Goal: Information Seeking & Learning: Learn about a topic

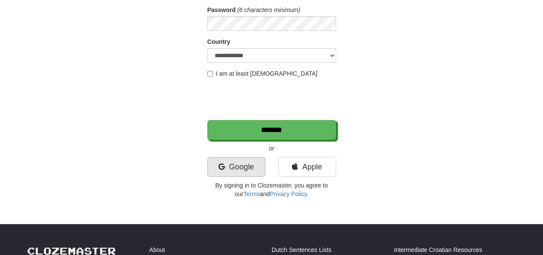
scroll to position [129, 0]
click at [232, 167] on link "Google" at bounding box center [237, 167] width 58 height 20
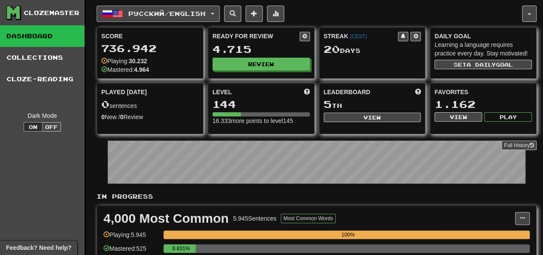
click at [159, 12] on span "Русский / English" at bounding box center [166, 13] width 77 height 7
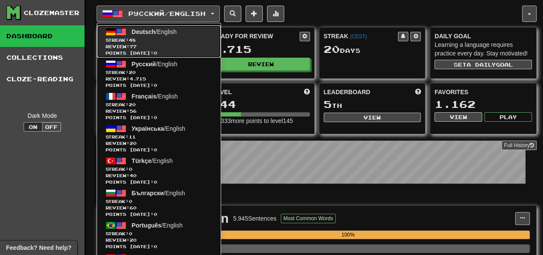
click at [175, 39] on span "Streak: 48" at bounding box center [159, 40] width 107 height 6
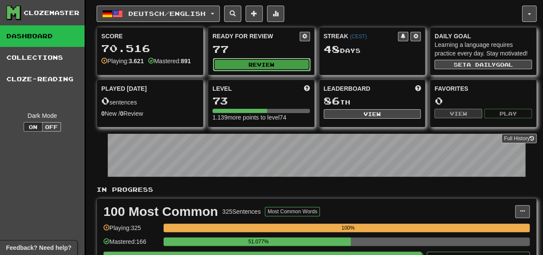
click at [253, 58] on button "Review" at bounding box center [262, 64] width 98 height 13
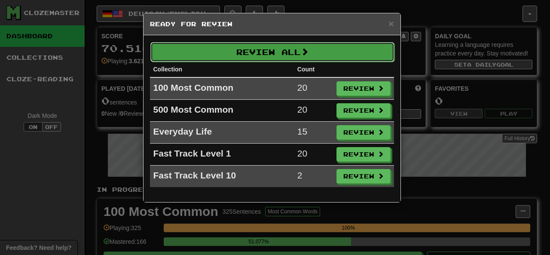
click at [266, 57] on button "Review All" at bounding box center [272, 52] width 244 height 20
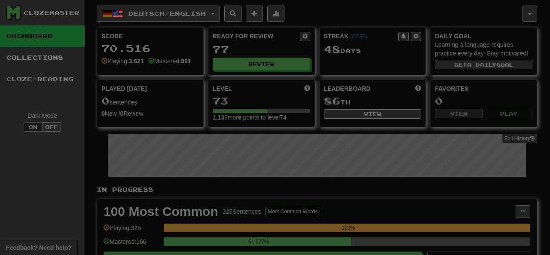
select select "********"
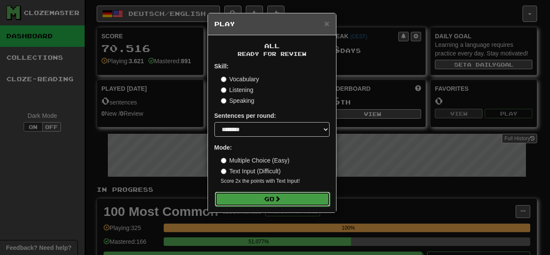
click at [263, 195] on button "Go" at bounding box center [272, 199] width 115 height 15
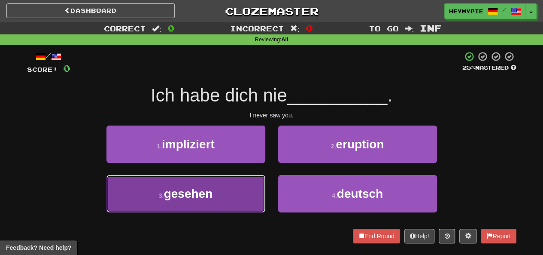
click at [225, 180] on button "3 . gesehen" at bounding box center [186, 193] width 159 height 37
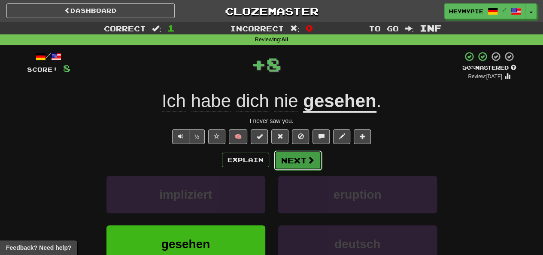
click at [298, 164] on button "Next" at bounding box center [298, 160] width 48 height 20
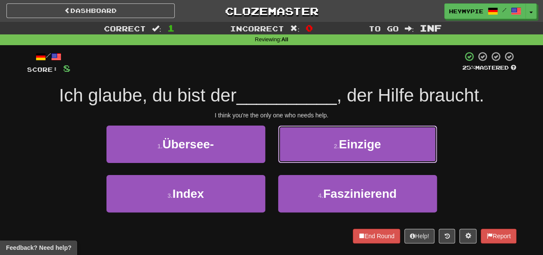
click at [311, 145] on button "2 . Einzige" at bounding box center [357, 143] width 159 height 37
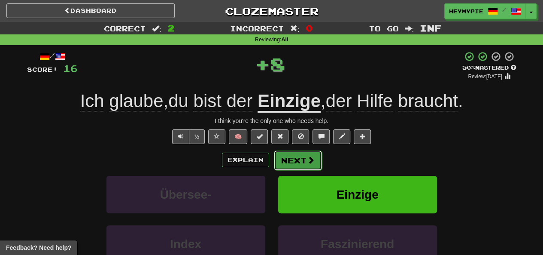
click at [297, 155] on button "Next" at bounding box center [298, 160] width 48 height 20
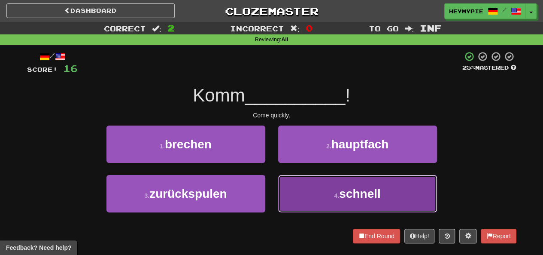
click at [311, 186] on button "4 . schnell" at bounding box center [357, 193] width 159 height 37
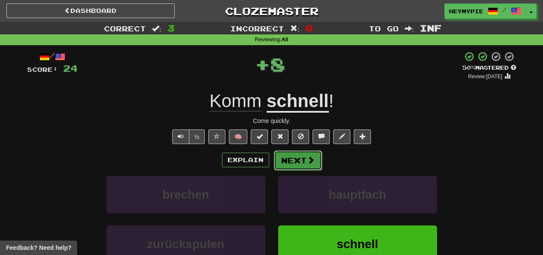
click at [296, 160] on button "Next" at bounding box center [298, 160] width 48 height 20
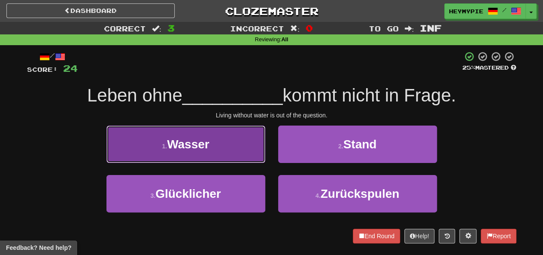
click at [229, 140] on button "1 . Wasser" at bounding box center [186, 143] width 159 height 37
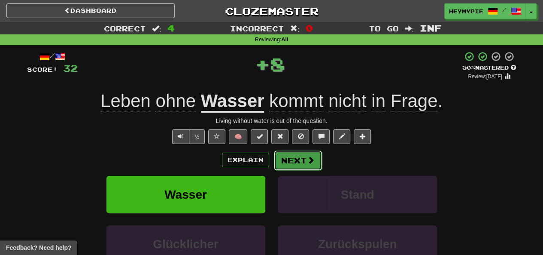
click at [289, 163] on button "Next" at bounding box center [298, 160] width 48 height 20
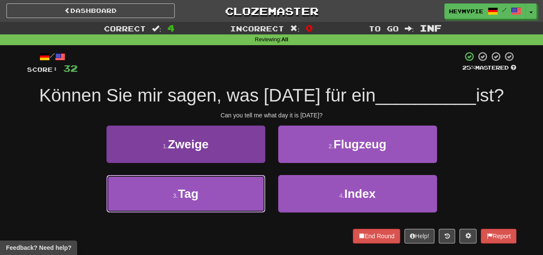
drag, startPoint x: 168, startPoint y: 184, endPoint x: 186, endPoint y: 181, distance: 18.3
click at [168, 184] on button "3 . Tag" at bounding box center [186, 193] width 159 height 37
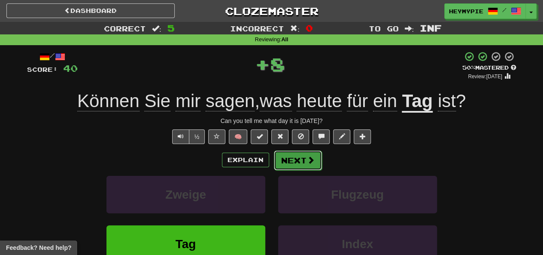
click at [290, 165] on button "Next" at bounding box center [298, 160] width 48 height 20
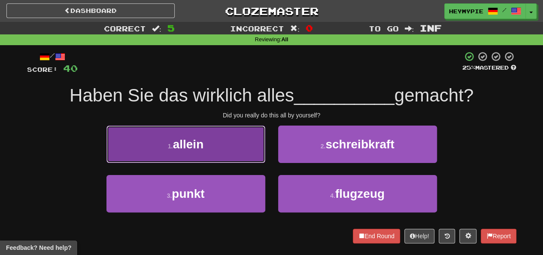
click at [227, 137] on button "1 . allein" at bounding box center [186, 143] width 159 height 37
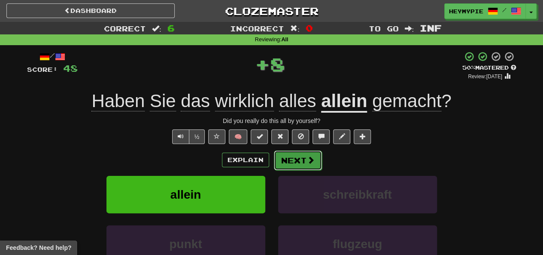
click at [302, 161] on button "Next" at bounding box center [298, 160] width 48 height 20
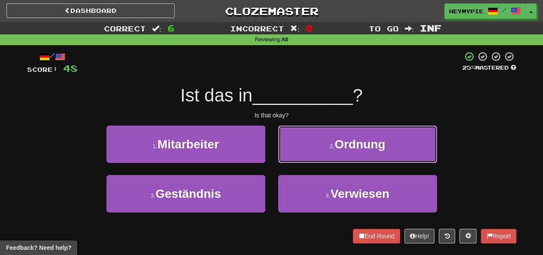
drag, startPoint x: 291, startPoint y: 143, endPoint x: 289, endPoint y: 148, distance: 5.4
click at [292, 143] on button "2 . Ordnung" at bounding box center [357, 143] width 159 height 37
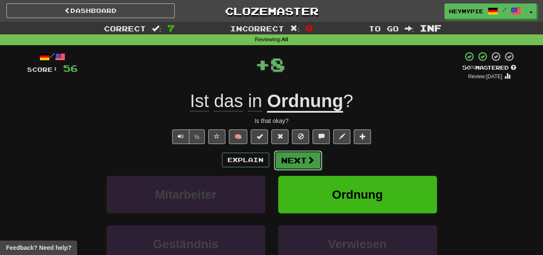
click at [286, 162] on button "Next" at bounding box center [298, 160] width 48 height 20
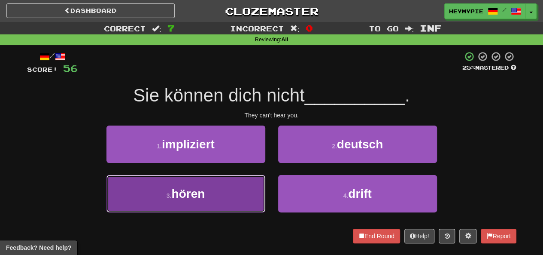
click at [225, 205] on button "3 . hören" at bounding box center [186, 193] width 159 height 37
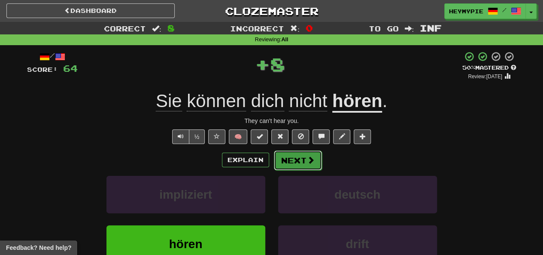
click at [293, 163] on button "Next" at bounding box center [298, 160] width 48 height 20
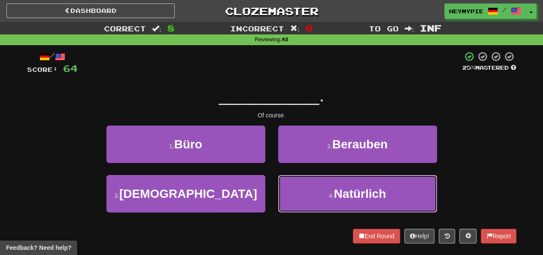
drag, startPoint x: 289, startPoint y: 183, endPoint x: 290, endPoint y: 171, distance: 12.0
click at [290, 183] on button "4 . Natürlich" at bounding box center [357, 193] width 159 height 37
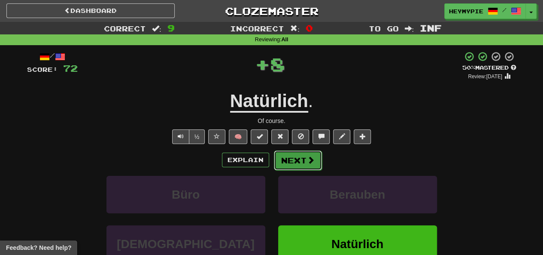
click at [289, 161] on button "Next" at bounding box center [298, 160] width 48 height 20
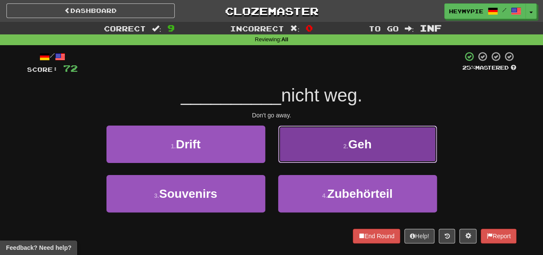
drag, startPoint x: 311, startPoint y: 140, endPoint x: 306, endPoint y: 147, distance: 8.3
click at [311, 140] on button "2 . Geh" at bounding box center [357, 143] width 159 height 37
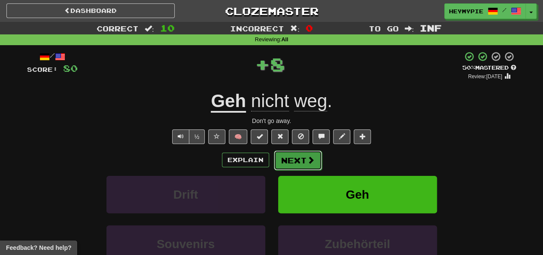
click at [294, 164] on button "Next" at bounding box center [298, 160] width 48 height 20
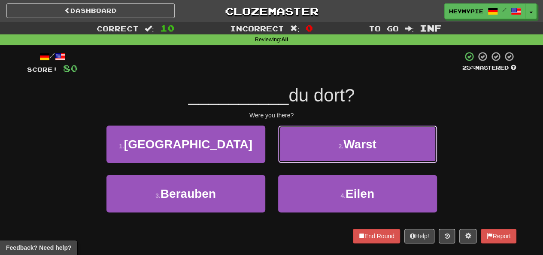
drag, startPoint x: 308, startPoint y: 143, endPoint x: 302, endPoint y: 148, distance: 7.9
click at [308, 143] on button "2 . Warst" at bounding box center [357, 143] width 159 height 37
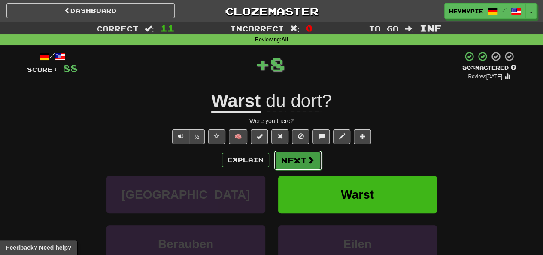
click at [290, 164] on button "Next" at bounding box center [298, 160] width 48 height 20
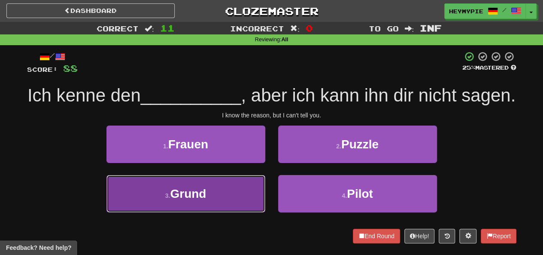
click at [226, 207] on button "3 . Grund" at bounding box center [186, 193] width 159 height 37
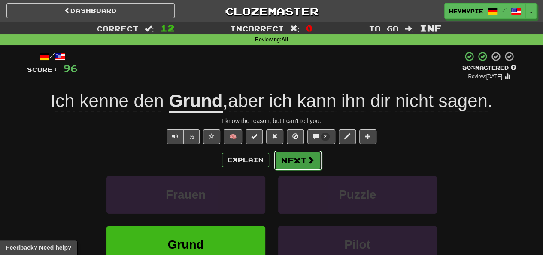
click at [305, 162] on button "Next" at bounding box center [298, 160] width 48 height 20
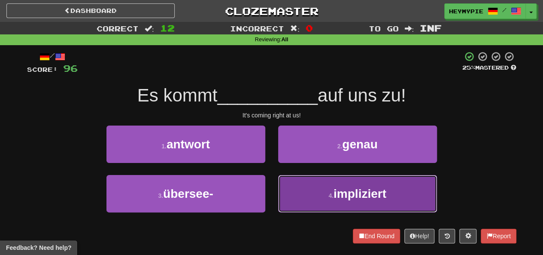
click at [320, 177] on button "4 . impliziert" at bounding box center [357, 193] width 159 height 37
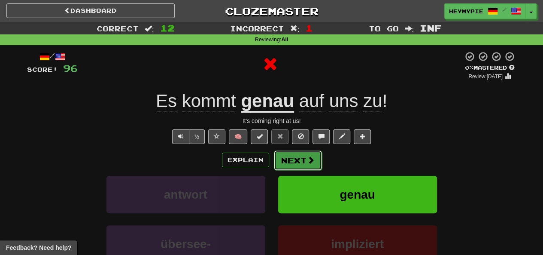
click at [294, 165] on button "Next" at bounding box center [298, 160] width 48 height 20
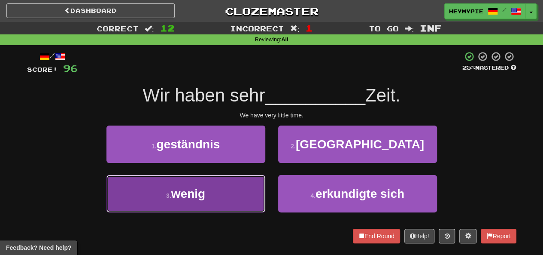
click at [229, 190] on button "3 . wenig" at bounding box center [186, 193] width 159 height 37
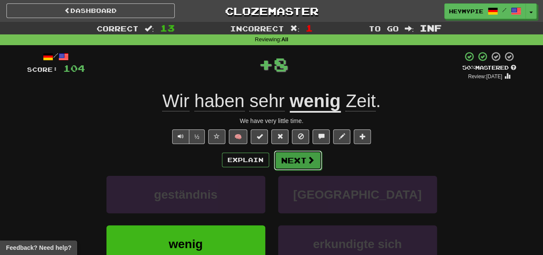
click at [298, 163] on button "Next" at bounding box center [298, 160] width 48 height 20
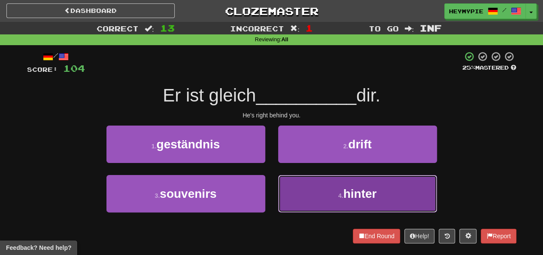
click at [291, 185] on button "4 . hinter" at bounding box center [357, 193] width 159 height 37
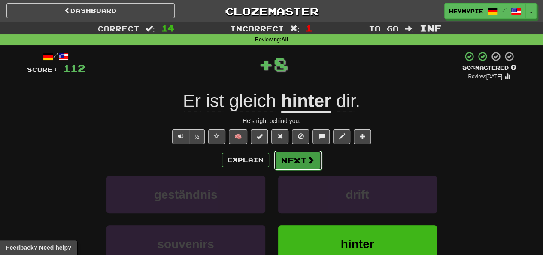
click at [300, 166] on button "Next" at bounding box center [298, 160] width 48 height 20
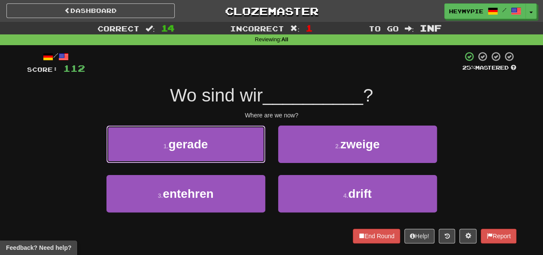
drag, startPoint x: 224, startPoint y: 146, endPoint x: 239, endPoint y: 144, distance: 14.8
click at [224, 146] on button "1 . gerade" at bounding box center [186, 143] width 159 height 37
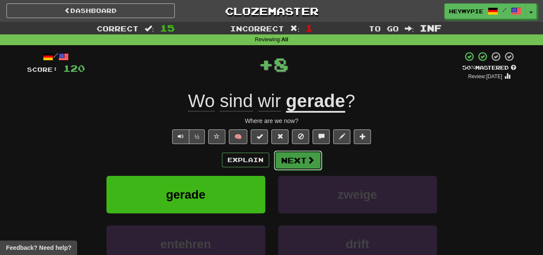
click at [301, 165] on button "Next" at bounding box center [298, 160] width 48 height 20
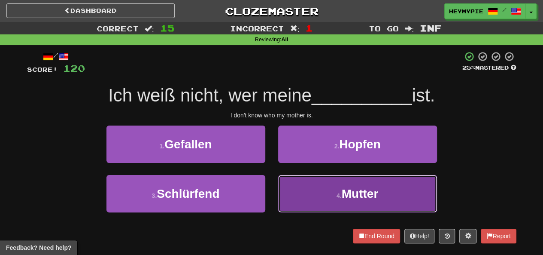
click at [318, 192] on button "4 . Mutter" at bounding box center [357, 193] width 159 height 37
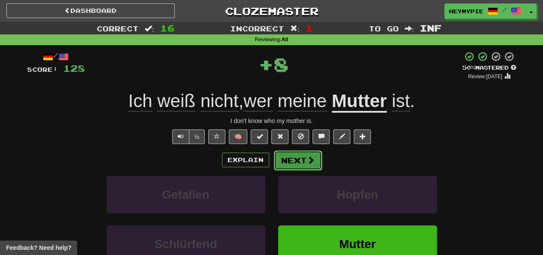
click at [303, 167] on button "Next" at bounding box center [298, 160] width 48 height 20
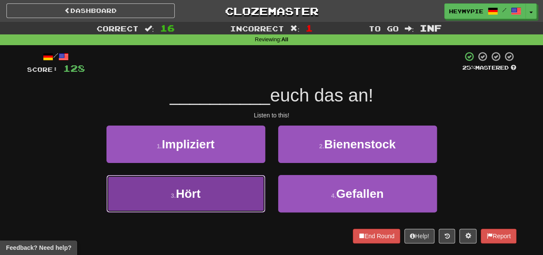
click at [221, 189] on button "3 . Hört" at bounding box center [186, 193] width 159 height 37
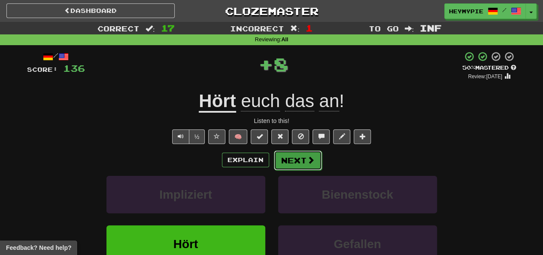
click at [298, 165] on button "Next" at bounding box center [298, 160] width 48 height 20
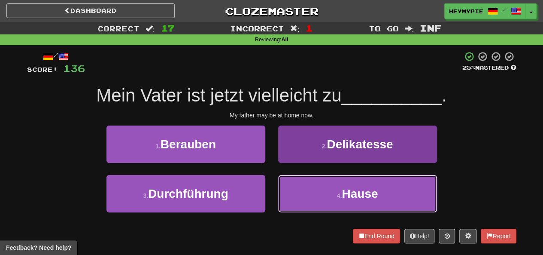
drag, startPoint x: 323, startPoint y: 188, endPoint x: 321, endPoint y: 192, distance: 4.4
click at [323, 189] on button "4 . Hause" at bounding box center [357, 193] width 159 height 37
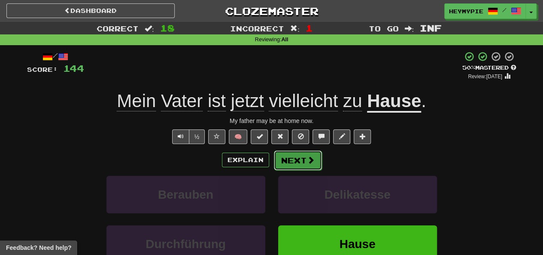
click at [284, 153] on button "Next" at bounding box center [298, 160] width 48 height 20
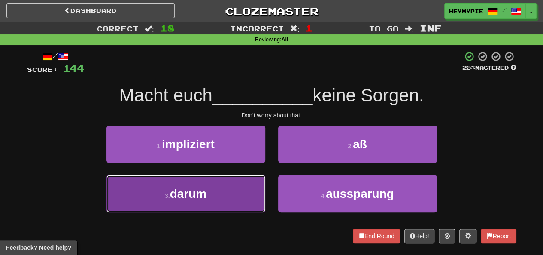
click at [231, 190] on button "3 . darum" at bounding box center [186, 193] width 159 height 37
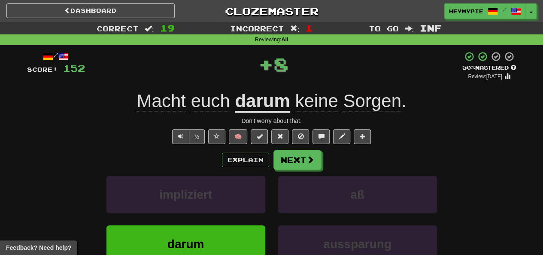
click at [298, 170] on div "Explain Next impliziert aß darum aussparung Learn more: impliziert aß darum aus…" at bounding box center [272, 219] width 490 height 138
click at [294, 161] on button "Next" at bounding box center [298, 160] width 48 height 20
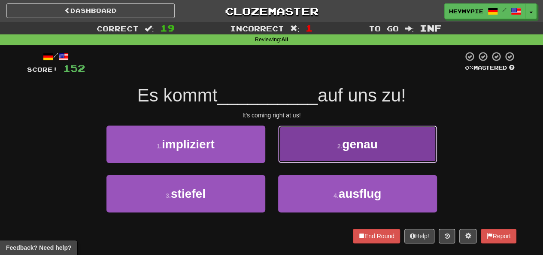
click at [298, 144] on button "2 . genau" at bounding box center [357, 143] width 159 height 37
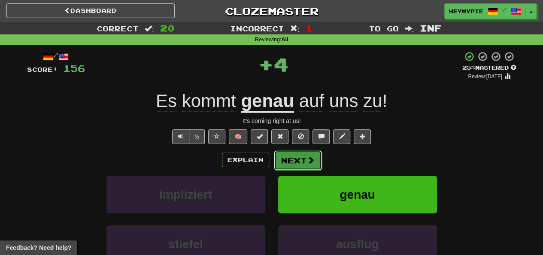
click at [294, 164] on button "Next" at bounding box center [298, 160] width 48 height 20
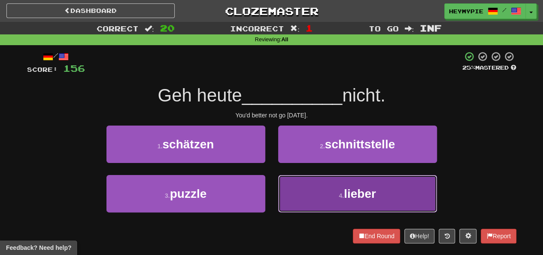
click at [307, 201] on button "4 . lieber" at bounding box center [357, 193] width 159 height 37
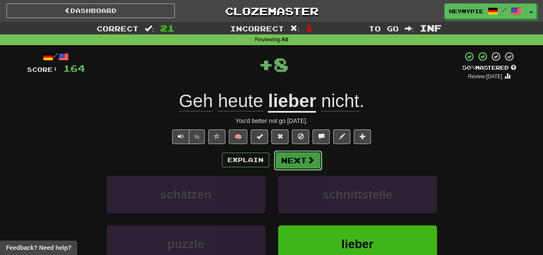
click at [300, 162] on button "Next" at bounding box center [298, 160] width 48 height 20
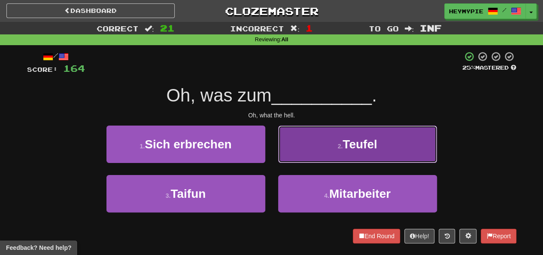
click at [311, 152] on button "2 . Teufel" at bounding box center [357, 143] width 159 height 37
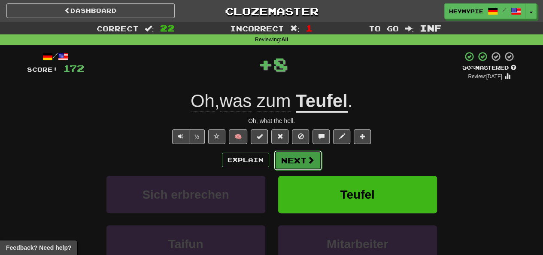
click at [304, 161] on button "Next" at bounding box center [298, 160] width 48 height 20
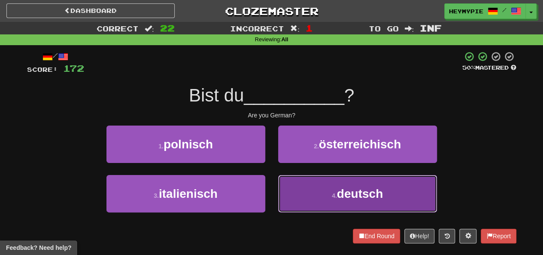
click at [306, 186] on button "4 . deutsch" at bounding box center [357, 193] width 159 height 37
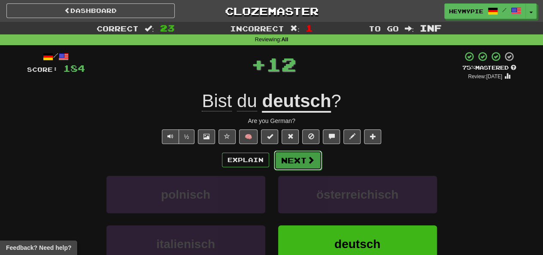
click at [298, 163] on button "Next" at bounding box center [298, 160] width 48 height 20
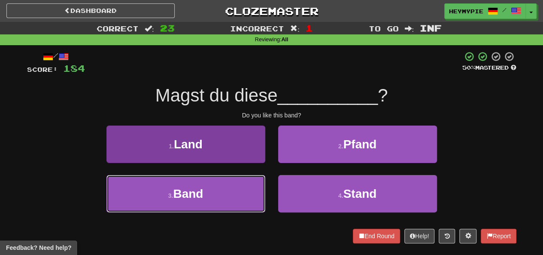
click at [249, 195] on button "3 . Band" at bounding box center [186, 193] width 159 height 37
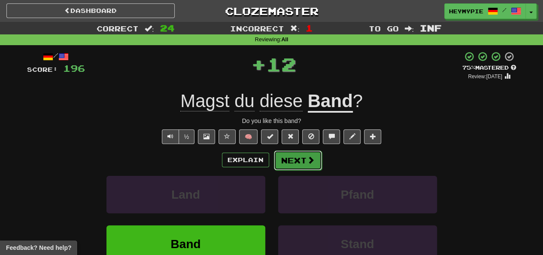
click at [299, 165] on button "Next" at bounding box center [298, 160] width 48 height 20
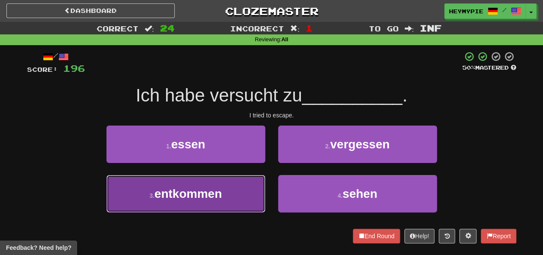
click at [239, 186] on button "3 . entkommen" at bounding box center [186, 193] width 159 height 37
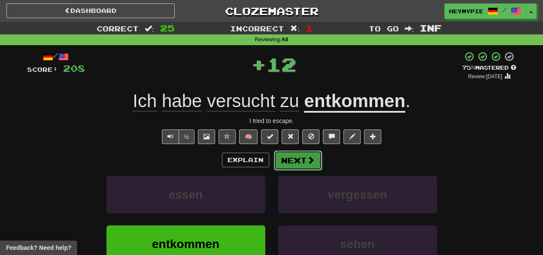
click at [302, 162] on button "Next" at bounding box center [298, 160] width 48 height 20
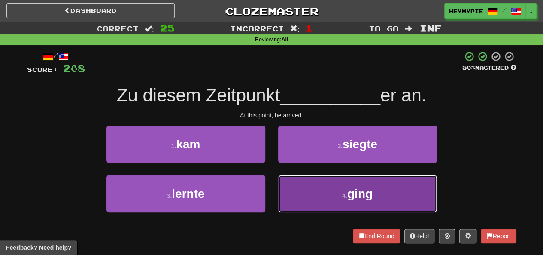
click at [313, 184] on button "4 . ging" at bounding box center [357, 193] width 159 height 37
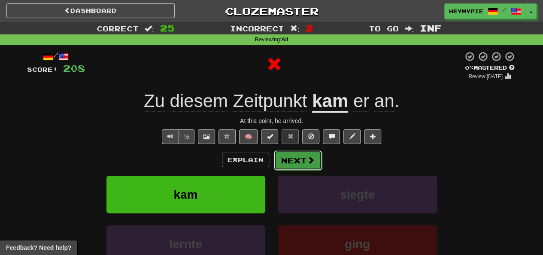
click at [302, 168] on button "Next" at bounding box center [298, 160] width 48 height 20
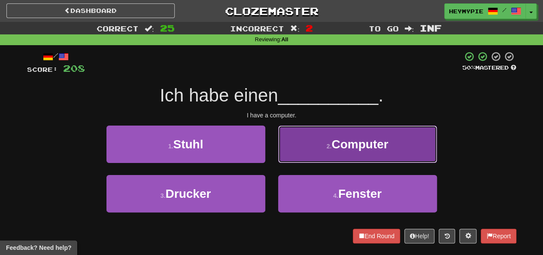
click at [314, 140] on button "2 . Computer" at bounding box center [357, 143] width 159 height 37
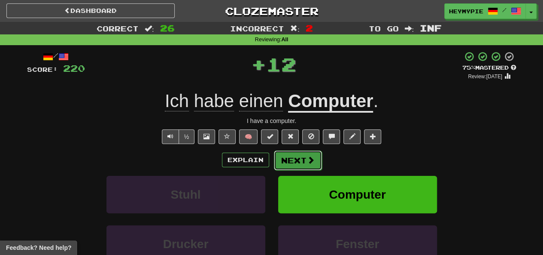
click at [303, 164] on button "Next" at bounding box center [298, 160] width 48 height 20
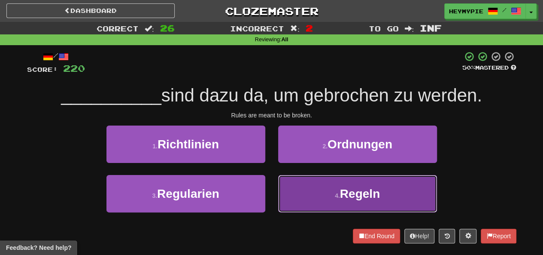
click at [338, 202] on button "4 . Regeln" at bounding box center [357, 193] width 159 height 37
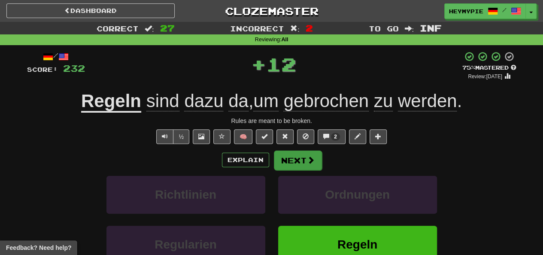
click at [300, 170] on div "Explain Next Richtlinien Ordnungen Regularien Regeln Learn more: Richtlinien Or…" at bounding box center [272, 219] width 490 height 138
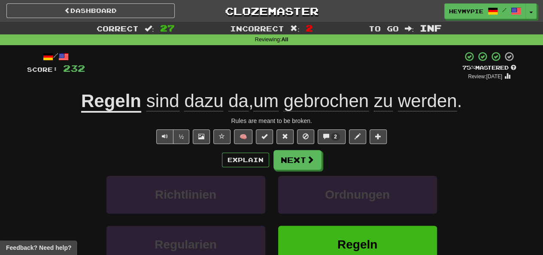
click at [295, 170] on div "Explain Next Richtlinien Ordnungen Regularien Regeln Learn more: Richtlinien Or…" at bounding box center [272, 219] width 490 height 138
click at [310, 166] on button "Next" at bounding box center [298, 160] width 48 height 20
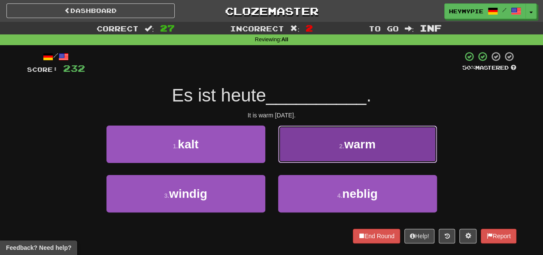
click at [321, 130] on button "2 . warm" at bounding box center [357, 143] width 159 height 37
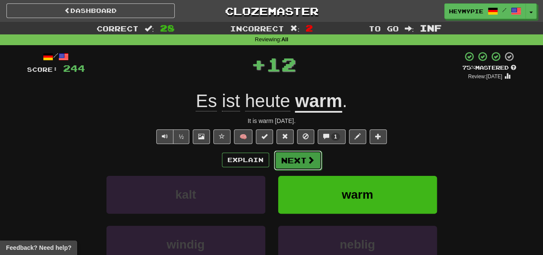
click at [301, 162] on button "Next" at bounding box center [298, 160] width 48 height 20
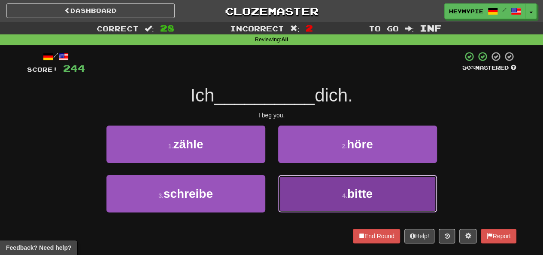
click at [294, 188] on button "4 . bitte" at bounding box center [357, 193] width 159 height 37
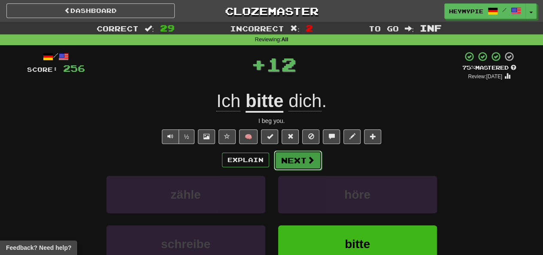
click at [301, 165] on button "Next" at bounding box center [298, 160] width 48 height 20
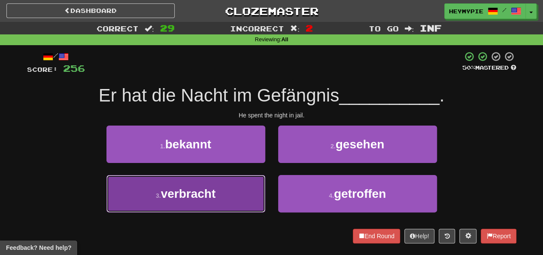
click at [220, 185] on button "3 . verbracht" at bounding box center [186, 193] width 159 height 37
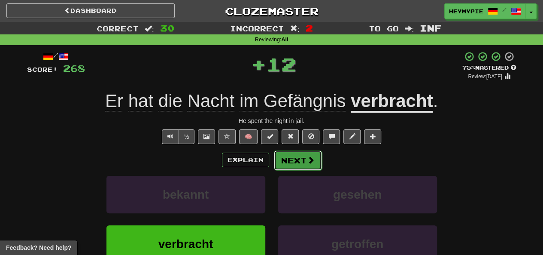
click at [302, 163] on button "Next" at bounding box center [298, 160] width 48 height 20
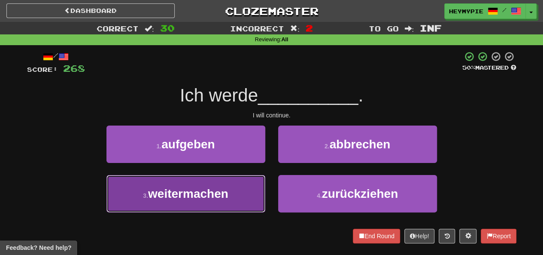
click at [197, 189] on span "weitermachen" at bounding box center [188, 193] width 80 height 13
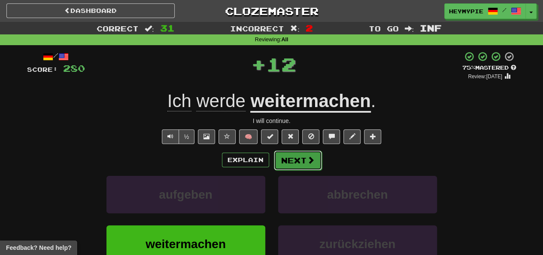
click at [292, 164] on button "Next" at bounding box center [298, 160] width 48 height 20
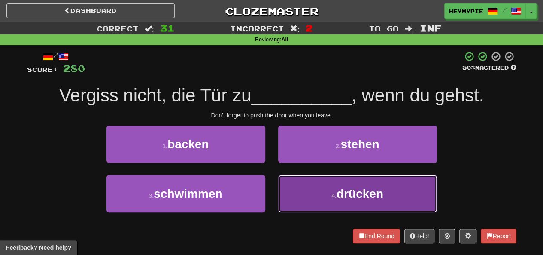
click at [305, 196] on button "4 . drücken" at bounding box center [357, 193] width 159 height 37
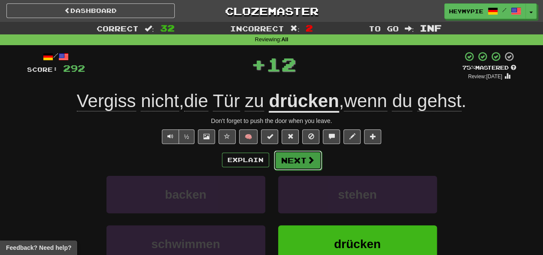
click at [305, 162] on button "Next" at bounding box center [298, 160] width 48 height 20
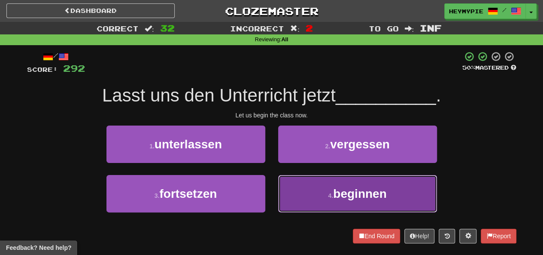
click at [311, 187] on button "4 . beginnen" at bounding box center [357, 193] width 159 height 37
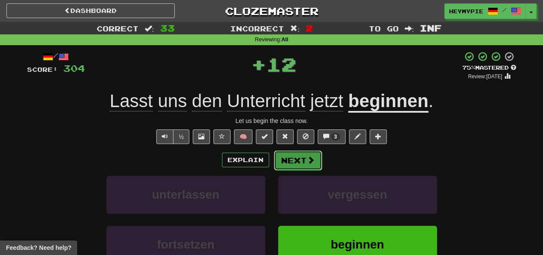
click at [302, 164] on button "Next" at bounding box center [298, 160] width 48 height 20
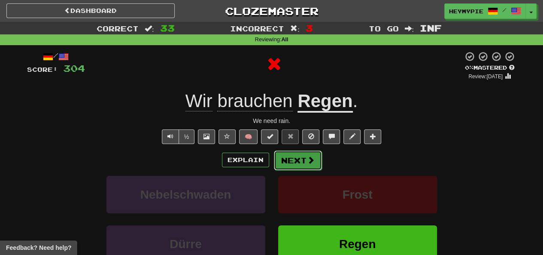
click at [302, 165] on button "Next" at bounding box center [298, 160] width 48 height 20
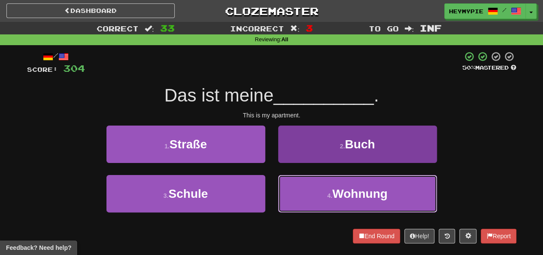
click at [299, 193] on button "4 . Wohnung" at bounding box center [357, 193] width 159 height 37
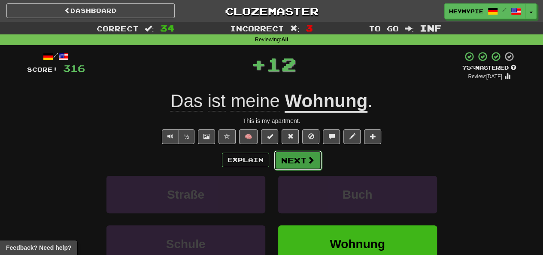
click at [296, 162] on button "Next" at bounding box center [298, 160] width 48 height 20
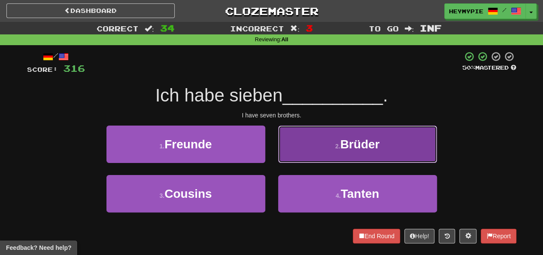
click at [311, 136] on button "2 . Brüder" at bounding box center [357, 143] width 159 height 37
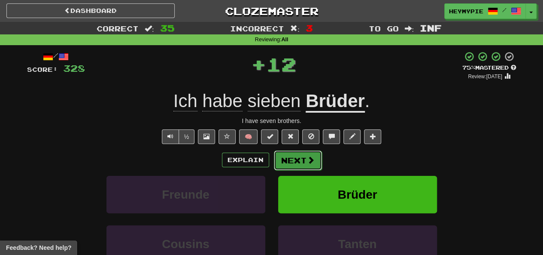
click at [299, 159] on button "Next" at bounding box center [298, 160] width 48 height 20
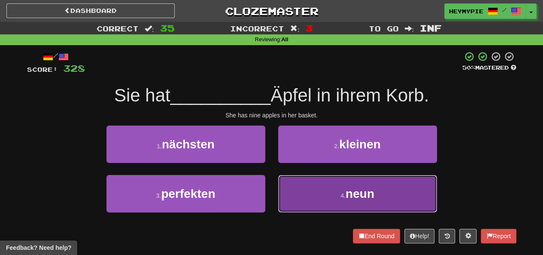
click at [308, 193] on button "4 . neun" at bounding box center [357, 193] width 159 height 37
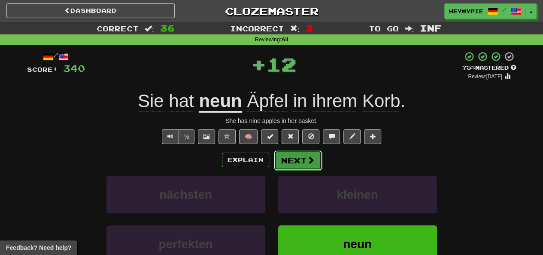
click at [303, 162] on button "Next" at bounding box center [298, 160] width 48 height 20
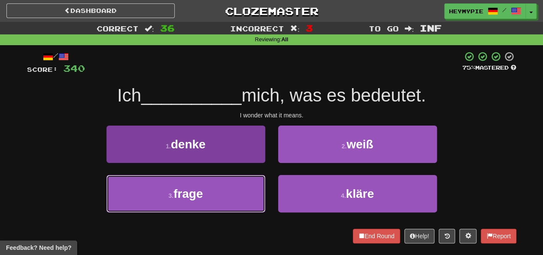
click at [226, 192] on button "3 . frage" at bounding box center [186, 193] width 159 height 37
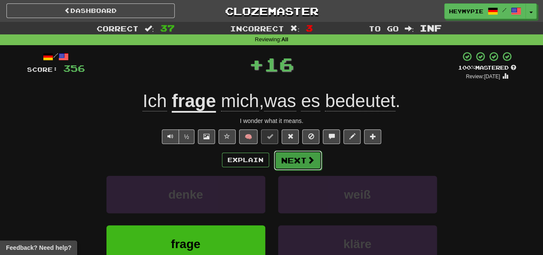
click at [299, 159] on button "Next" at bounding box center [298, 160] width 48 height 20
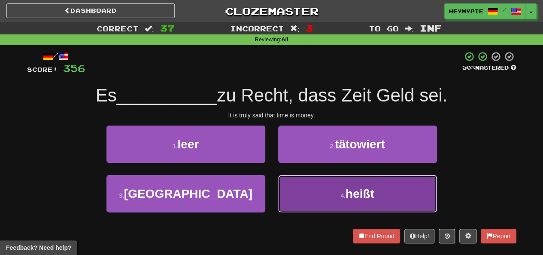
click at [303, 186] on button "4 . heißt" at bounding box center [357, 193] width 159 height 37
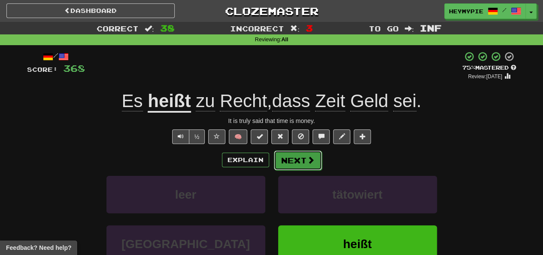
click at [302, 164] on button "Next" at bounding box center [298, 160] width 48 height 20
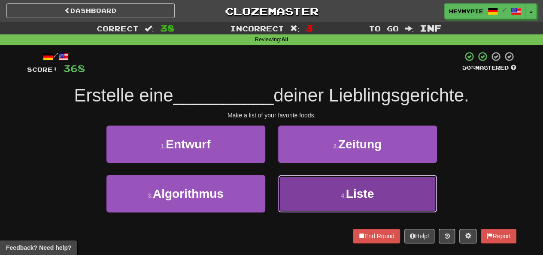
click at [308, 180] on button "4 . Liste" at bounding box center [357, 193] width 159 height 37
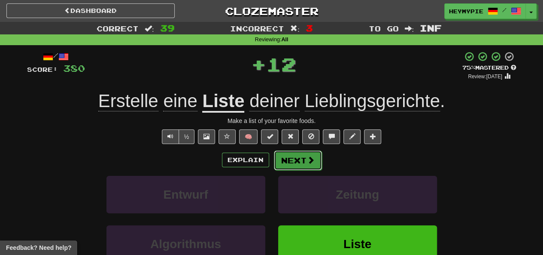
click at [302, 160] on button "Next" at bounding box center [298, 160] width 48 height 20
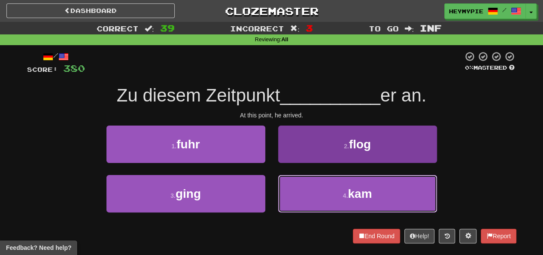
click at [297, 187] on button "4 . kam" at bounding box center [357, 193] width 159 height 37
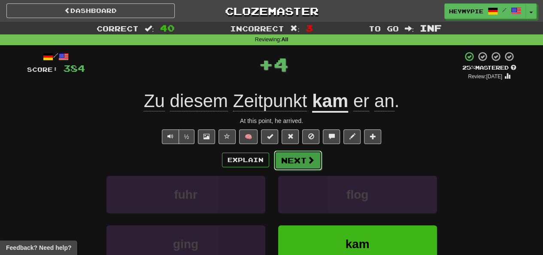
click at [294, 160] on button "Next" at bounding box center [298, 160] width 48 height 20
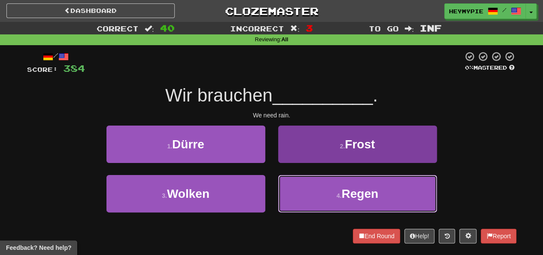
click at [297, 186] on button "4 . Regen" at bounding box center [357, 193] width 159 height 37
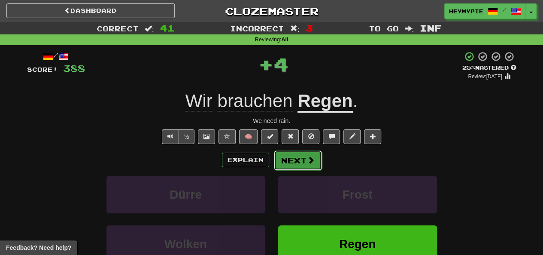
click at [291, 157] on button "Next" at bounding box center [298, 160] width 48 height 20
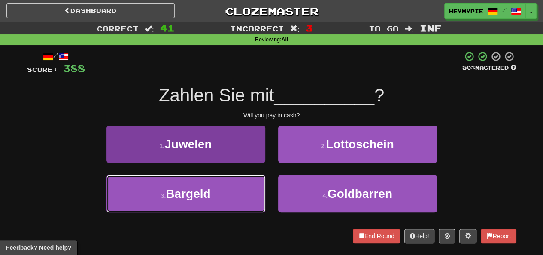
click at [200, 185] on button "3 . Bargeld" at bounding box center [186, 193] width 159 height 37
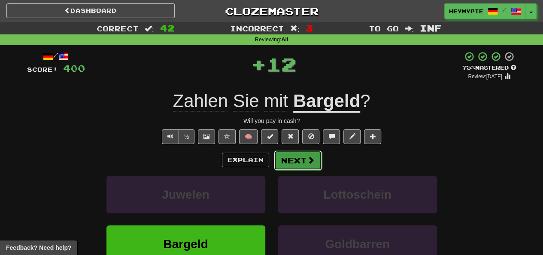
click at [287, 158] on button "Next" at bounding box center [298, 160] width 48 height 20
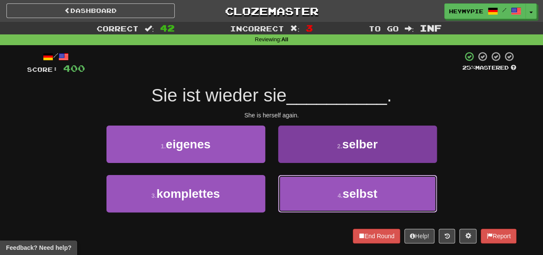
click at [293, 194] on button "4 . selbst" at bounding box center [357, 193] width 159 height 37
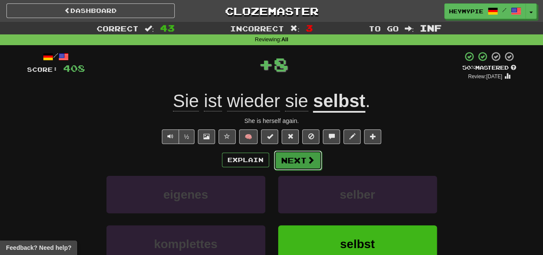
click at [294, 160] on button "Next" at bounding box center [298, 160] width 48 height 20
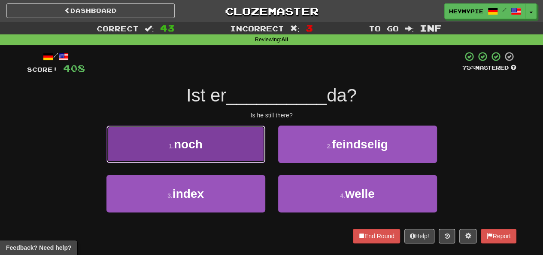
click at [217, 151] on button "1 . noch" at bounding box center [186, 143] width 159 height 37
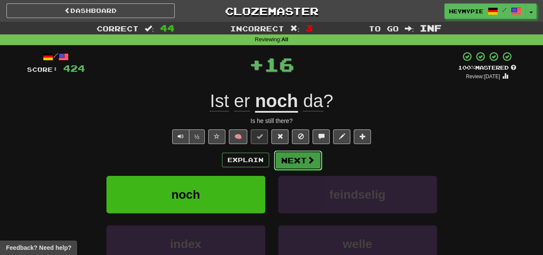
click at [287, 158] on button "Next" at bounding box center [298, 160] width 48 height 20
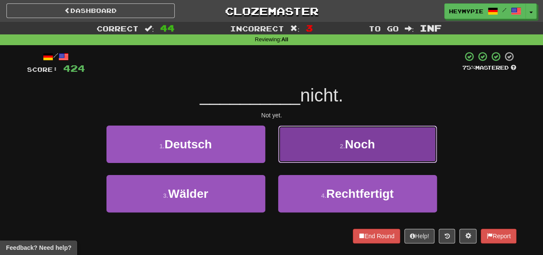
click at [296, 159] on button "2 . Noch" at bounding box center [357, 143] width 159 height 37
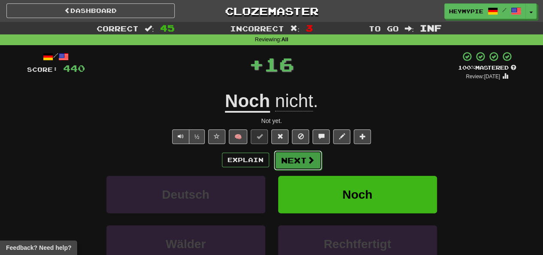
click at [307, 159] on span at bounding box center [311, 160] width 8 height 8
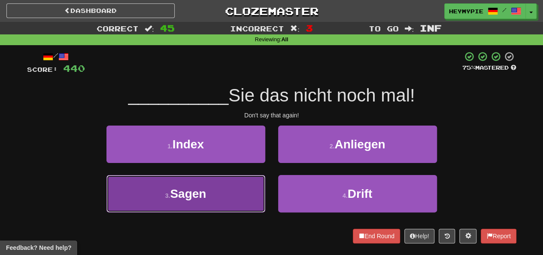
click at [224, 185] on button "3 . Sagen" at bounding box center [186, 193] width 159 height 37
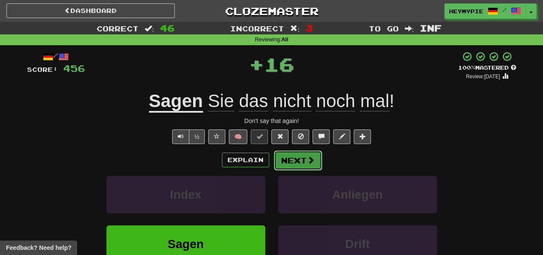
click at [310, 156] on span at bounding box center [311, 160] width 8 height 8
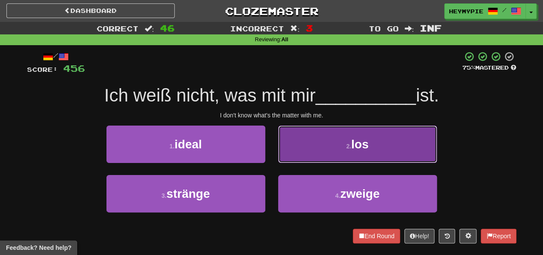
click at [315, 150] on button "2 . los" at bounding box center [357, 143] width 159 height 37
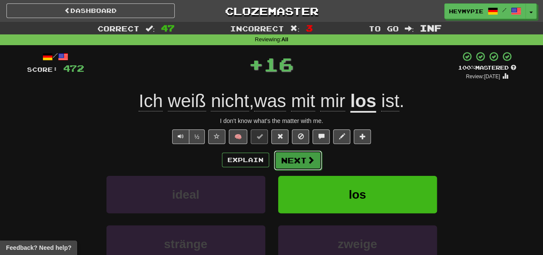
click at [302, 167] on button "Next" at bounding box center [298, 160] width 48 height 20
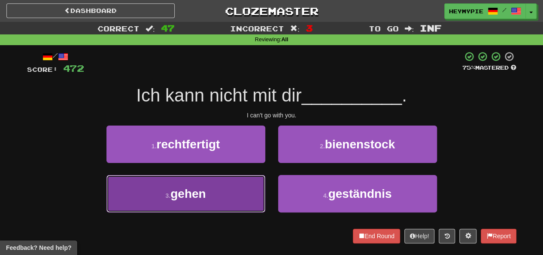
click at [200, 195] on span "gehen" at bounding box center [188, 193] width 35 height 13
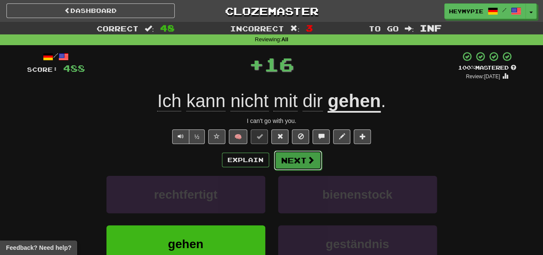
click at [299, 160] on button "Next" at bounding box center [298, 160] width 48 height 20
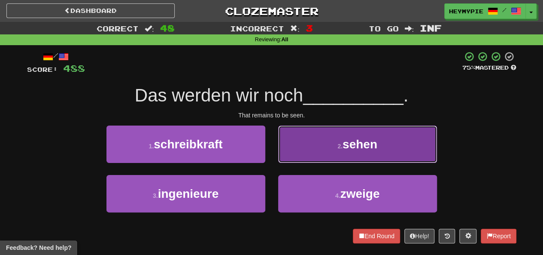
click at [326, 143] on button "2 . sehen" at bounding box center [357, 143] width 159 height 37
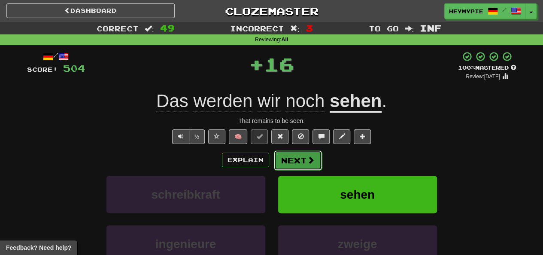
click at [303, 167] on button "Next" at bounding box center [298, 160] width 48 height 20
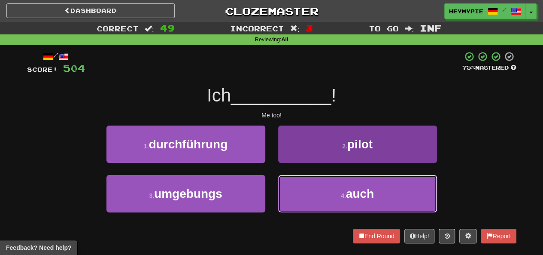
click at [317, 189] on button "4 . auch" at bounding box center [357, 193] width 159 height 37
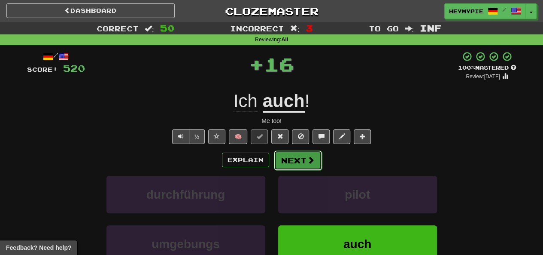
click at [303, 163] on button "Next" at bounding box center [298, 160] width 48 height 20
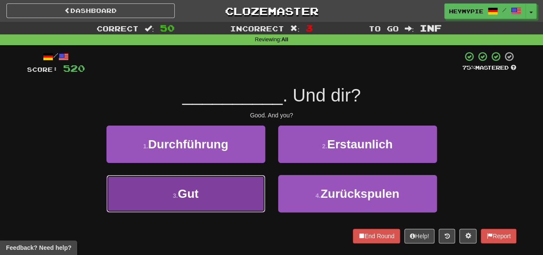
click at [235, 188] on button "3 . Gut" at bounding box center [186, 193] width 159 height 37
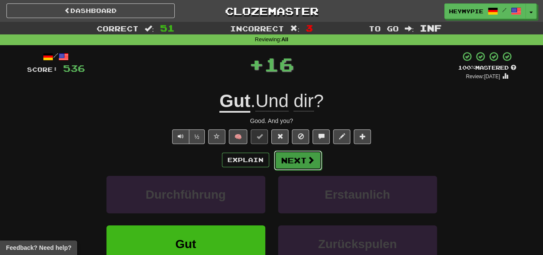
click at [310, 159] on span at bounding box center [311, 160] width 8 height 8
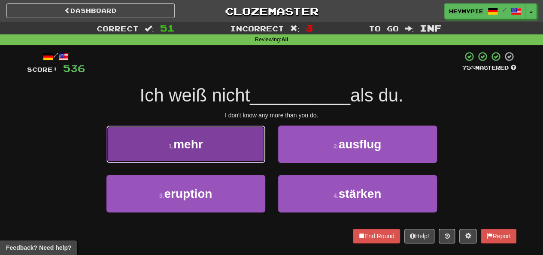
click at [228, 140] on button "1 . mehr" at bounding box center [186, 143] width 159 height 37
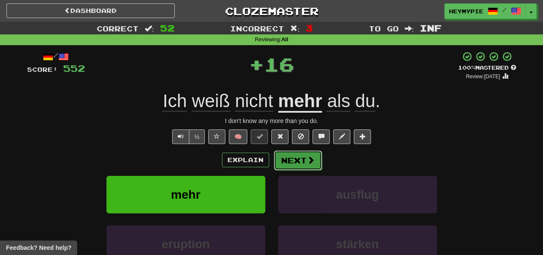
click at [307, 166] on button "Next" at bounding box center [298, 160] width 48 height 20
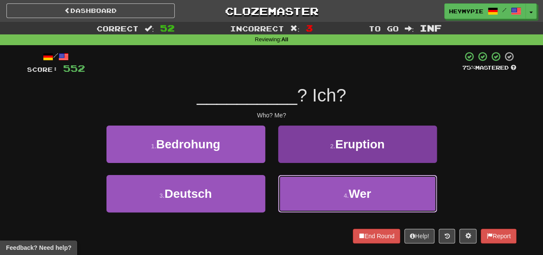
click at [308, 194] on button "4 . Wer" at bounding box center [357, 193] width 159 height 37
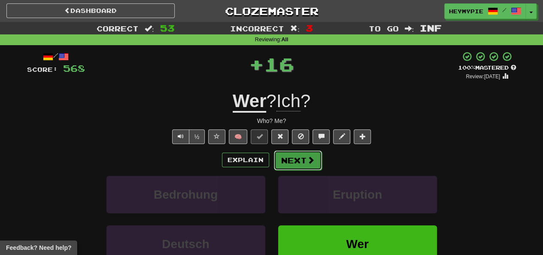
click at [297, 165] on button "Next" at bounding box center [298, 160] width 48 height 20
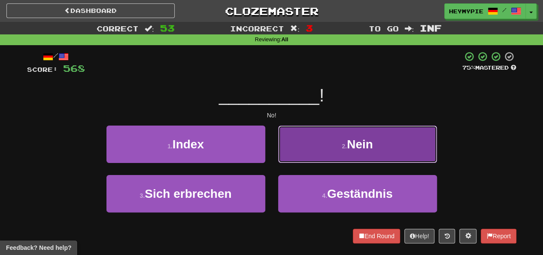
click at [297, 149] on button "2 . Nein" at bounding box center [357, 143] width 159 height 37
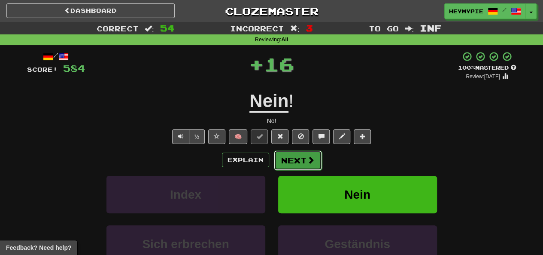
click at [288, 164] on button "Next" at bounding box center [298, 160] width 48 height 20
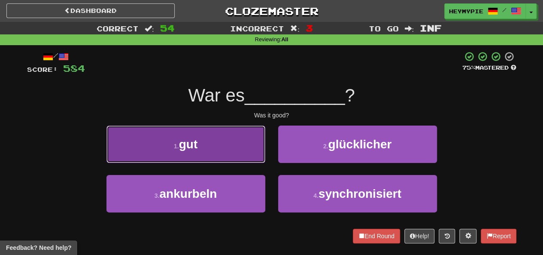
click at [238, 149] on button "1 . gut" at bounding box center [186, 143] width 159 height 37
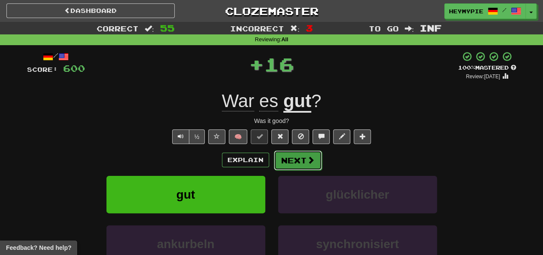
click at [300, 162] on button "Next" at bounding box center [298, 160] width 48 height 20
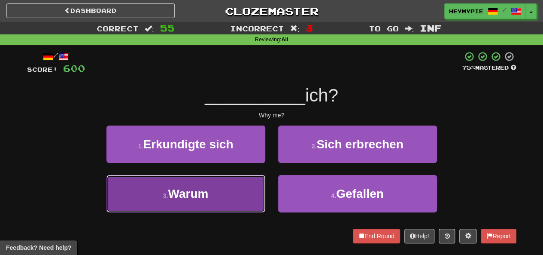
click at [231, 195] on button "3 . Warum" at bounding box center [186, 193] width 159 height 37
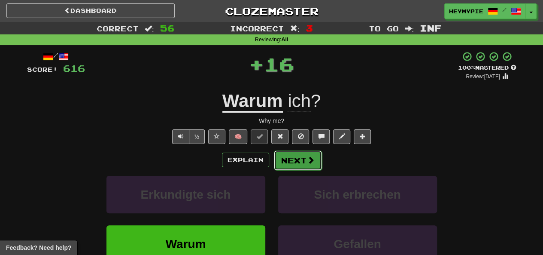
click at [310, 166] on button "Next" at bounding box center [298, 160] width 48 height 20
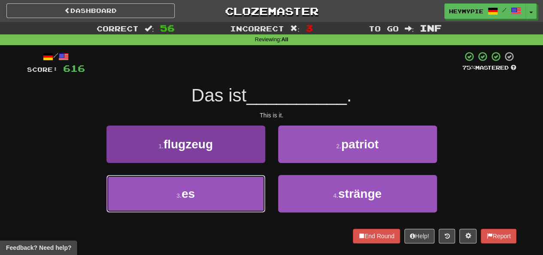
click at [220, 186] on button "3 . es" at bounding box center [186, 193] width 159 height 37
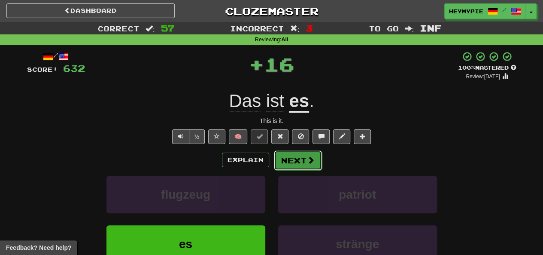
click at [304, 159] on button "Next" at bounding box center [298, 160] width 48 height 20
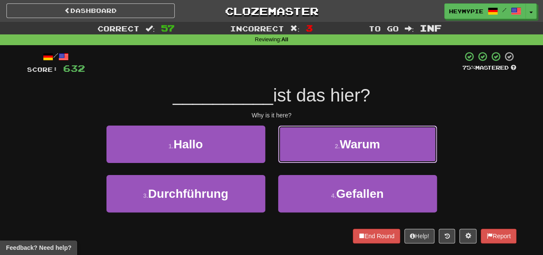
click at [351, 147] on span "Warum" at bounding box center [360, 143] width 40 height 13
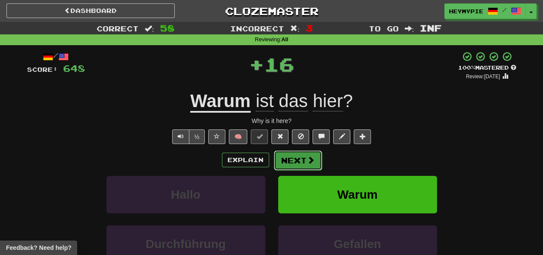
click at [302, 160] on button "Next" at bounding box center [298, 160] width 48 height 20
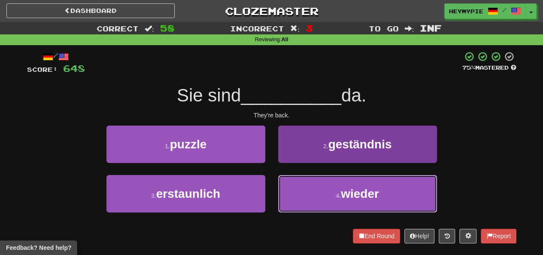
click at [308, 180] on button "4 . wieder" at bounding box center [357, 193] width 159 height 37
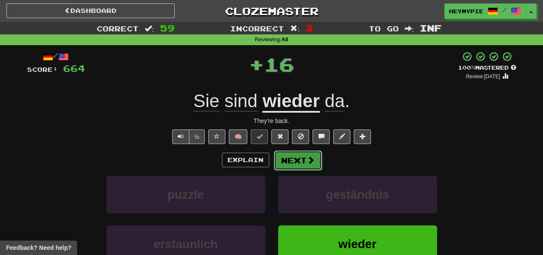
click at [299, 157] on button "Next" at bounding box center [298, 160] width 48 height 20
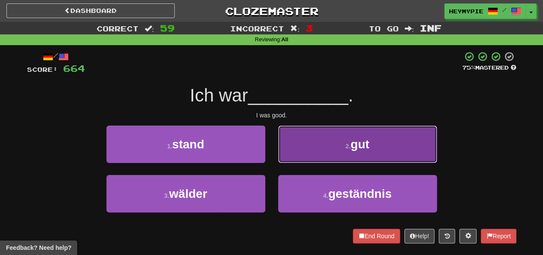
click at [331, 137] on button "2 . gut" at bounding box center [357, 143] width 159 height 37
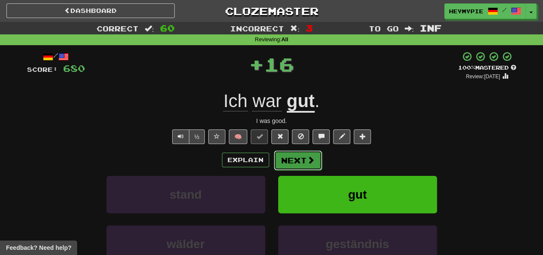
click at [295, 159] on button "Next" at bounding box center [298, 160] width 48 height 20
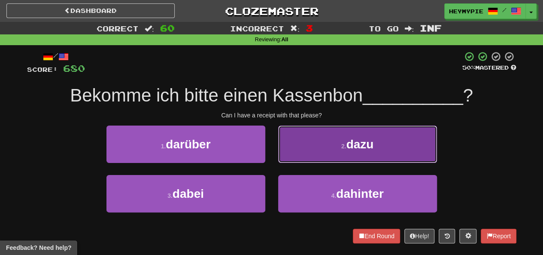
click at [327, 143] on button "2 . dazu" at bounding box center [357, 143] width 159 height 37
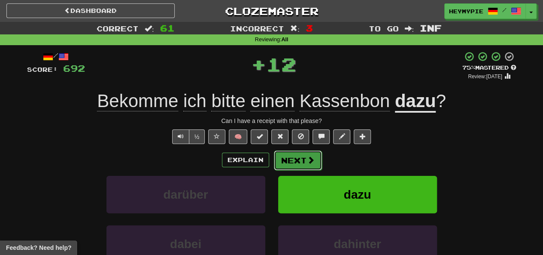
click at [286, 165] on button "Next" at bounding box center [298, 160] width 48 height 20
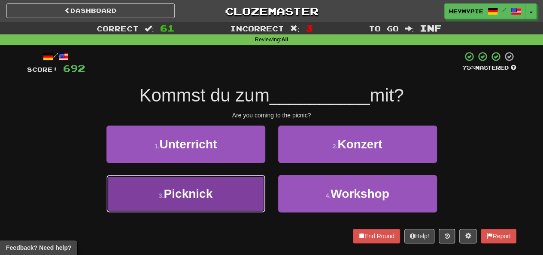
click at [198, 188] on span "Picknick" at bounding box center [188, 193] width 49 height 13
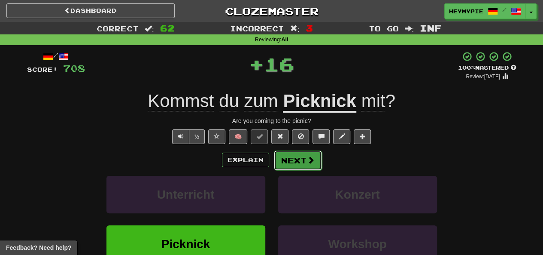
click at [286, 165] on button "Next" at bounding box center [298, 160] width 48 height 20
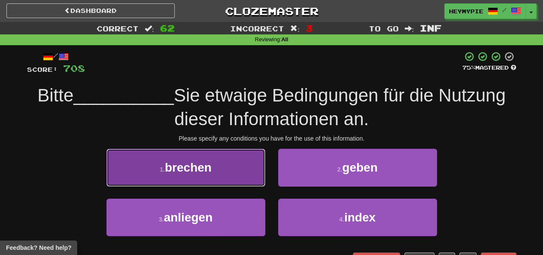
click at [198, 182] on button "1 . brechen" at bounding box center [186, 167] width 159 height 37
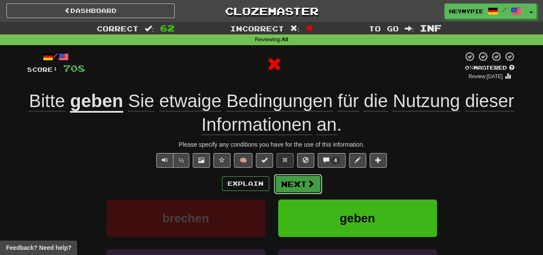
click at [286, 185] on button "Next" at bounding box center [298, 184] width 48 height 20
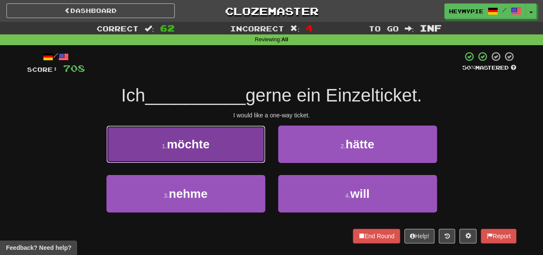
click at [241, 157] on button "1 . möchte" at bounding box center [186, 143] width 159 height 37
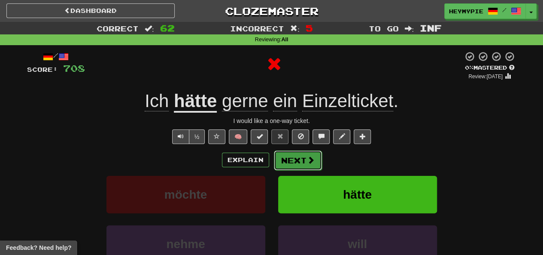
click at [293, 166] on button "Next" at bounding box center [298, 160] width 48 height 20
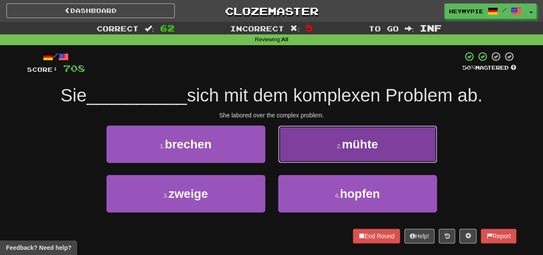
click at [311, 149] on button "2 . mühte" at bounding box center [357, 143] width 159 height 37
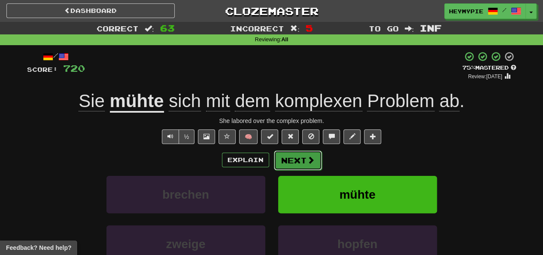
click at [304, 165] on button "Next" at bounding box center [298, 160] width 48 height 20
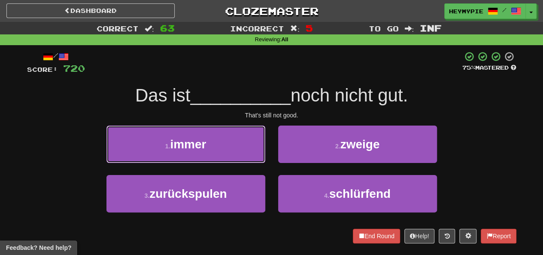
click at [240, 148] on button "1 . immer" at bounding box center [186, 143] width 159 height 37
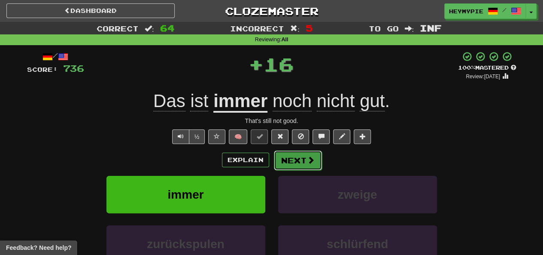
click at [295, 159] on button "Next" at bounding box center [298, 160] width 48 height 20
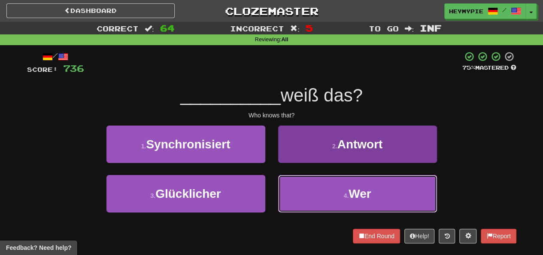
click at [308, 186] on button "4 . Wer" at bounding box center [357, 193] width 159 height 37
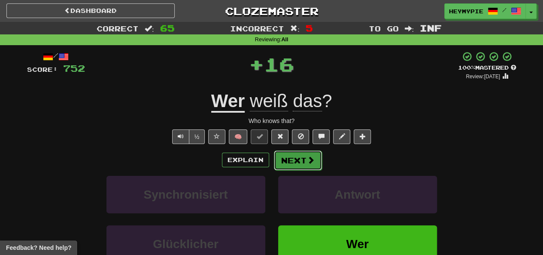
click at [300, 163] on button "Next" at bounding box center [298, 160] width 48 height 20
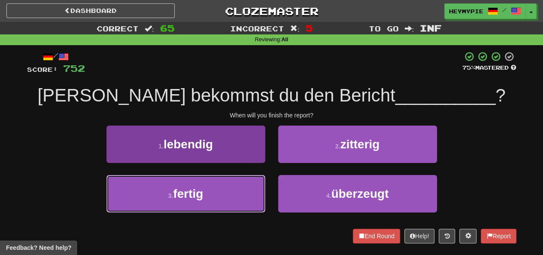
click at [221, 186] on button "3 . fertig" at bounding box center [186, 193] width 159 height 37
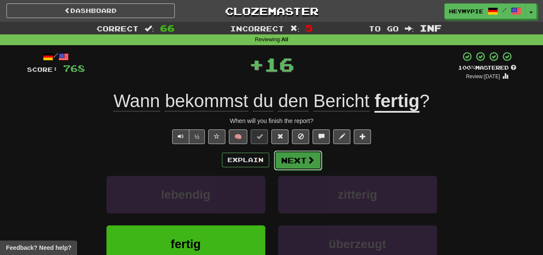
click at [299, 160] on button "Next" at bounding box center [298, 160] width 48 height 20
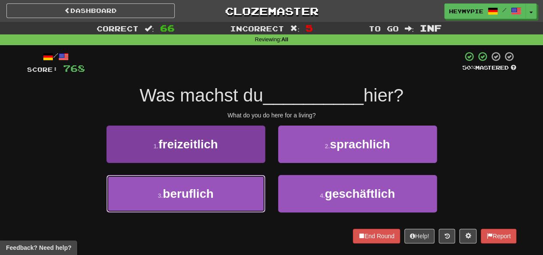
click at [226, 186] on button "3 . beruflich" at bounding box center [186, 193] width 159 height 37
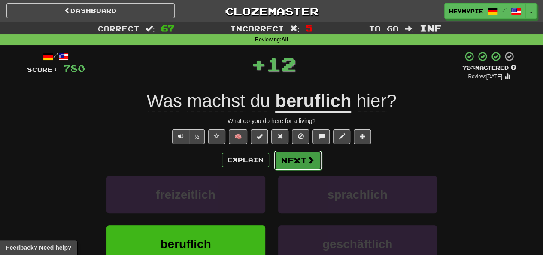
click at [305, 168] on button "Next" at bounding box center [298, 160] width 48 height 20
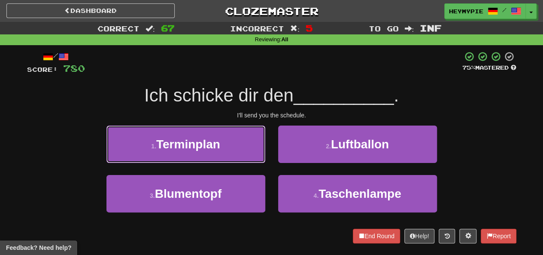
click at [241, 149] on button "1 . Terminplan" at bounding box center [186, 143] width 159 height 37
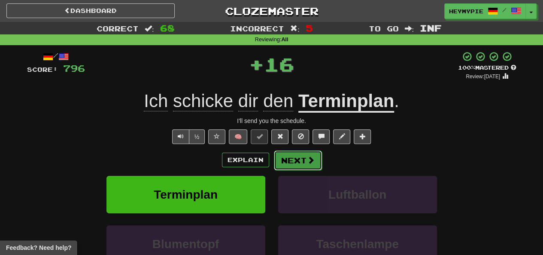
click at [297, 161] on button "Next" at bounding box center [298, 160] width 48 height 20
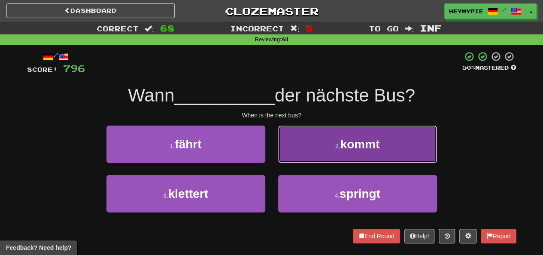
click at [306, 136] on button "2 . kommt" at bounding box center [357, 143] width 159 height 37
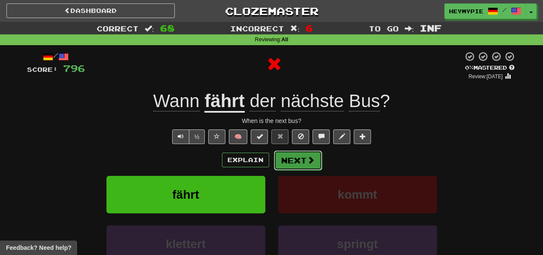
click at [291, 163] on button "Next" at bounding box center [298, 160] width 48 height 20
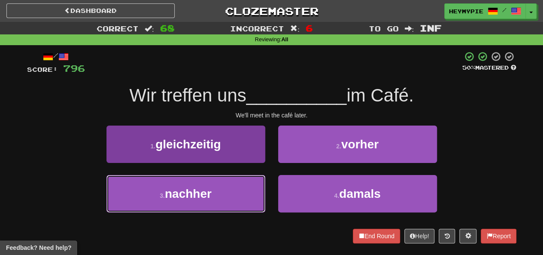
click at [227, 193] on button "3 . nachher" at bounding box center [186, 193] width 159 height 37
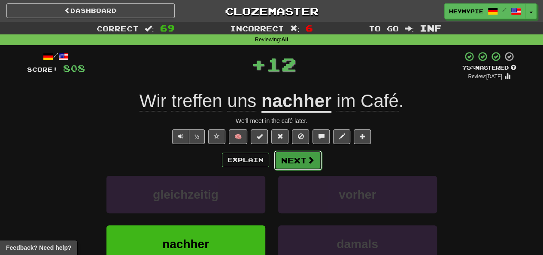
click at [296, 165] on button "Next" at bounding box center [298, 160] width 48 height 20
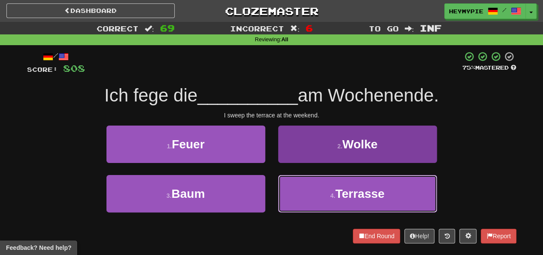
click at [315, 193] on button "4 . Terrasse" at bounding box center [357, 193] width 159 height 37
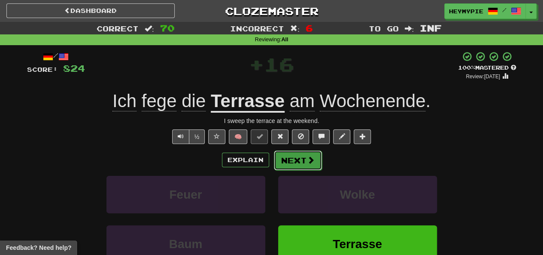
click at [303, 164] on button "Next" at bounding box center [298, 160] width 48 height 20
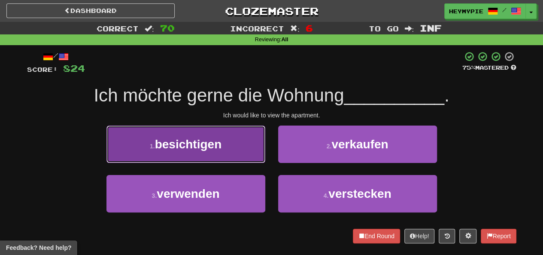
click at [222, 138] on span "besichtigen" at bounding box center [188, 143] width 67 height 13
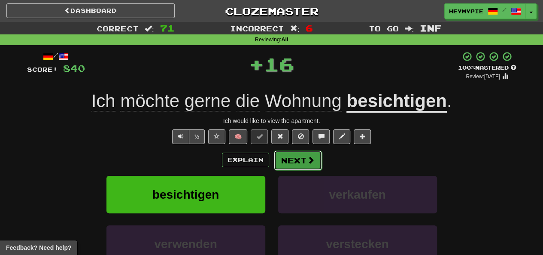
click at [295, 161] on button "Next" at bounding box center [298, 160] width 48 height 20
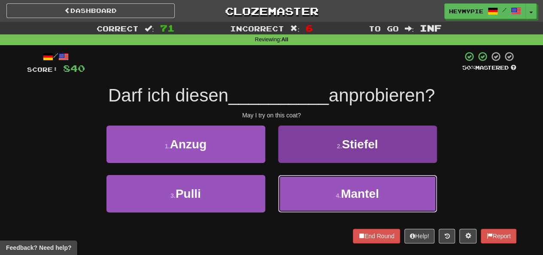
click at [320, 195] on button "4 . Mantel" at bounding box center [357, 193] width 159 height 37
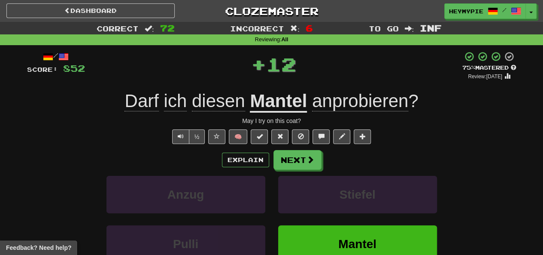
click at [304, 171] on div "Explain Next Anzug Stiefel Pulli Mantel Learn more: Anzug Stiefel Pulli Mantel" at bounding box center [272, 219] width 490 height 138
click at [287, 165] on button "Next" at bounding box center [298, 160] width 48 height 20
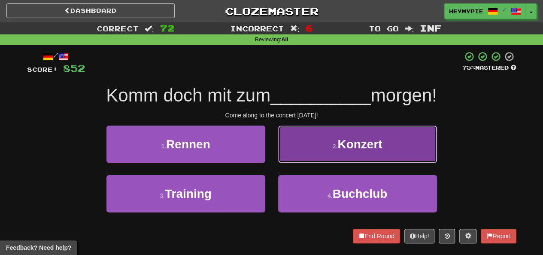
click at [310, 136] on button "2 . Konzert" at bounding box center [357, 143] width 159 height 37
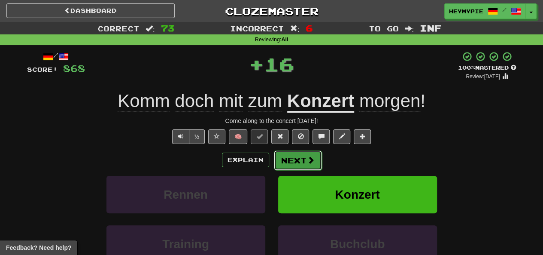
click at [296, 159] on button "Next" at bounding box center [298, 160] width 48 height 20
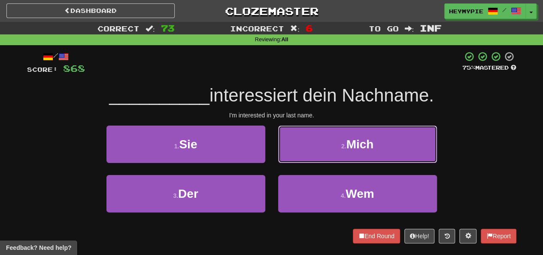
click at [317, 148] on button "2 . Mich" at bounding box center [357, 143] width 159 height 37
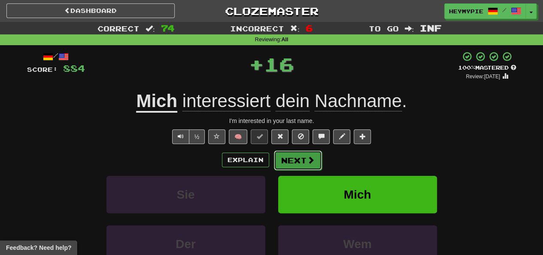
click at [302, 161] on button "Next" at bounding box center [298, 160] width 48 height 20
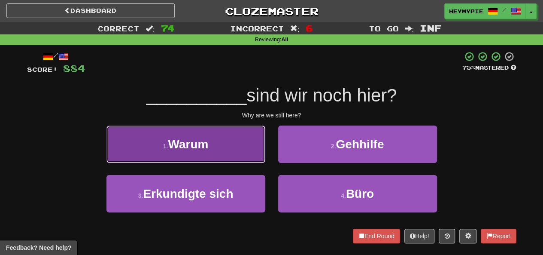
click at [232, 138] on button "1 . Warum" at bounding box center [186, 143] width 159 height 37
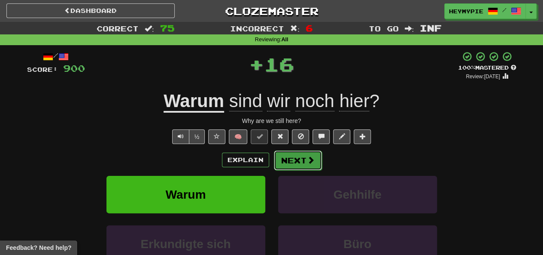
click at [305, 162] on button "Next" at bounding box center [298, 160] width 48 height 20
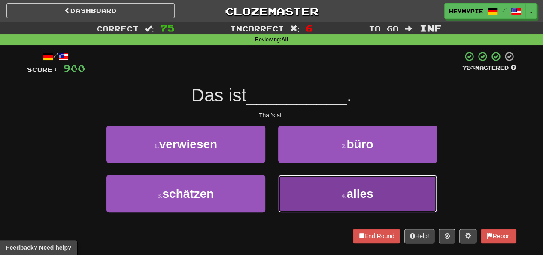
click at [305, 180] on button "4 . alles" at bounding box center [357, 193] width 159 height 37
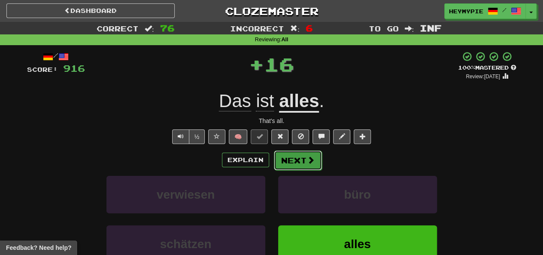
click at [297, 158] on button "Next" at bounding box center [298, 160] width 48 height 20
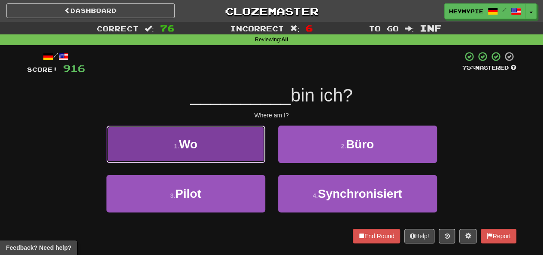
click at [231, 144] on button "1 . Wo" at bounding box center [186, 143] width 159 height 37
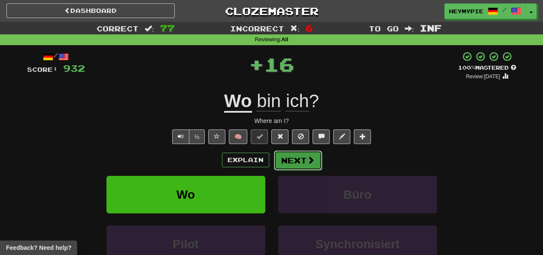
click at [295, 156] on button "Next" at bounding box center [298, 160] width 48 height 20
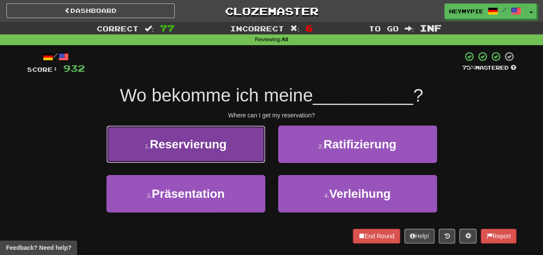
click at [235, 138] on button "1 . Reservierung" at bounding box center [186, 143] width 159 height 37
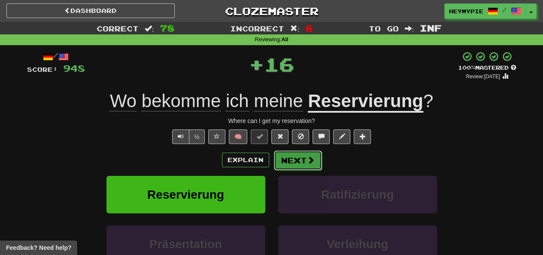
click at [301, 160] on button "Next" at bounding box center [298, 160] width 48 height 20
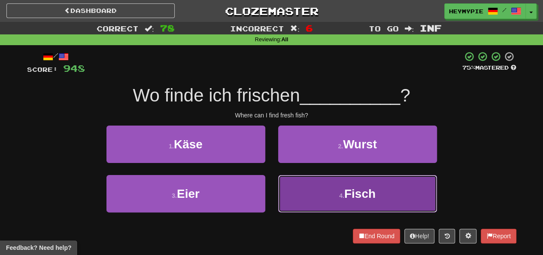
click at [313, 188] on button "4 . Fisch" at bounding box center [357, 193] width 159 height 37
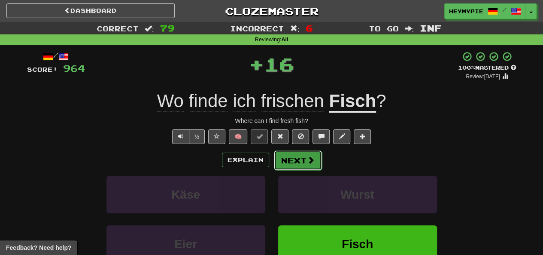
click at [307, 160] on span at bounding box center [311, 160] width 8 height 8
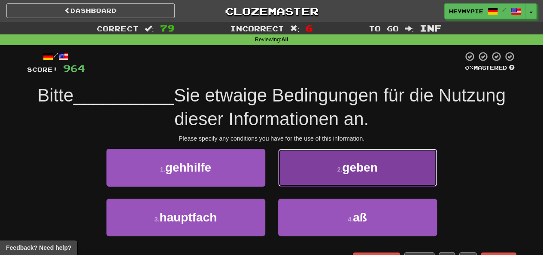
click at [307, 177] on button "2 . geben" at bounding box center [357, 167] width 159 height 37
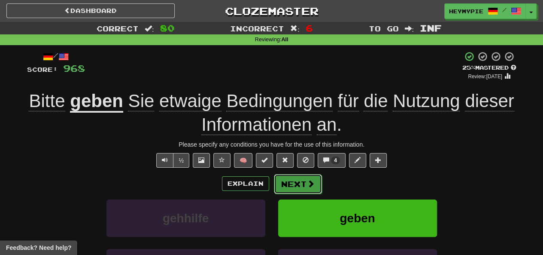
click at [307, 186] on span at bounding box center [311, 184] width 8 height 8
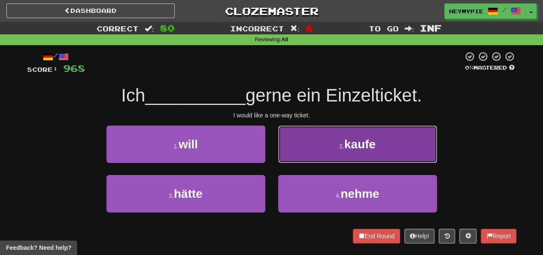
click at [288, 150] on button "2 . kaufe" at bounding box center [357, 143] width 159 height 37
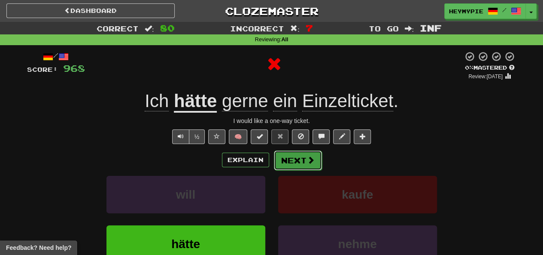
click at [283, 158] on button "Next" at bounding box center [298, 160] width 48 height 20
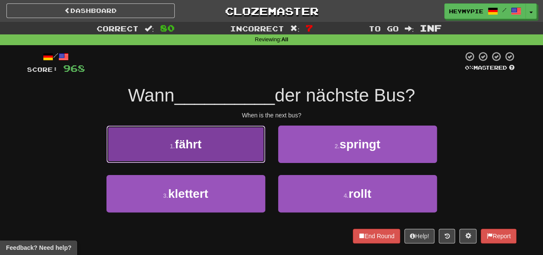
click at [230, 144] on button "1 . fährt" at bounding box center [186, 143] width 159 height 37
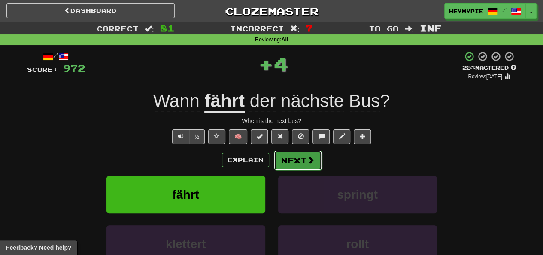
click at [294, 161] on button "Next" at bounding box center [298, 160] width 48 height 20
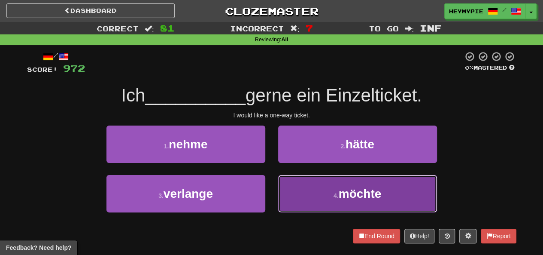
click at [300, 198] on button "4 . möchte" at bounding box center [357, 193] width 159 height 37
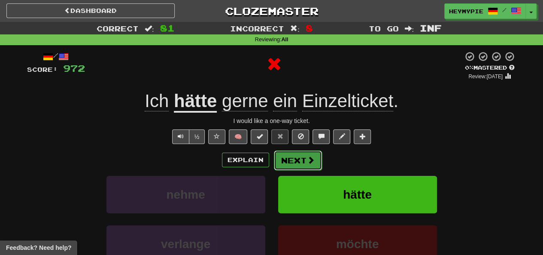
click at [293, 160] on button "Next" at bounding box center [298, 160] width 48 height 20
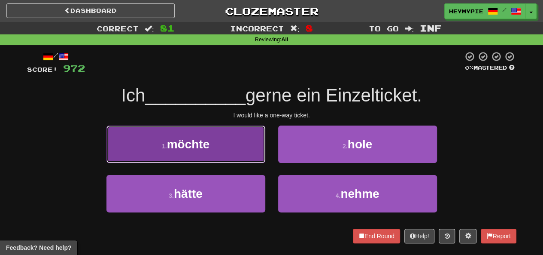
click at [227, 150] on button "1 . möchte" at bounding box center [186, 143] width 159 height 37
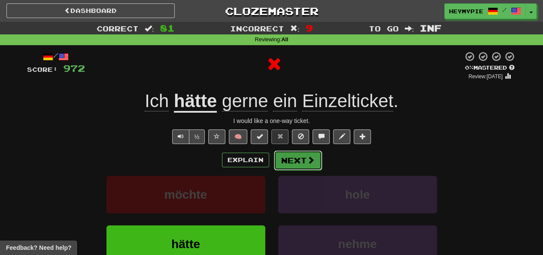
click at [307, 162] on span at bounding box center [311, 160] width 8 height 8
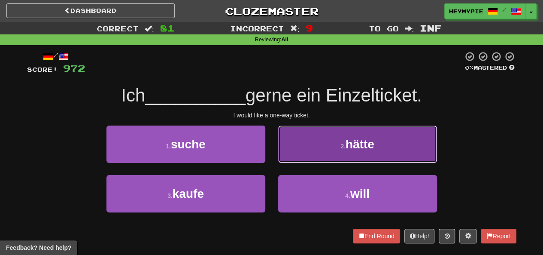
click at [300, 161] on button "2 . hätte" at bounding box center [357, 143] width 159 height 37
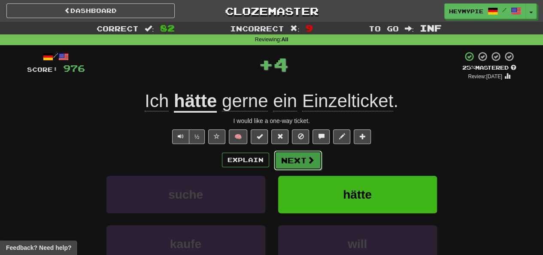
click at [293, 163] on button "Next" at bounding box center [298, 160] width 48 height 20
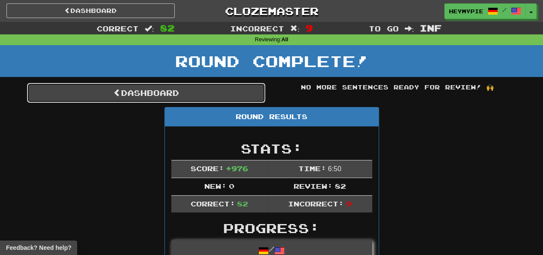
click at [204, 96] on link "Dashboard" at bounding box center [146, 93] width 238 height 20
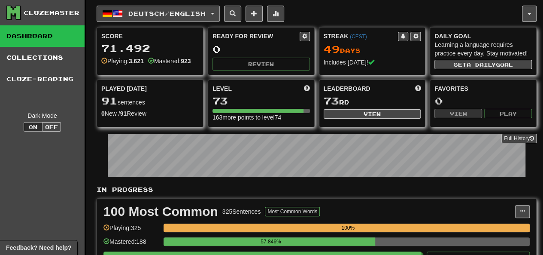
click at [188, 15] on span "Deutsch / English" at bounding box center [166, 13] width 77 height 7
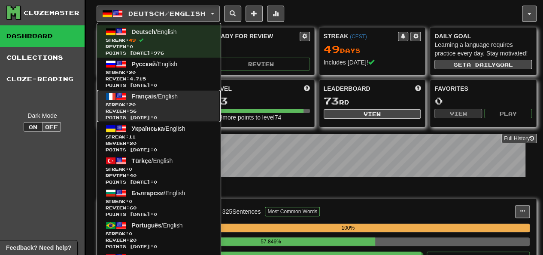
click at [186, 110] on span "Review: 56" at bounding box center [159, 111] width 107 height 6
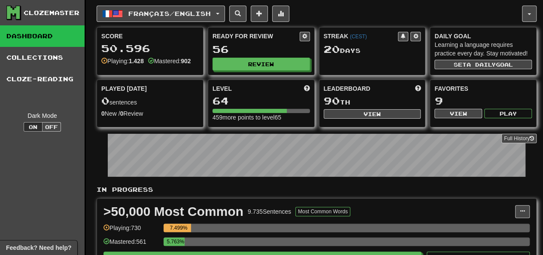
click at [242, 70] on div "Ready for Review 56 Review" at bounding box center [261, 50] width 106 height 47
click at [247, 68] on button "Review" at bounding box center [262, 64] width 98 height 13
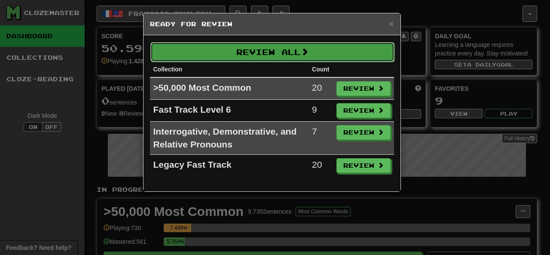
click at [266, 53] on button "Review All" at bounding box center [272, 52] width 244 height 20
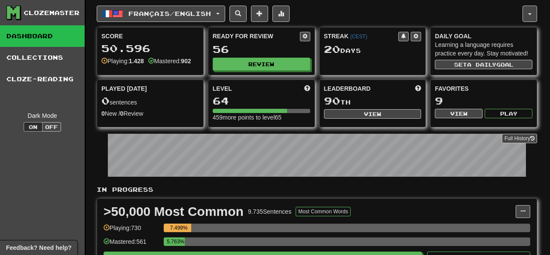
select select "********"
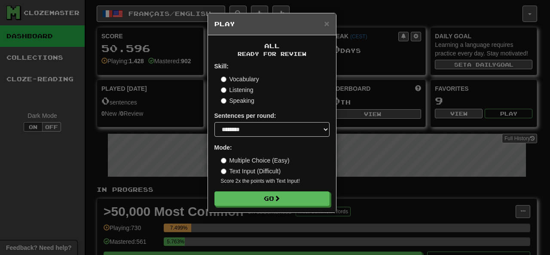
click at [253, 189] on form "Skill: Vocabulary Listening Speaking Sentences per round: * ** ** ** ** ** *** …" at bounding box center [271, 134] width 115 height 144
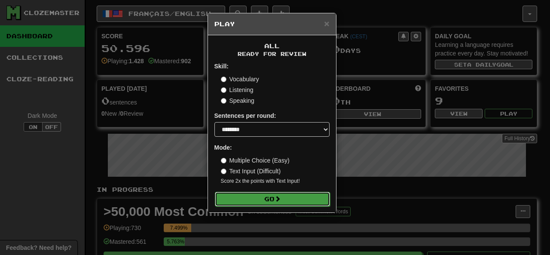
click at [254, 197] on button "Go" at bounding box center [272, 199] width 115 height 15
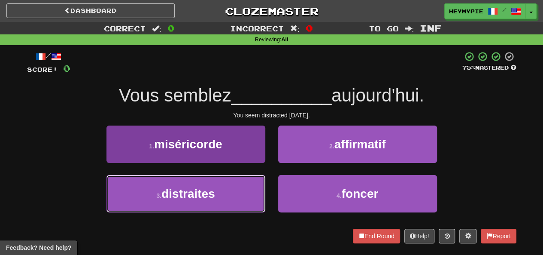
drag, startPoint x: 223, startPoint y: 201, endPoint x: 226, endPoint y: 195, distance: 6.9
click at [224, 200] on button "3 . distraites" at bounding box center [186, 193] width 159 height 37
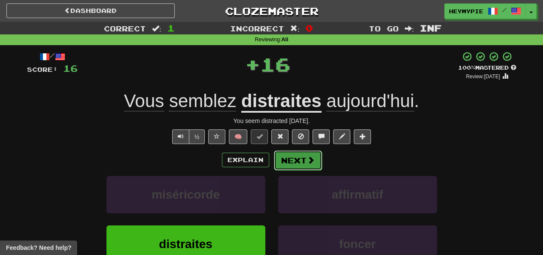
click at [292, 165] on button "Next" at bounding box center [298, 160] width 48 height 20
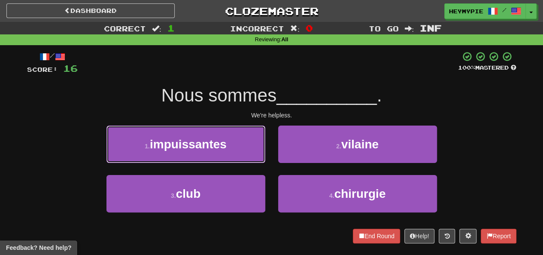
click at [218, 144] on span "impuissantes" at bounding box center [188, 143] width 77 height 13
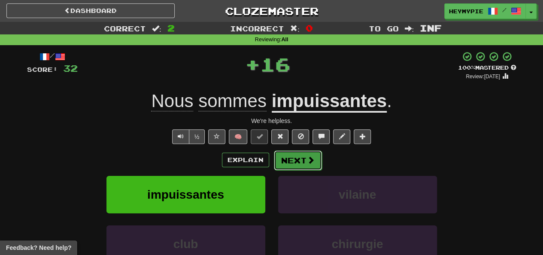
click at [295, 159] on button "Next" at bounding box center [298, 160] width 48 height 20
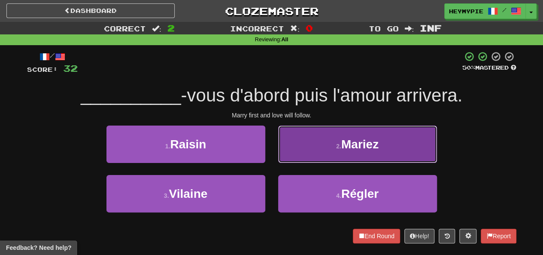
click at [320, 148] on button "2 . Mariez" at bounding box center [357, 143] width 159 height 37
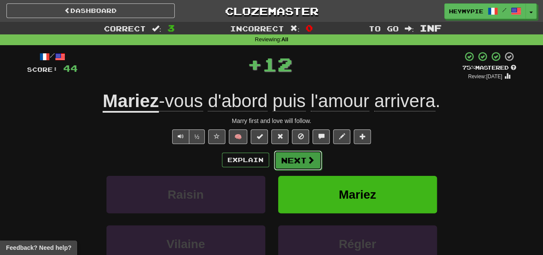
click at [297, 155] on button "Next" at bounding box center [298, 160] width 48 height 20
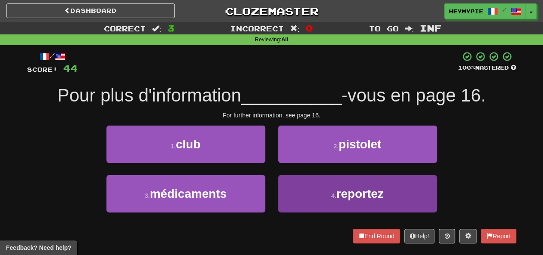
click at [295, 178] on div "1 . club 2 . pistolet 3 . médicaments 4 . reportez" at bounding box center [272, 174] width 503 height 99
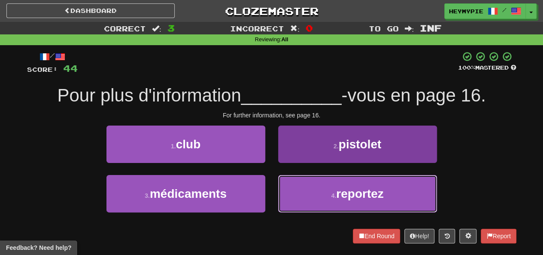
click at [300, 189] on button "4 . reportez" at bounding box center [357, 193] width 159 height 37
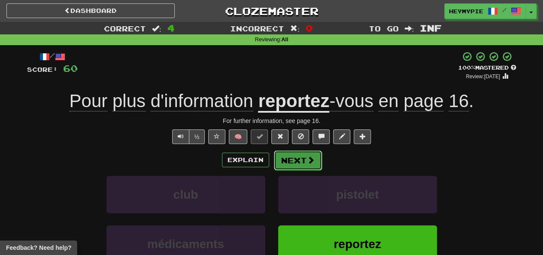
click at [303, 162] on button "Next" at bounding box center [298, 160] width 48 height 20
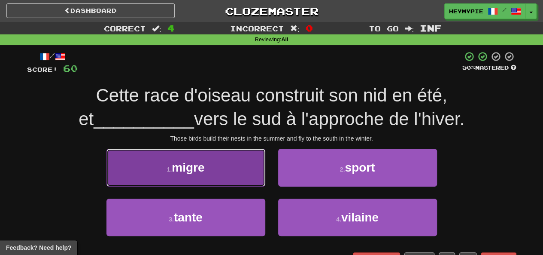
click at [222, 164] on button "1 . migre" at bounding box center [186, 167] width 159 height 37
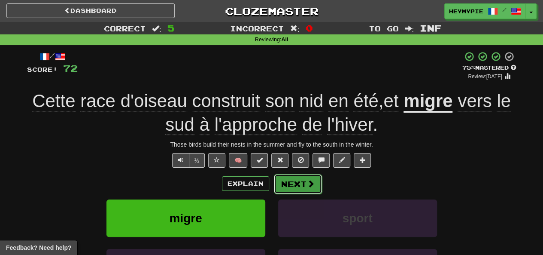
click at [300, 181] on button "Next" at bounding box center [298, 184] width 48 height 20
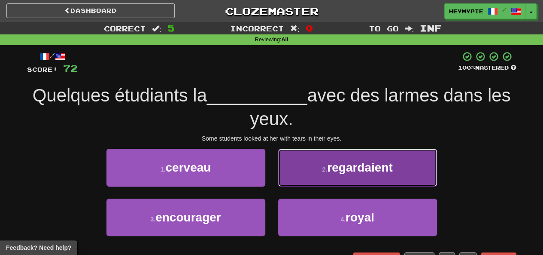
click at [308, 165] on button "2 . regardaient" at bounding box center [357, 167] width 159 height 37
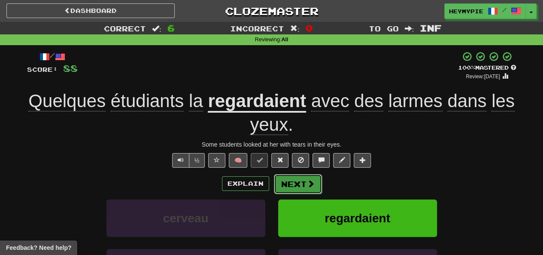
click at [296, 186] on button "Next" at bounding box center [298, 184] width 48 height 20
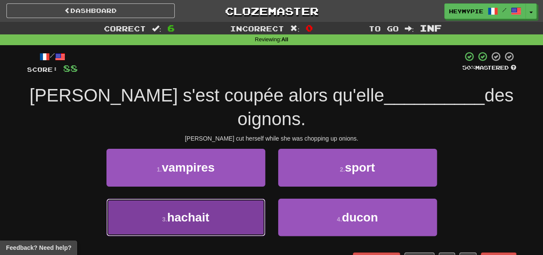
click at [214, 198] on button "3 . hachait" at bounding box center [186, 216] width 159 height 37
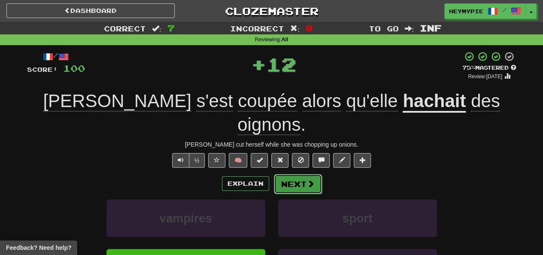
click at [297, 174] on button "Next" at bounding box center [298, 184] width 48 height 20
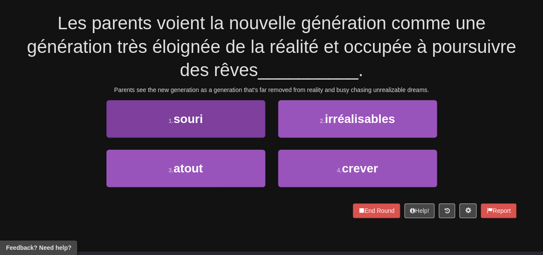
scroll to position [86, 0]
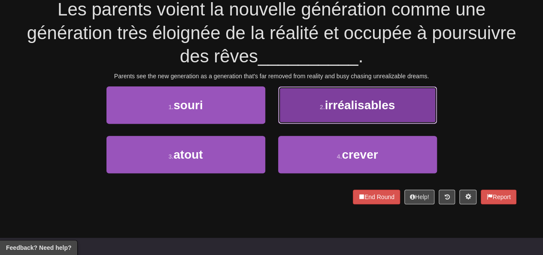
click at [320, 105] on small "2 ." at bounding box center [322, 107] width 5 height 7
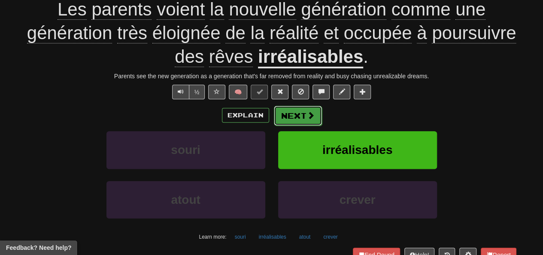
click at [284, 117] on button "Next" at bounding box center [298, 116] width 48 height 20
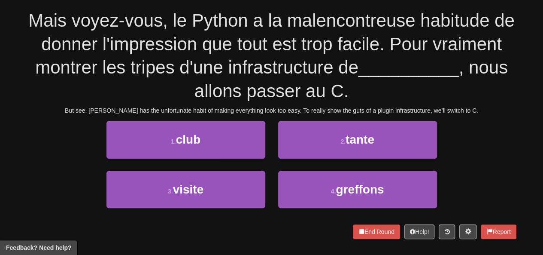
scroll to position [86, 0]
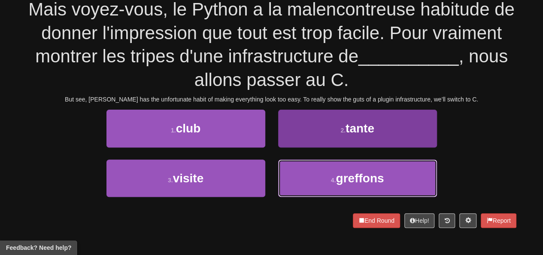
click at [297, 180] on button "4 . greffons" at bounding box center [357, 177] width 159 height 37
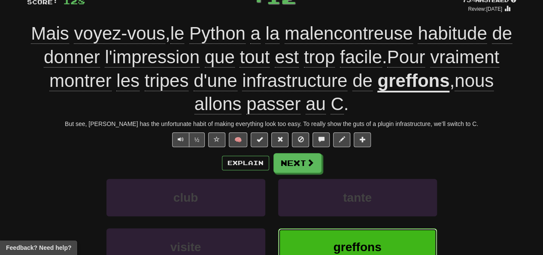
scroll to position [49, 0]
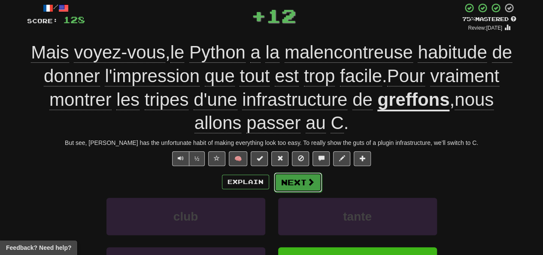
click at [298, 186] on button "Next" at bounding box center [298, 182] width 48 height 20
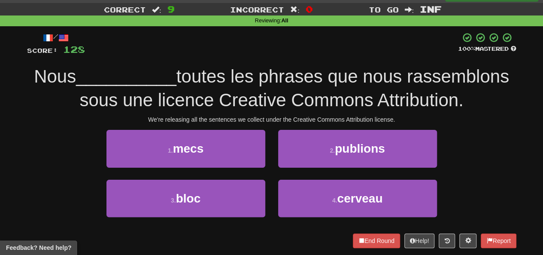
scroll to position [6, 0]
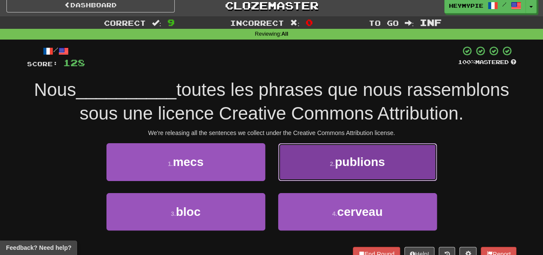
click at [305, 168] on button "2 . publions" at bounding box center [357, 161] width 159 height 37
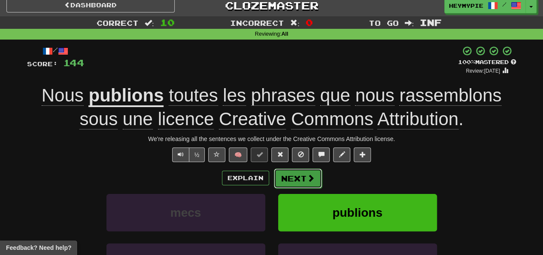
click at [308, 178] on span at bounding box center [311, 178] width 8 height 8
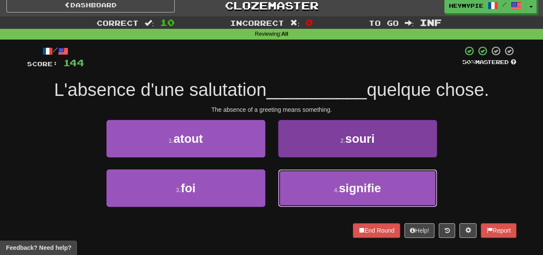
click at [304, 199] on button "4 . signifie" at bounding box center [357, 187] width 159 height 37
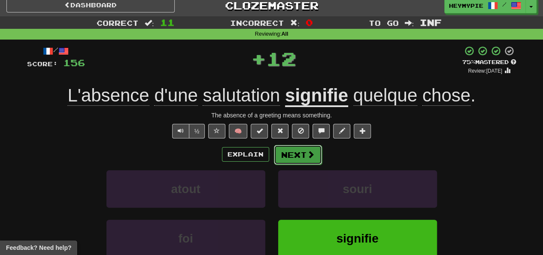
click at [304, 158] on button "Next" at bounding box center [298, 155] width 48 height 20
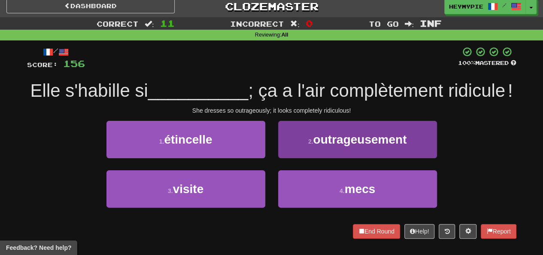
scroll to position [0, 0]
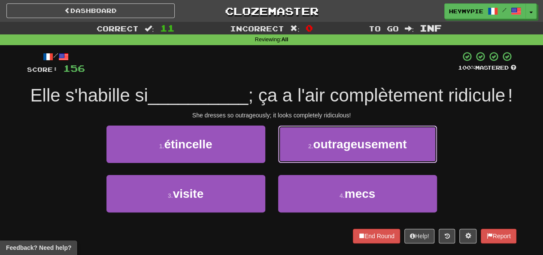
click at [302, 163] on button "2 . outrageusement" at bounding box center [357, 143] width 159 height 37
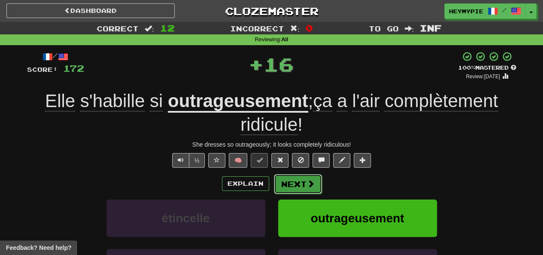
click at [298, 186] on button "Next" at bounding box center [298, 184] width 48 height 20
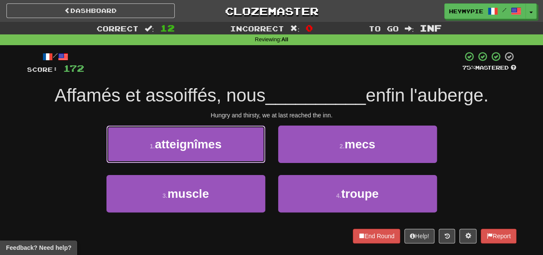
click at [233, 148] on button "1 . atteignîmes" at bounding box center [186, 143] width 159 height 37
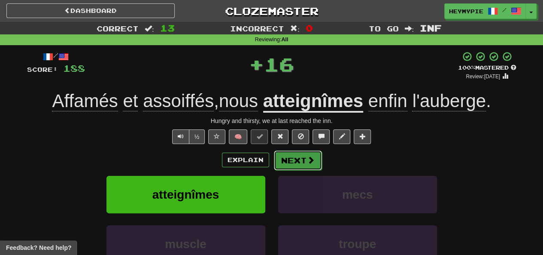
click at [300, 159] on button "Next" at bounding box center [298, 160] width 48 height 20
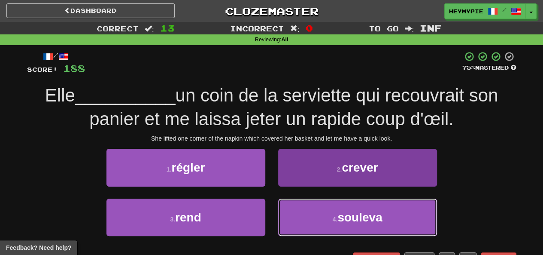
click at [310, 219] on button "4 . souleva" at bounding box center [357, 216] width 159 height 37
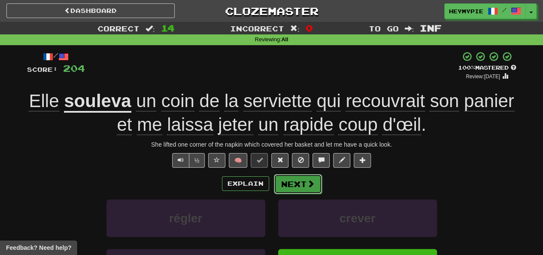
click at [300, 183] on button "Next" at bounding box center [298, 184] width 48 height 20
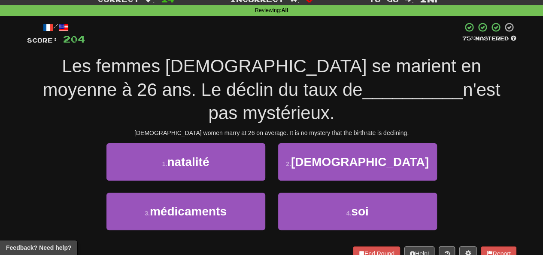
scroll to position [43, 0]
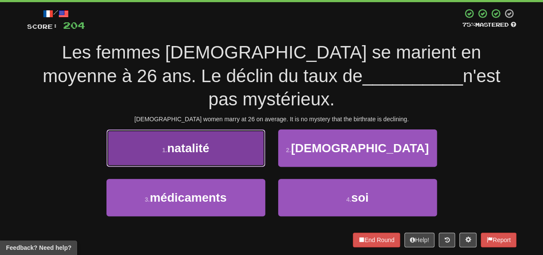
click at [226, 134] on button "1 . natalité" at bounding box center [186, 147] width 159 height 37
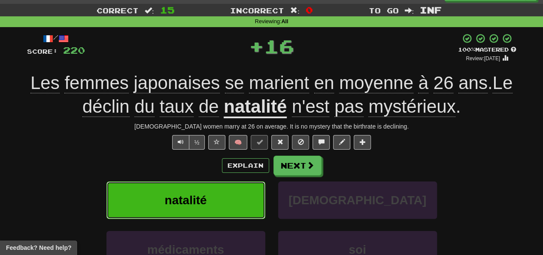
scroll to position [0, 0]
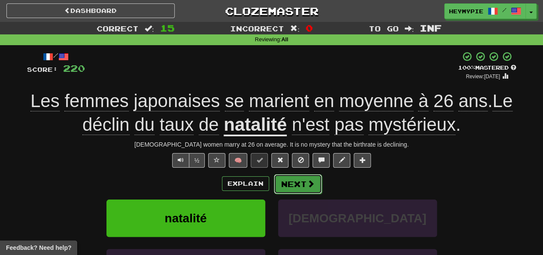
click at [286, 181] on button "Next" at bounding box center [298, 184] width 48 height 20
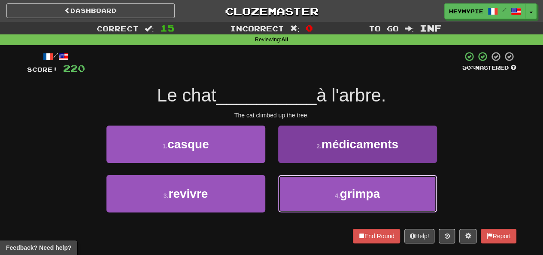
click at [293, 191] on button "4 . grimpa" at bounding box center [357, 193] width 159 height 37
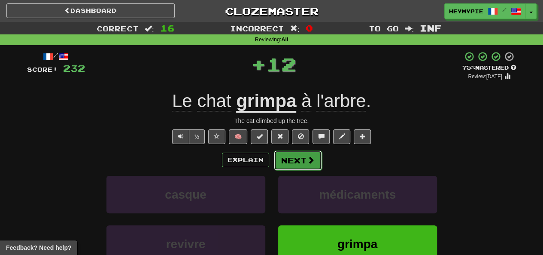
click at [293, 157] on button "Next" at bounding box center [298, 160] width 48 height 20
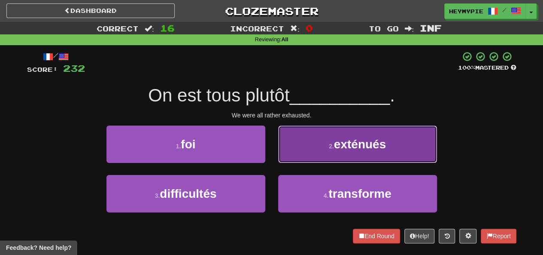
click at [302, 143] on button "2 . exténués" at bounding box center [357, 143] width 159 height 37
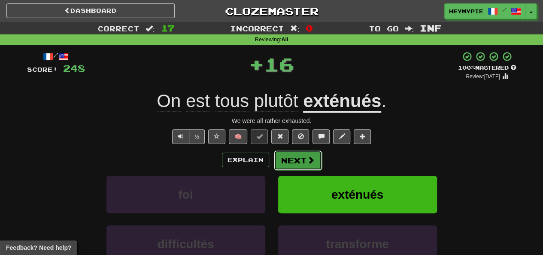
click at [299, 167] on button "Next" at bounding box center [298, 160] width 48 height 20
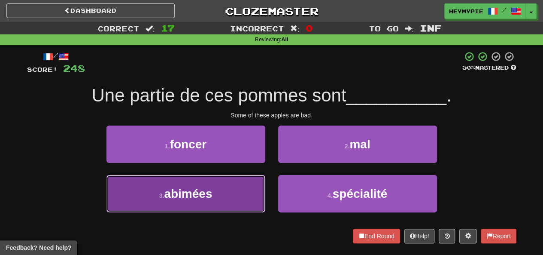
click at [204, 210] on button "3 . abimées" at bounding box center [186, 193] width 159 height 37
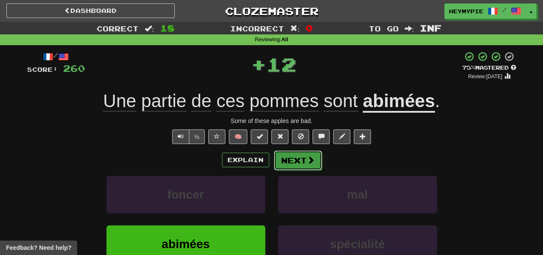
click at [299, 163] on button "Next" at bounding box center [298, 160] width 48 height 20
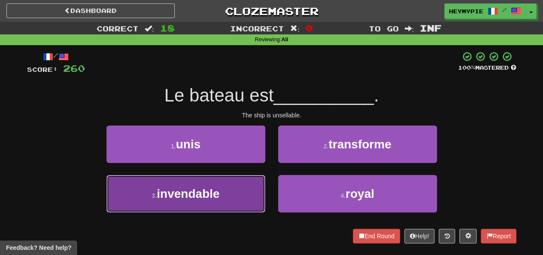
click at [216, 184] on button "3 . invendable" at bounding box center [186, 193] width 159 height 37
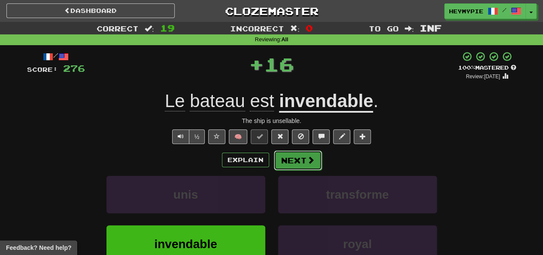
click at [307, 157] on span at bounding box center [311, 160] width 8 height 8
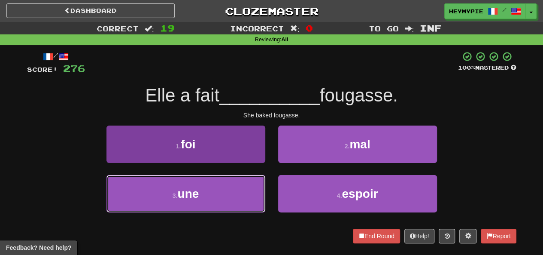
click at [229, 193] on button "3 . une" at bounding box center [186, 193] width 159 height 37
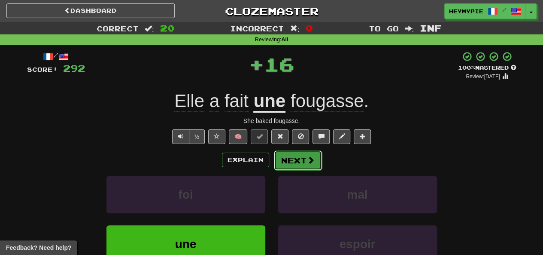
click at [296, 162] on button "Next" at bounding box center [298, 160] width 48 height 20
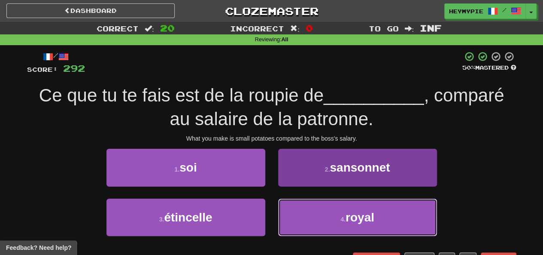
click at [294, 212] on button "4 . royal" at bounding box center [357, 216] width 159 height 37
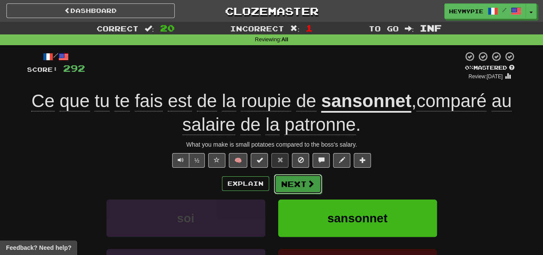
click at [305, 181] on button "Next" at bounding box center [298, 184] width 48 height 20
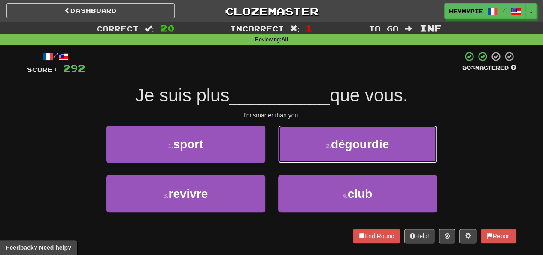
click at [307, 140] on button "2 . dégourdie" at bounding box center [357, 143] width 159 height 37
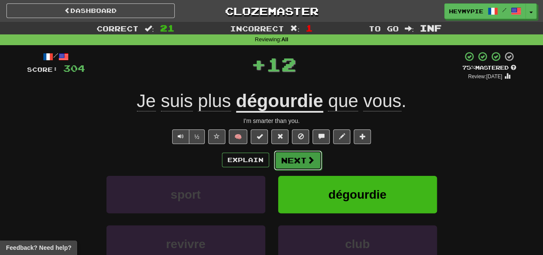
click at [297, 161] on button "Next" at bounding box center [298, 160] width 48 height 20
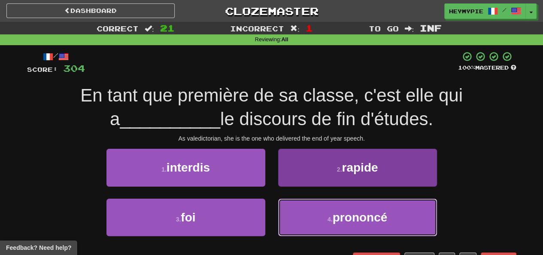
click at [302, 202] on button "4 . prononcé" at bounding box center [357, 216] width 159 height 37
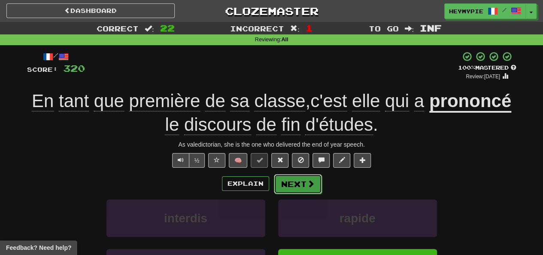
click at [301, 178] on button "Next" at bounding box center [298, 184] width 48 height 20
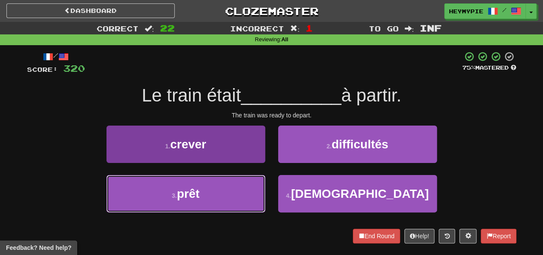
click at [229, 196] on button "3 . prêt" at bounding box center [186, 193] width 159 height 37
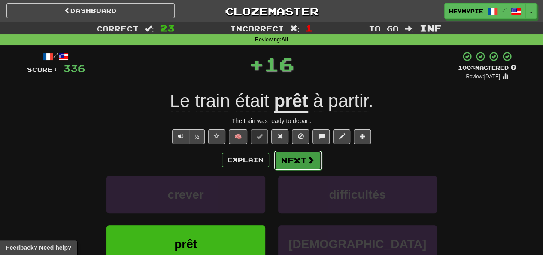
click at [299, 165] on button "Next" at bounding box center [298, 160] width 48 height 20
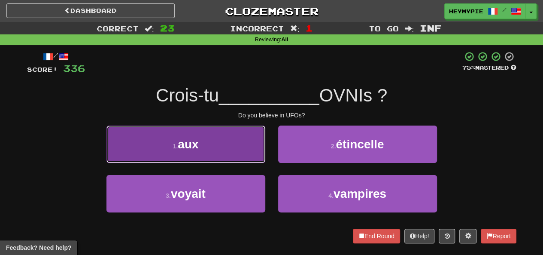
click at [209, 139] on button "1 . aux" at bounding box center [186, 143] width 159 height 37
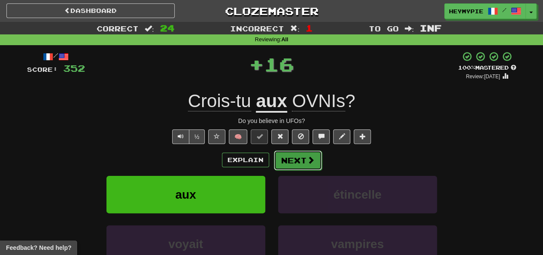
click at [300, 162] on button "Next" at bounding box center [298, 160] width 48 height 20
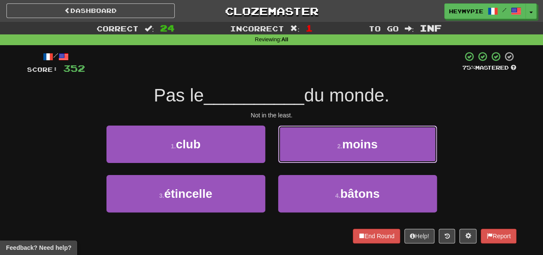
click at [317, 145] on button "2 . moins" at bounding box center [357, 143] width 159 height 37
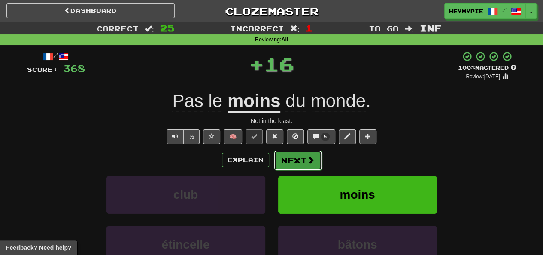
click at [304, 159] on button "Next" at bounding box center [298, 160] width 48 height 20
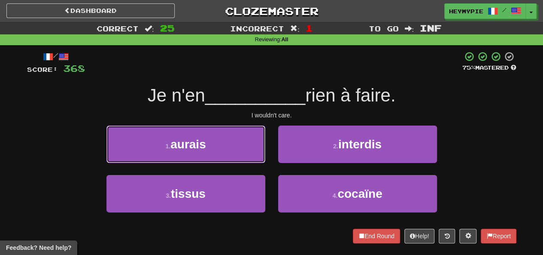
click at [239, 148] on button "1 . aurais" at bounding box center [186, 143] width 159 height 37
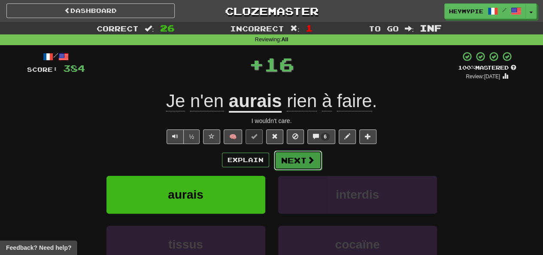
click at [302, 162] on button "Next" at bounding box center [298, 160] width 48 height 20
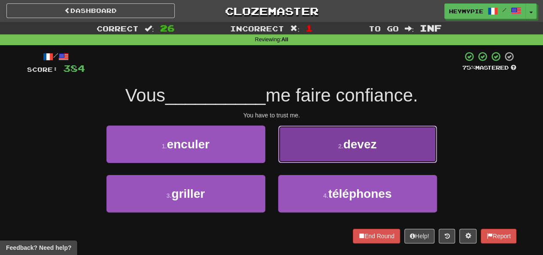
click at [317, 136] on button "2 . devez" at bounding box center [357, 143] width 159 height 37
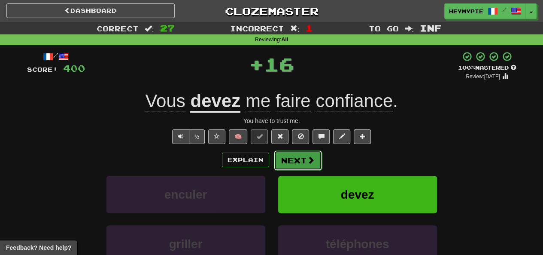
click at [291, 162] on button "Next" at bounding box center [298, 160] width 48 height 20
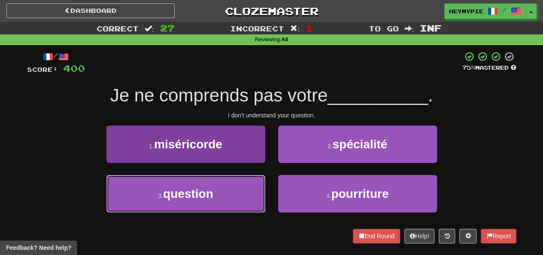
click at [219, 188] on button "3 . question" at bounding box center [186, 193] width 159 height 37
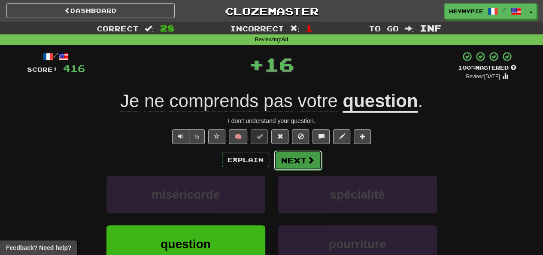
click at [297, 165] on button "Next" at bounding box center [298, 160] width 48 height 20
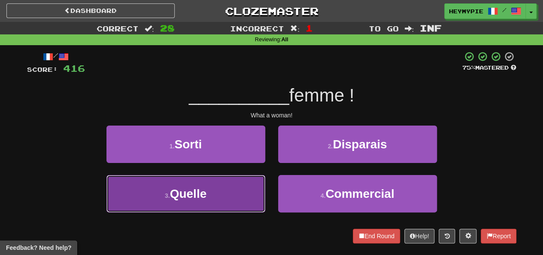
click at [230, 201] on button "3 . Quelle" at bounding box center [186, 193] width 159 height 37
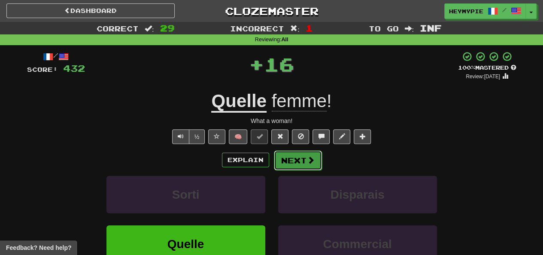
click at [282, 164] on button "Next" at bounding box center [298, 160] width 48 height 20
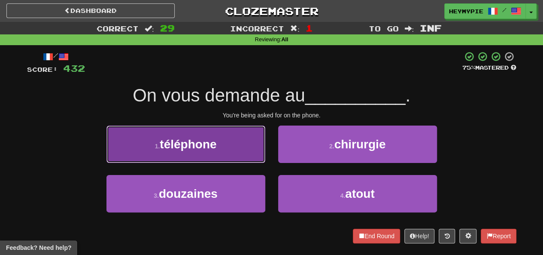
click at [223, 143] on button "1 . téléphone" at bounding box center [186, 143] width 159 height 37
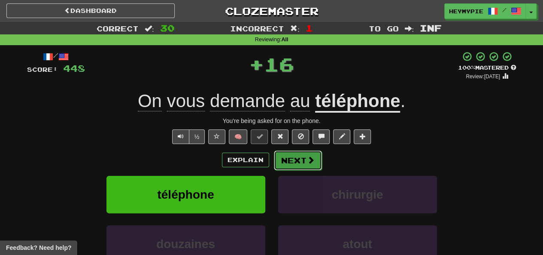
click at [285, 165] on button "Next" at bounding box center [298, 160] width 48 height 20
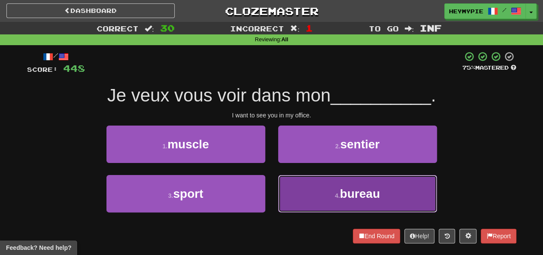
click at [291, 193] on button "4 . bureau" at bounding box center [357, 193] width 159 height 37
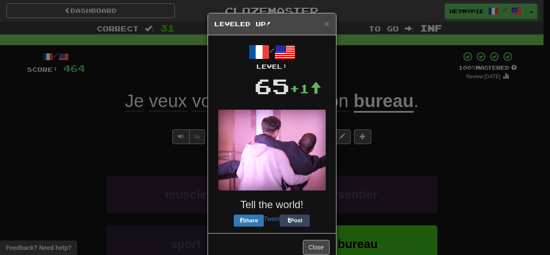
click at [287, 159] on div "× Leveled Up! / Level: 65 +1 Tell the world! Share Tweet Post Close" at bounding box center [272, 137] width 129 height 248
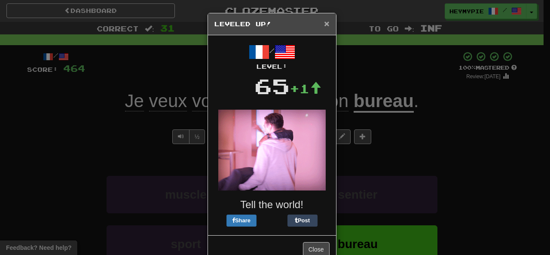
click at [324, 25] on span "×" at bounding box center [326, 23] width 5 height 10
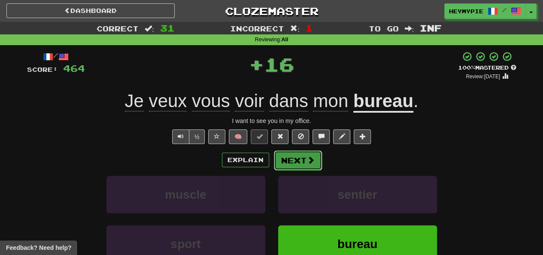
click at [309, 166] on button "Next" at bounding box center [298, 160] width 48 height 20
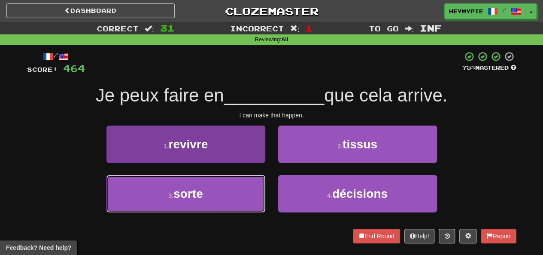
click at [235, 208] on button "3 . sorte" at bounding box center [186, 193] width 159 height 37
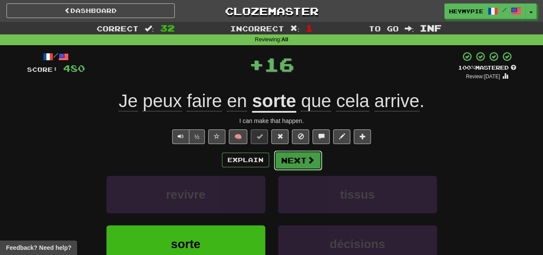
click at [290, 163] on button "Next" at bounding box center [298, 160] width 48 height 20
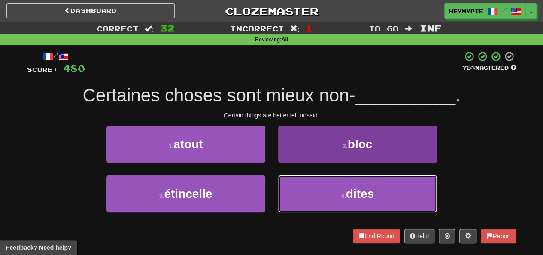
click at [306, 195] on button "4 . dites" at bounding box center [357, 193] width 159 height 37
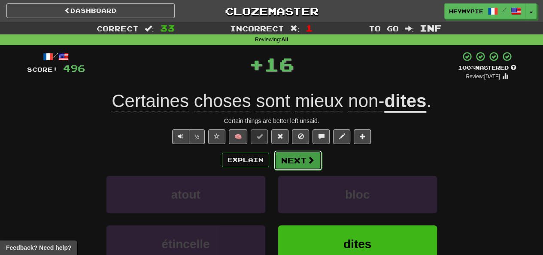
click at [301, 168] on button "Next" at bounding box center [298, 160] width 48 height 20
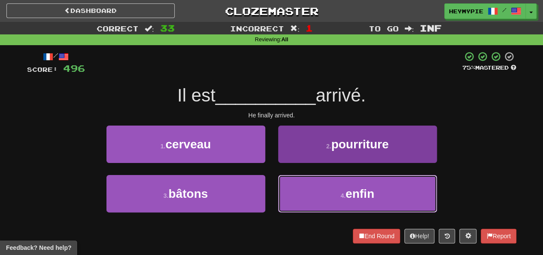
click at [315, 188] on button "4 . enfin" at bounding box center [357, 193] width 159 height 37
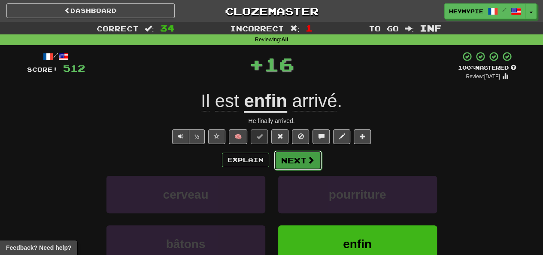
click at [294, 158] on button "Next" at bounding box center [298, 160] width 48 height 20
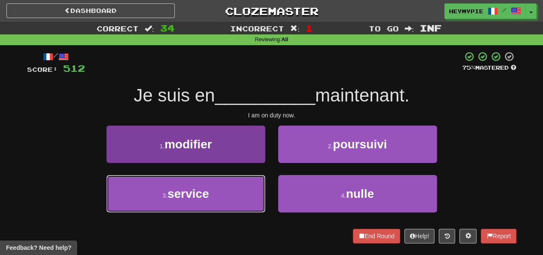
click at [240, 191] on button "3 . service" at bounding box center [186, 193] width 159 height 37
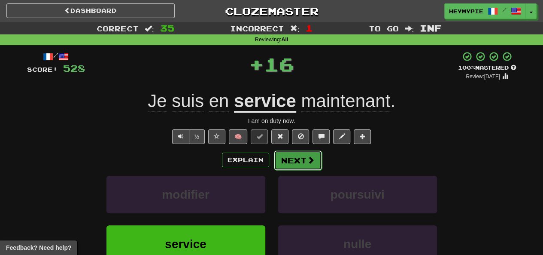
click at [281, 165] on button "Next" at bounding box center [298, 160] width 48 height 20
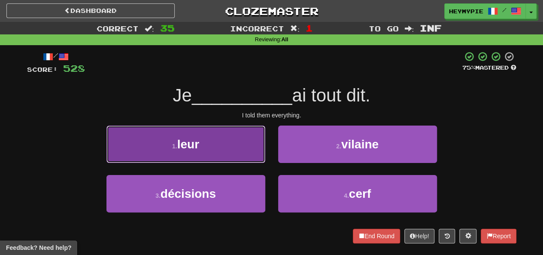
click at [237, 140] on button "1 . leur" at bounding box center [186, 143] width 159 height 37
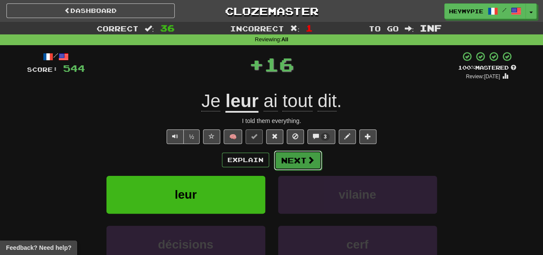
click at [293, 159] on button "Next" at bounding box center [298, 160] width 48 height 20
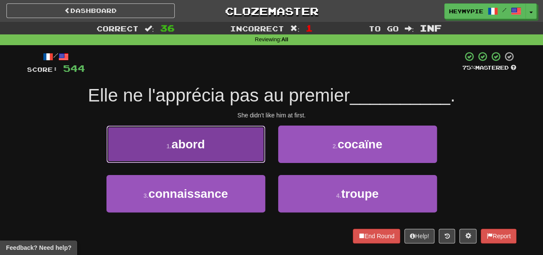
click at [225, 139] on button "1 . abord" at bounding box center [186, 143] width 159 height 37
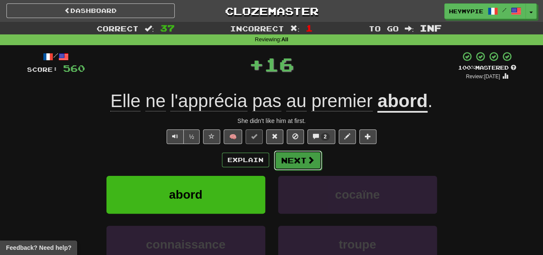
click at [290, 162] on button "Next" at bounding box center [298, 160] width 48 height 20
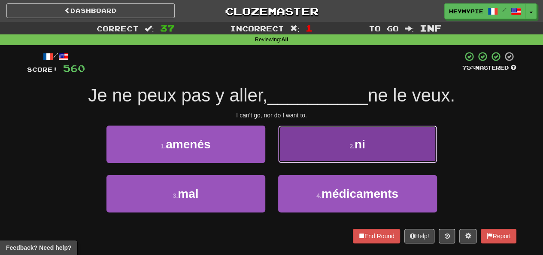
click at [295, 137] on button "2 . ni" at bounding box center [357, 143] width 159 height 37
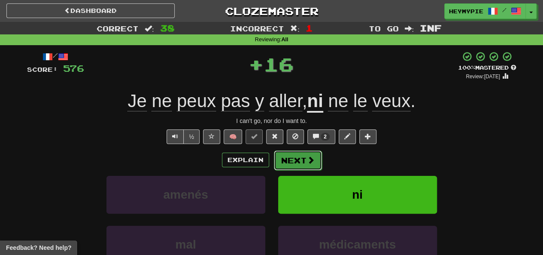
click at [291, 160] on button "Next" at bounding box center [298, 160] width 48 height 20
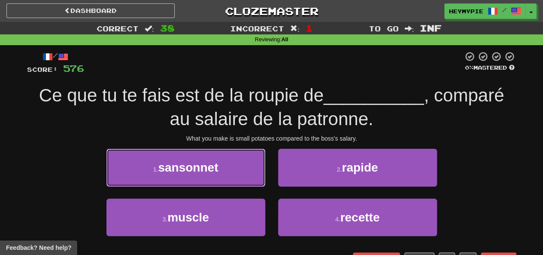
click at [229, 150] on button "1 . sansonnet" at bounding box center [186, 167] width 159 height 37
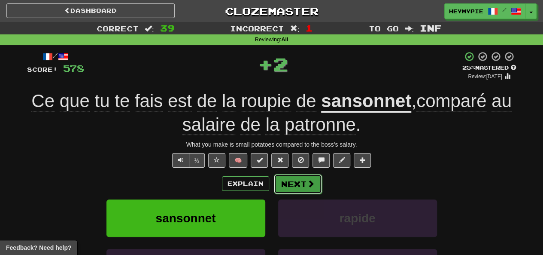
click at [301, 183] on button "Next" at bounding box center [298, 184] width 48 height 20
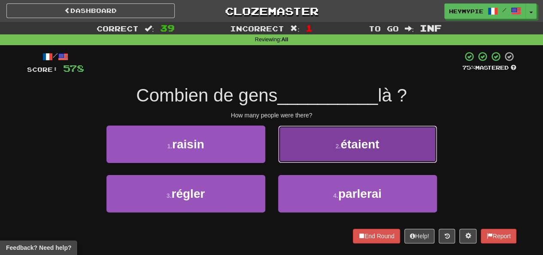
click at [297, 147] on button "2 . étaient" at bounding box center [357, 143] width 159 height 37
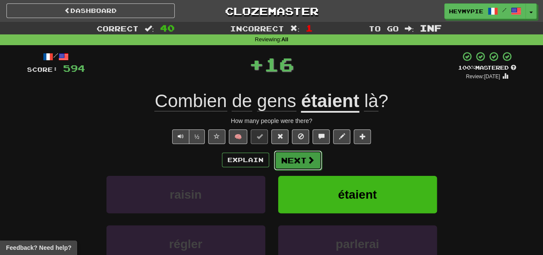
click at [286, 163] on button "Next" at bounding box center [298, 160] width 48 height 20
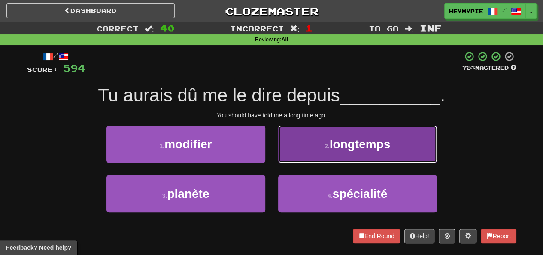
click at [318, 142] on button "2 . longtemps" at bounding box center [357, 143] width 159 height 37
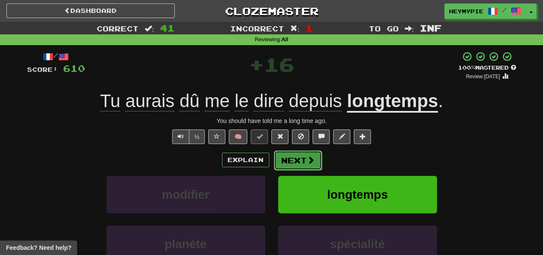
click at [304, 157] on button "Next" at bounding box center [298, 160] width 48 height 20
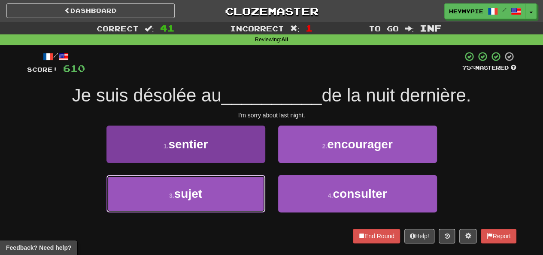
click at [223, 181] on button "3 . sujet" at bounding box center [186, 193] width 159 height 37
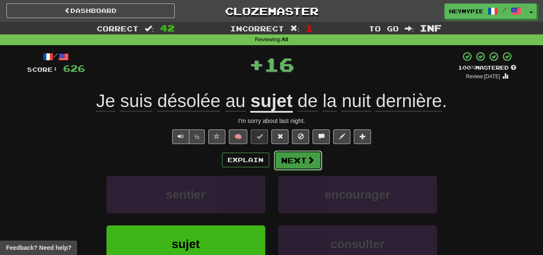
click at [292, 158] on button "Next" at bounding box center [298, 160] width 48 height 20
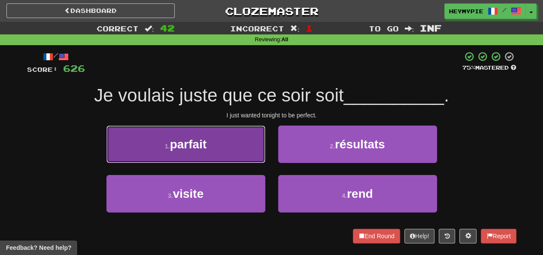
click at [242, 151] on button "1 . parfait" at bounding box center [186, 143] width 159 height 37
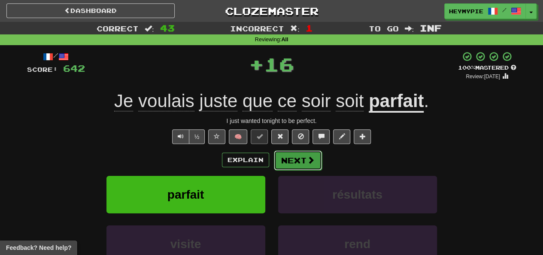
click at [305, 165] on button "Next" at bounding box center [298, 160] width 48 height 20
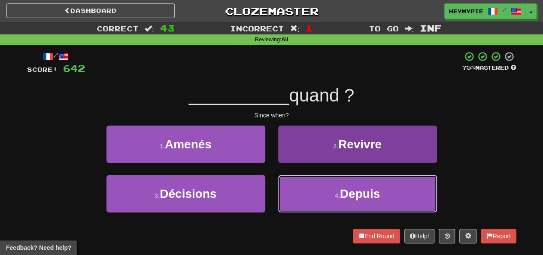
drag, startPoint x: 314, startPoint y: 186, endPoint x: 314, endPoint y: 179, distance: 7.3
click at [314, 186] on button "4 . Depuis" at bounding box center [357, 193] width 159 height 37
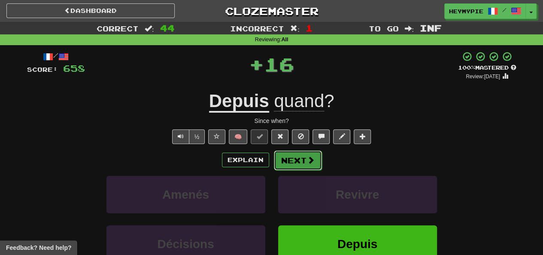
click at [298, 164] on button "Next" at bounding box center [298, 160] width 48 height 20
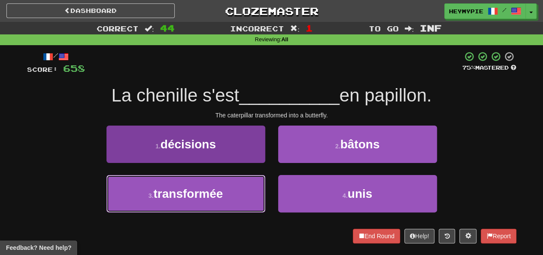
drag, startPoint x: 238, startPoint y: 185, endPoint x: 243, endPoint y: 185, distance: 5.2
click at [238, 186] on button "3 . transformée" at bounding box center [186, 193] width 159 height 37
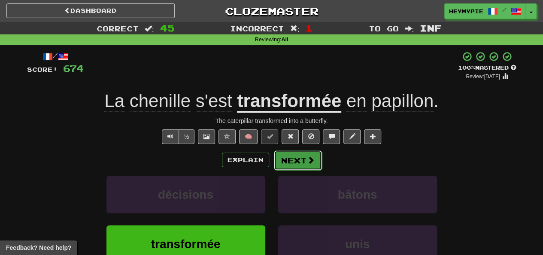
click at [309, 159] on span at bounding box center [311, 160] width 8 height 8
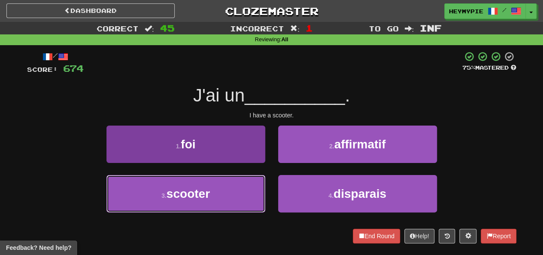
click at [223, 195] on button "3 . scooter" at bounding box center [186, 193] width 159 height 37
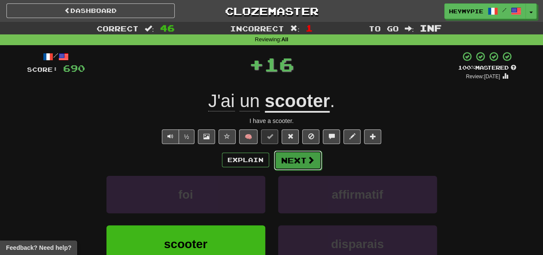
click at [287, 161] on button "Next" at bounding box center [298, 160] width 48 height 20
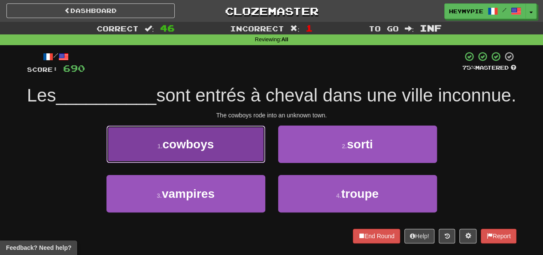
click at [227, 156] on button "1 . cowboys" at bounding box center [186, 143] width 159 height 37
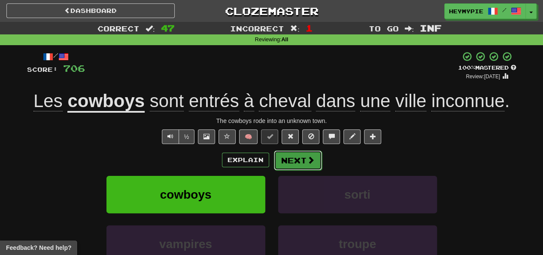
click at [300, 162] on button "Next" at bounding box center [298, 160] width 48 height 20
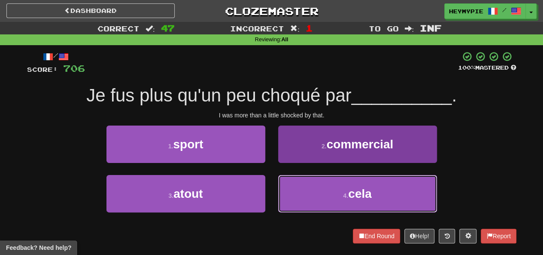
click at [297, 188] on button "4 . cela" at bounding box center [357, 193] width 159 height 37
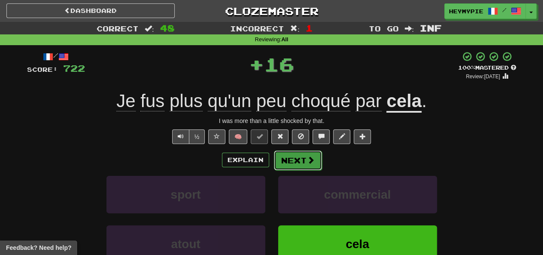
click at [284, 157] on button "Next" at bounding box center [298, 160] width 48 height 20
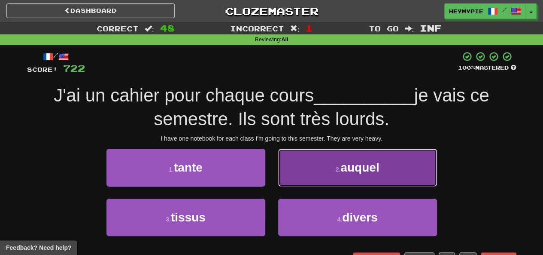
click at [335, 176] on button "2 . auquel" at bounding box center [357, 167] width 159 height 37
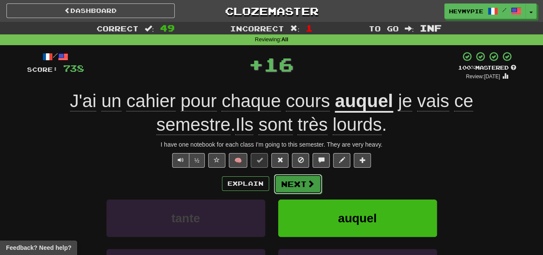
click at [298, 178] on button "Next" at bounding box center [298, 184] width 48 height 20
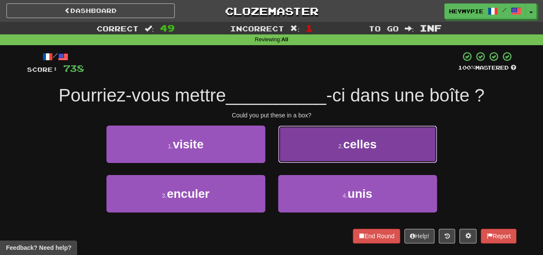
click at [323, 140] on button "2 . celles" at bounding box center [357, 143] width 159 height 37
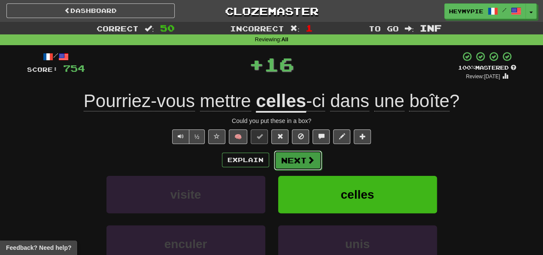
click at [305, 161] on button "Next" at bounding box center [298, 160] width 48 height 20
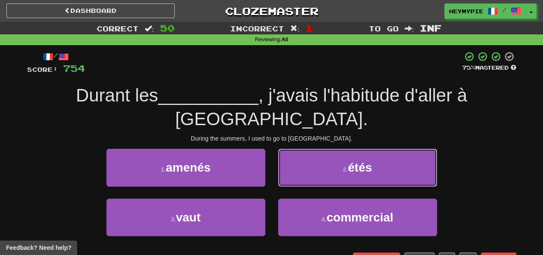
click at [298, 149] on button "2 . étés" at bounding box center [357, 167] width 159 height 37
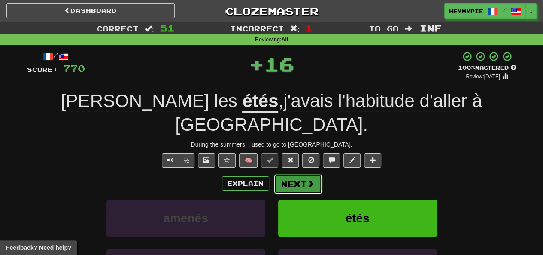
click at [296, 174] on button "Next" at bounding box center [298, 184] width 48 height 20
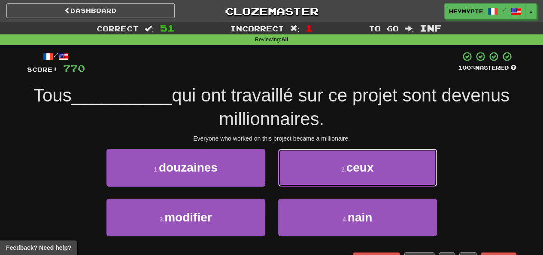
click at [308, 167] on button "2 . ceux" at bounding box center [357, 167] width 159 height 37
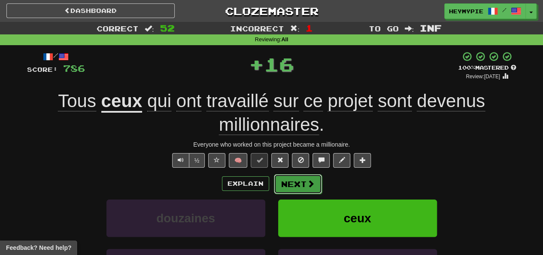
click at [294, 191] on button "Next" at bounding box center [298, 184] width 48 height 20
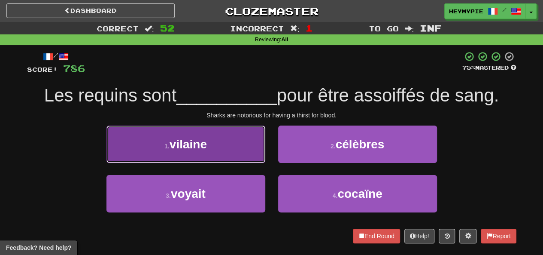
click at [226, 154] on button "1 . vilaine" at bounding box center [186, 143] width 159 height 37
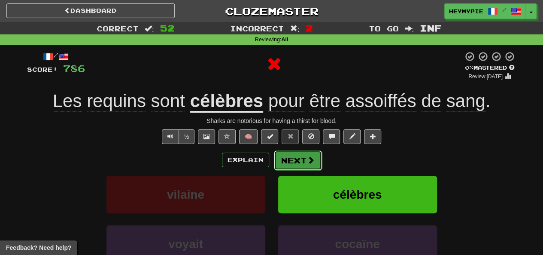
click at [296, 163] on button "Next" at bounding box center [298, 160] width 48 height 20
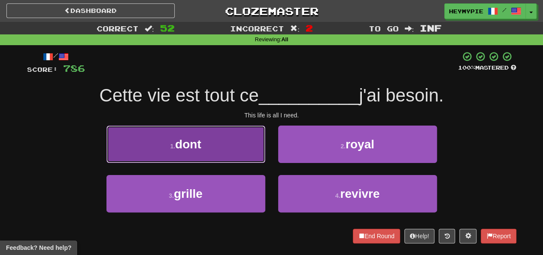
click at [226, 154] on button "1 . dont" at bounding box center [186, 143] width 159 height 37
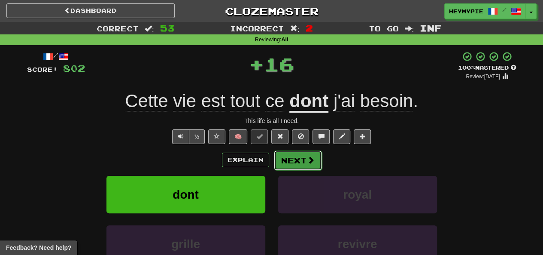
click at [296, 158] on button "Next" at bounding box center [298, 160] width 48 height 20
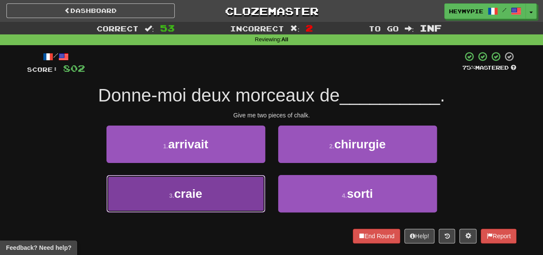
click at [248, 190] on button "3 . craie" at bounding box center [186, 193] width 159 height 37
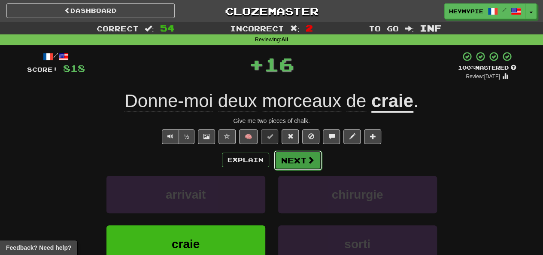
click at [302, 160] on button "Next" at bounding box center [298, 160] width 48 height 20
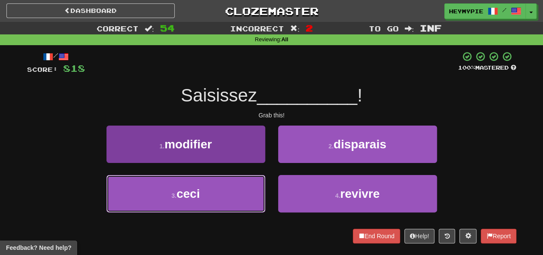
click at [218, 198] on button "3 . ceci" at bounding box center [186, 193] width 159 height 37
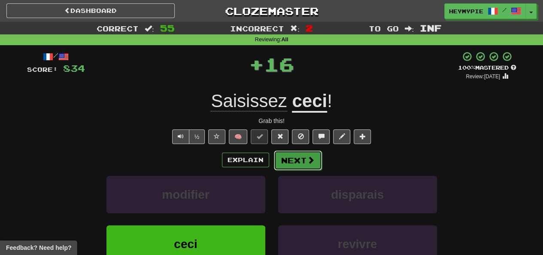
click at [286, 159] on button "Next" at bounding box center [298, 160] width 48 height 20
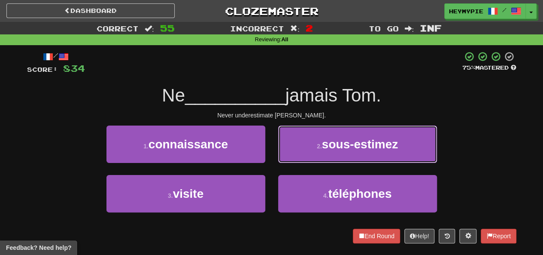
click at [298, 146] on button "2 . sous-estimez" at bounding box center [357, 143] width 159 height 37
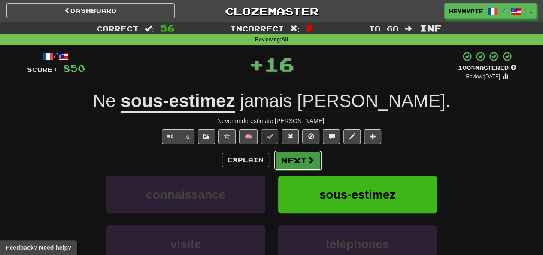
click at [289, 162] on button "Next" at bounding box center [298, 160] width 48 height 20
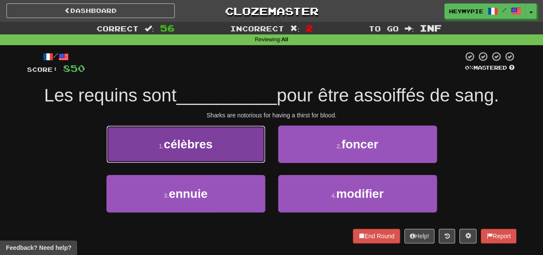
click at [237, 154] on button "1 . célèbres" at bounding box center [186, 143] width 159 height 37
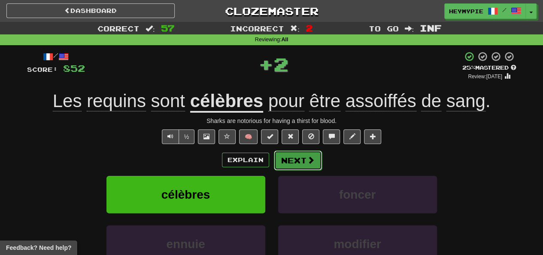
click at [298, 164] on button "Next" at bounding box center [298, 160] width 48 height 20
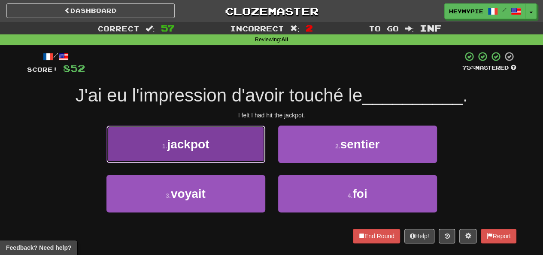
click at [250, 136] on button "1 . jackpot" at bounding box center [186, 143] width 159 height 37
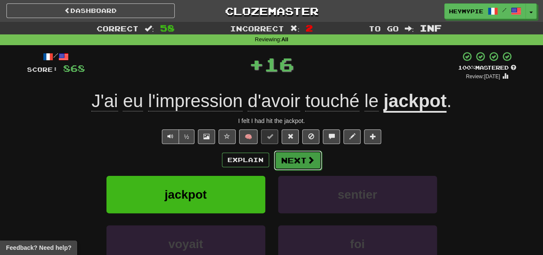
click at [295, 166] on button "Next" at bounding box center [298, 160] width 48 height 20
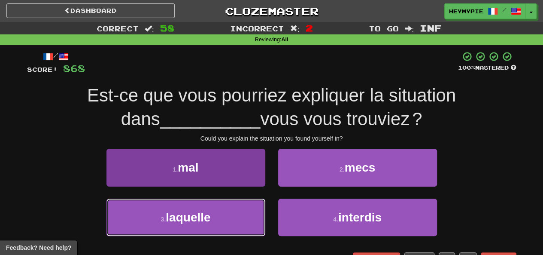
click at [237, 212] on button "3 . laquelle" at bounding box center [186, 216] width 159 height 37
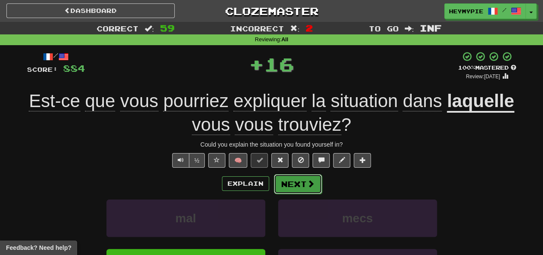
click at [305, 185] on button "Next" at bounding box center [298, 184] width 48 height 20
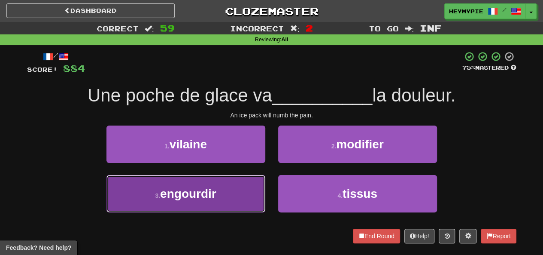
click at [231, 198] on button "3 . engourdir" at bounding box center [186, 193] width 159 height 37
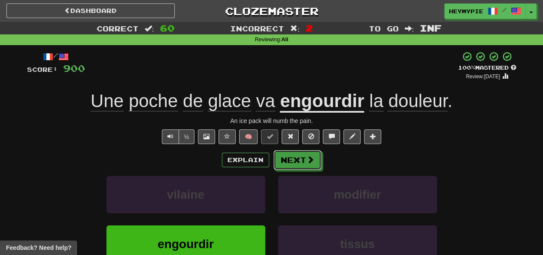
drag, startPoint x: 296, startPoint y: 164, endPoint x: 290, endPoint y: 154, distance: 10.8
click at [296, 165] on button "Next" at bounding box center [298, 160] width 48 height 20
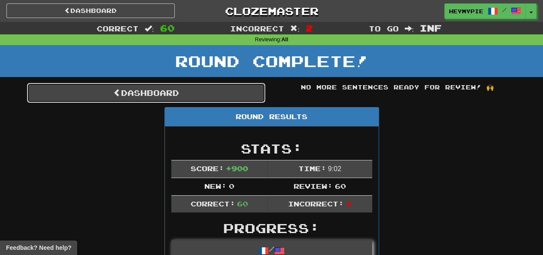
click at [176, 99] on link "Dashboard" at bounding box center [146, 93] width 238 height 20
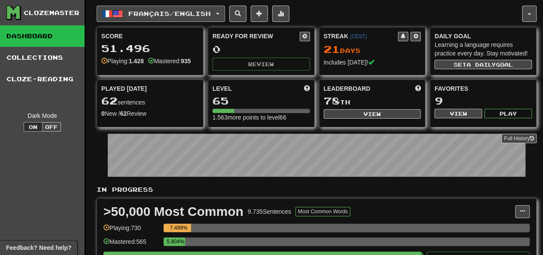
click at [168, 6] on button "Français / English" at bounding box center [161, 14] width 128 height 16
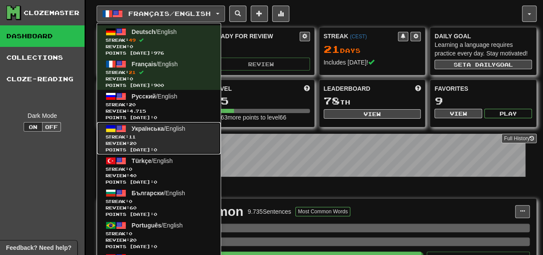
click at [157, 134] on span "Streak: 11" at bounding box center [159, 137] width 107 height 6
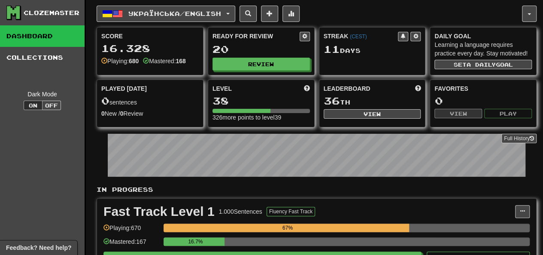
click at [243, 73] on div "Ready for Review 20 Review" at bounding box center [261, 50] width 106 height 47
click at [252, 65] on button "Review" at bounding box center [262, 64] width 98 height 13
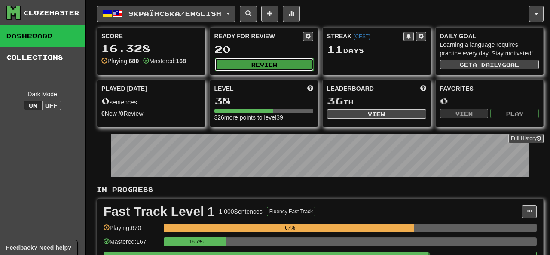
select select "********"
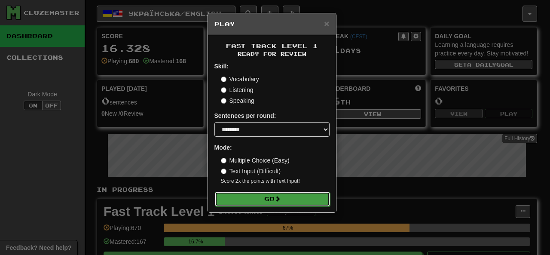
click at [245, 197] on button "Go" at bounding box center [272, 199] width 115 height 15
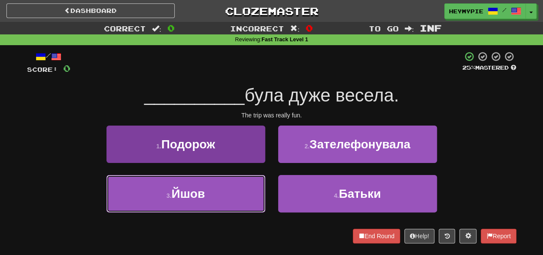
click at [205, 186] on button "3 . Йшов" at bounding box center [186, 193] width 159 height 37
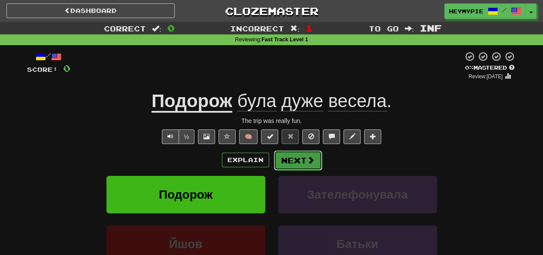
click at [297, 161] on button "Next" at bounding box center [298, 160] width 48 height 20
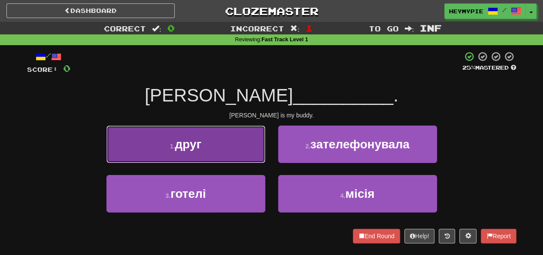
click at [233, 151] on button "1 . друг" at bounding box center [186, 143] width 159 height 37
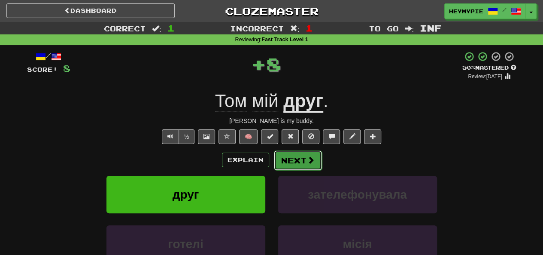
click at [296, 159] on button "Next" at bounding box center [298, 160] width 48 height 20
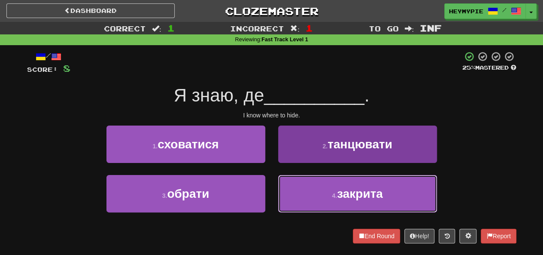
click at [304, 198] on button "4 . закрита" at bounding box center [357, 193] width 159 height 37
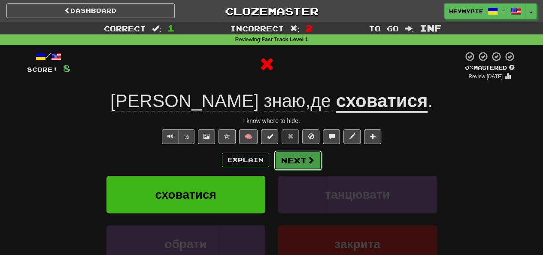
click at [307, 165] on button "Next" at bounding box center [298, 160] width 48 height 20
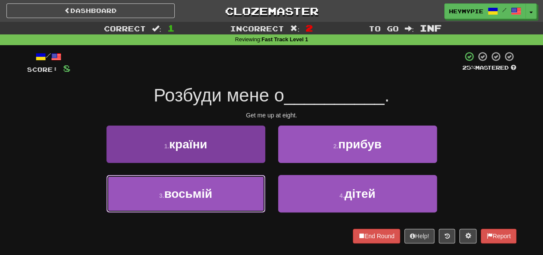
click at [208, 194] on span "восьмій" at bounding box center [188, 193] width 48 height 13
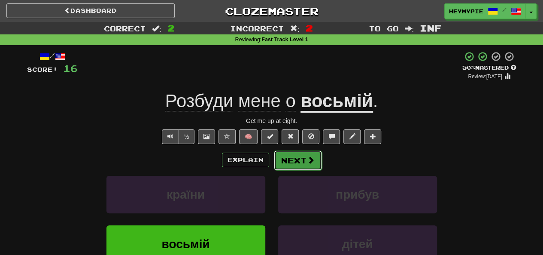
click at [281, 160] on button "Next" at bounding box center [298, 160] width 48 height 20
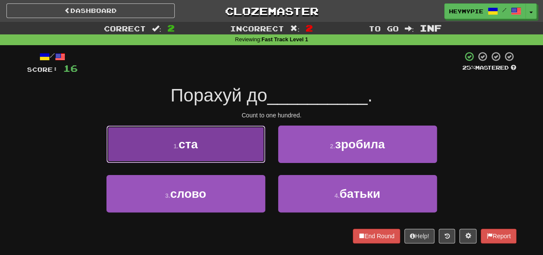
click at [238, 147] on button "1 . ста" at bounding box center [186, 143] width 159 height 37
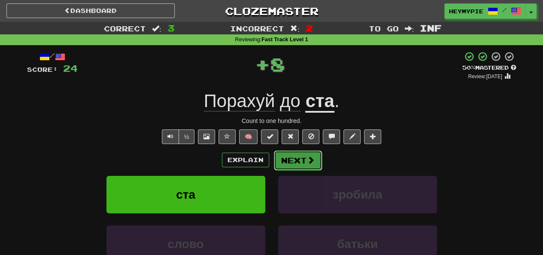
click at [296, 164] on button "Next" at bounding box center [298, 160] width 48 height 20
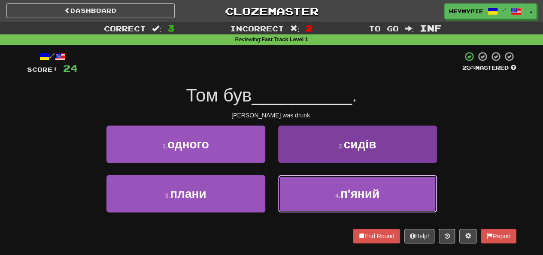
click at [308, 183] on button "4 . п'яний" at bounding box center [357, 193] width 159 height 37
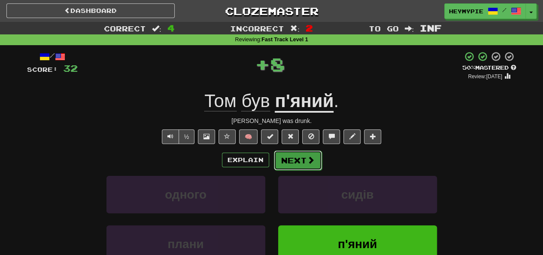
click at [295, 164] on button "Next" at bounding box center [298, 160] width 48 height 20
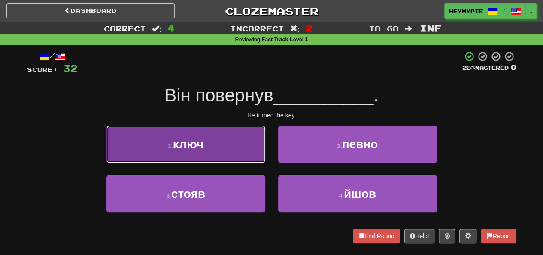
click at [211, 144] on button "1 . ключ" at bounding box center [186, 143] width 159 height 37
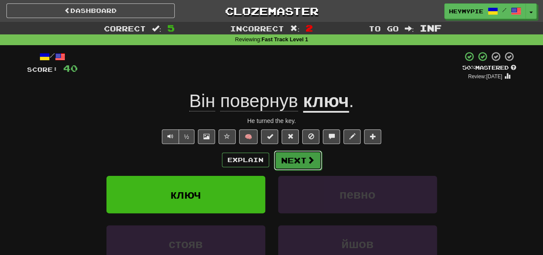
click at [296, 165] on button "Next" at bounding box center [298, 160] width 48 height 20
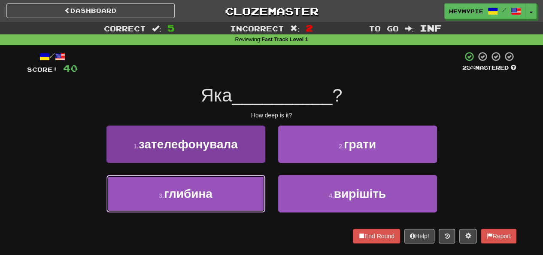
click at [230, 198] on button "3 . глибина" at bounding box center [186, 193] width 159 height 37
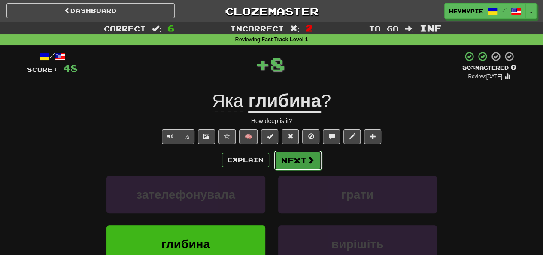
click at [299, 162] on button "Next" at bounding box center [298, 160] width 48 height 20
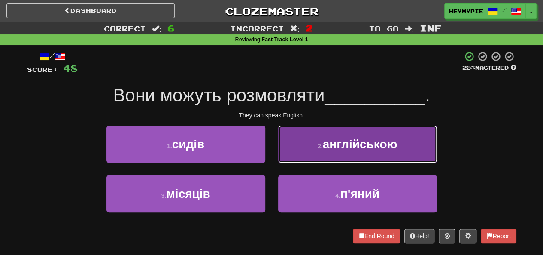
click at [354, 153] on button "2 . англійською" at bounding box center [357, 143] width 159 height 37
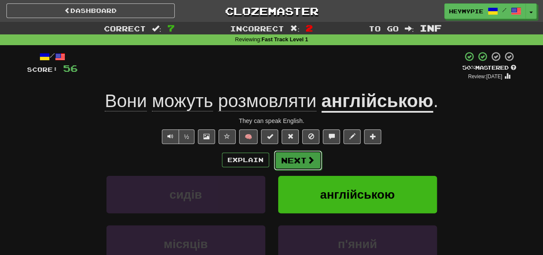
click at [313, 158] on span at bounding box center [311, 160] width 8 height 8
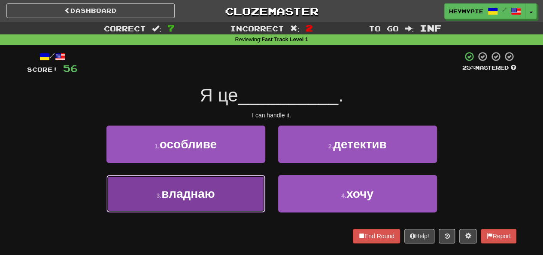
click at [214, 192] on span "владнаю" at bounding box center [188, 193] width 53 height 13
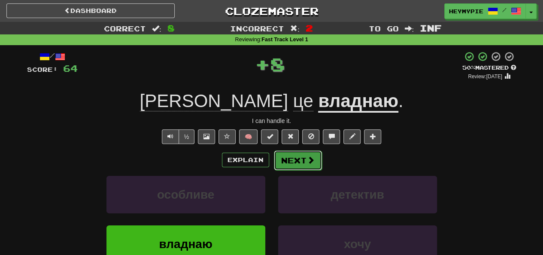
click at [297, 162] on button "Next" at bounding box center [298, 160] width 48 height 20
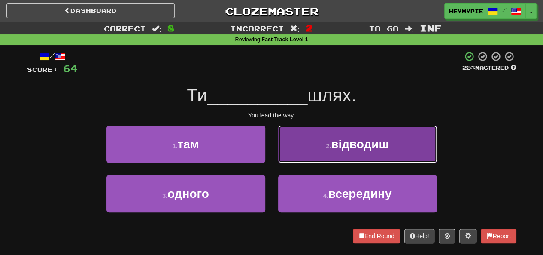
click at [300, 151] on button "2 . відводиш" at bounding box center [357, 143] width 159 height 37
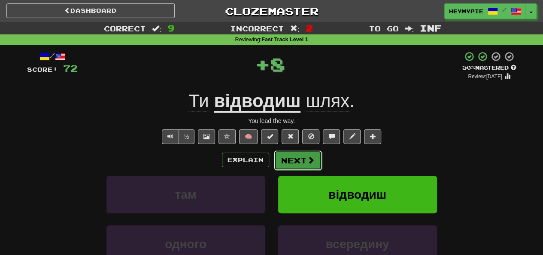
click at [289, 168] on button "Next" at bounding box center [298, 160] width 48 height 20
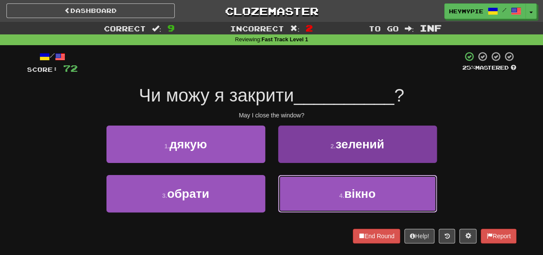
click at [333, 200] on button "4 . вікно" at bounding box center [357, 193] width 159 height 37
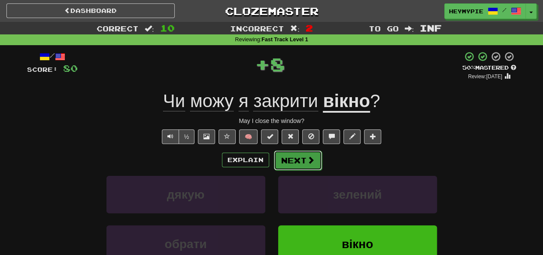
click at [307, 158] on span at bounding box center [311, 160] width 8 height 8
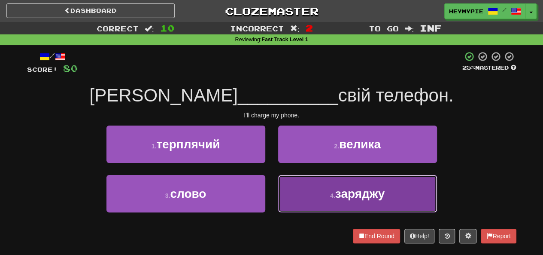
click at [289, 187] on button "4 . заряджу" at bounding box center [357, 193] width 159 height 37
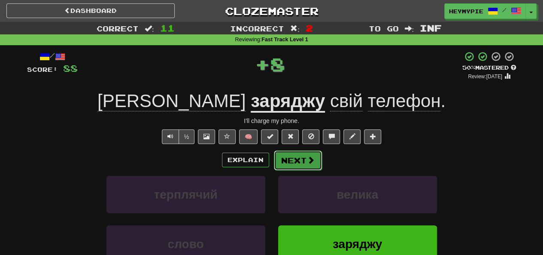
click at [297, 162] on button "Next" at bounding box center [298, 160] width 48 height 20
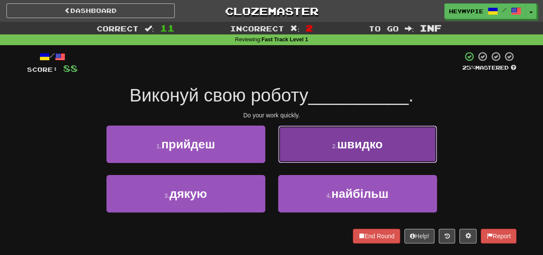
click at [336, 143] on small "2 ." at bounding box center [335, 146] width 5 height 7
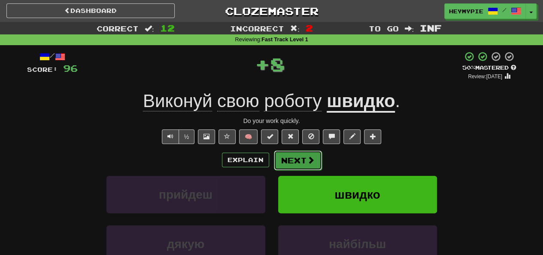
click at [299, 162] on button "Next" at bounding box center [298, 160] width 48 height 20
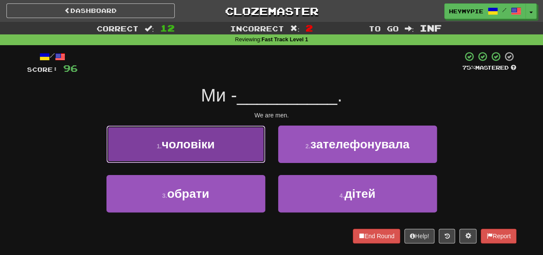
click at [213, 138] on span "чоловіки" at bounding box center [188, 143] width 53 height 13
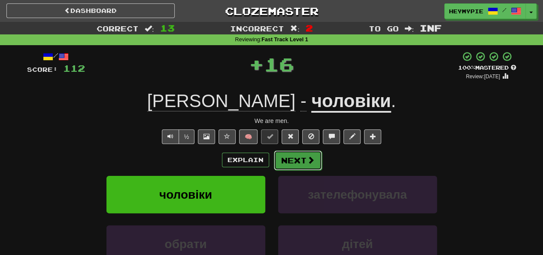
click at [300, 163] on button "Next" at bounding box center [298, 160] width 48 height 20
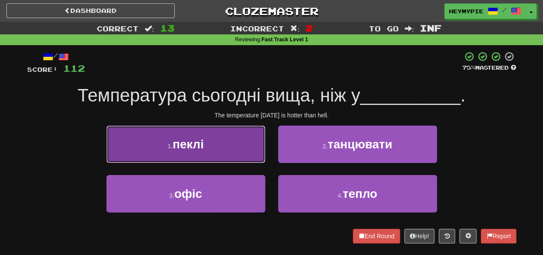
click at [229, 139] on button "1 . пеклі" at bounding box center [186, 143] width 159 height 37
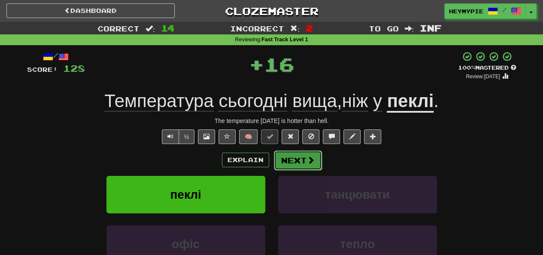
click at [307, 162] on span at bounding box center [311, 160] width 8 height 8
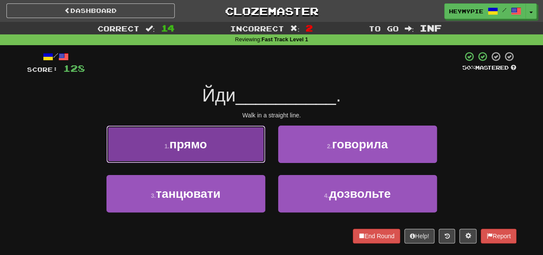
click at [236, 133] on button "1 . прямо" at bounding box center [186, 143] width 159 height 37
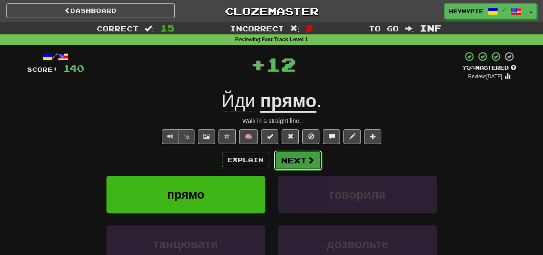
click at [305, 165] on button "Next" at bounding box center [298, 160] width 48 height 20
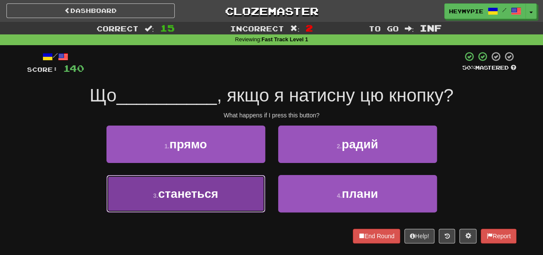
click at [221, 195] on button "3 . станеться" at bounding box center [186, 193] width 159 height 37
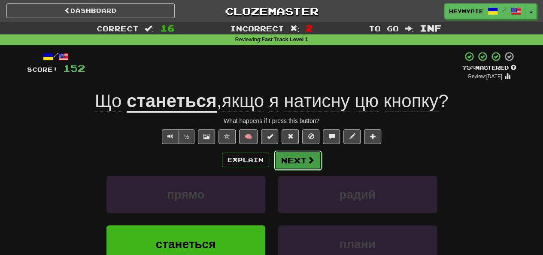
click at [276, 157] on button "Next" at bounding box center [298, 160] width 48 height 20
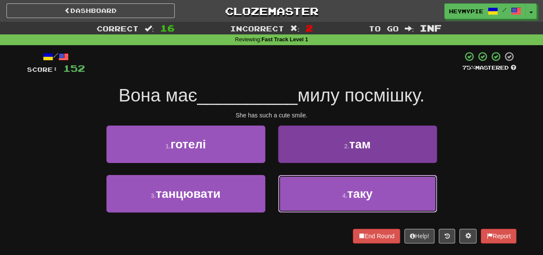
click at [305, 189] on button "4 . таку" at bounding box center [357, 193] width 159 height 37
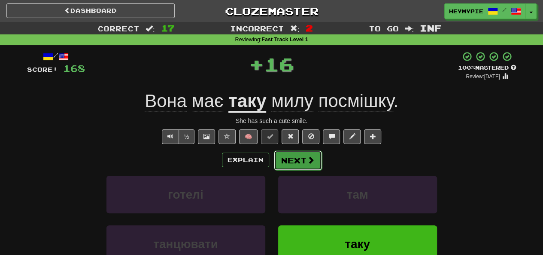
click at [310, 153] on button "Next" at bounding box center [298, 160] width 48 height 20
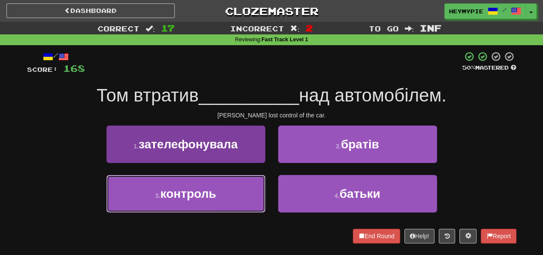
click at [203, 194] on span "контроль" at bounding box center [188, 193] width 56 height 13
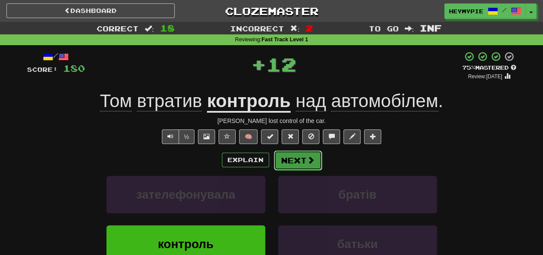
click at [302, 166] on button "Next" at bounding box center [298, 160] width 48 height 20
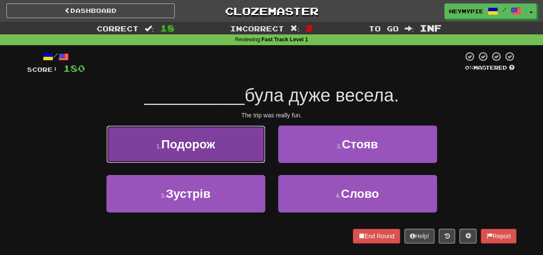
click at [192, 142] on span "Подорож" at bounding box center [189, 143] width 54 height 13
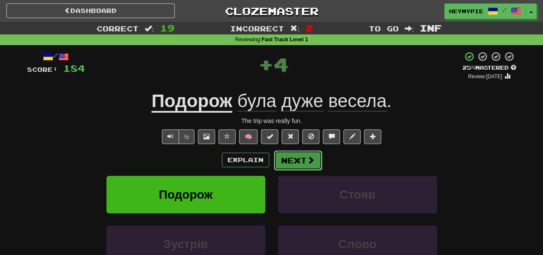
click at [303, 165] on button "Next" at bounding box center [298, 160] width 48 height 20
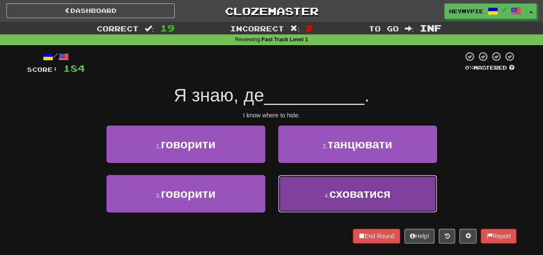
click at [322, 192] on button "4 . сховатися" at bounding box center [357, 193] width 159 height 37
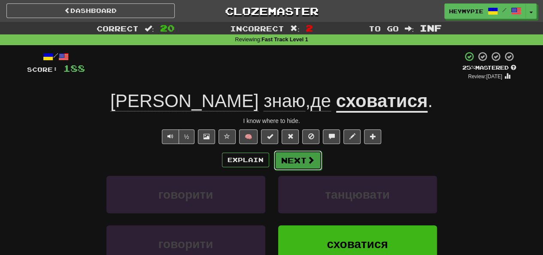
click at [299, 165] on button "Next" at bounding box center [298, 160] width 48 height 20
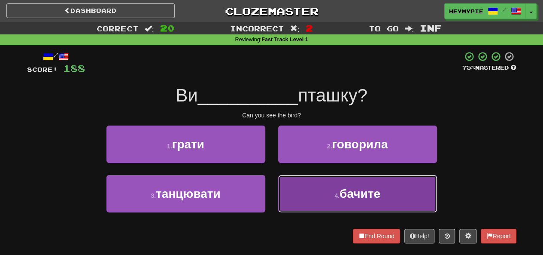
click at [311, 192] on button "4 . бачите" at bounding box center [357, 193] width 159 height 37
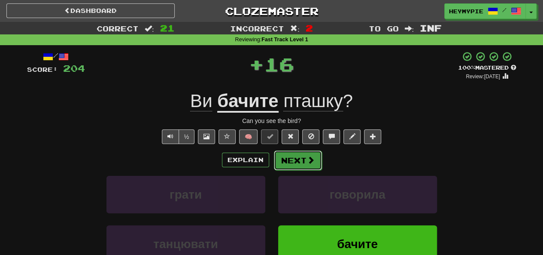
click at [296, 167] on button "Next" at bounding box center [298, 160] width 48 height 20
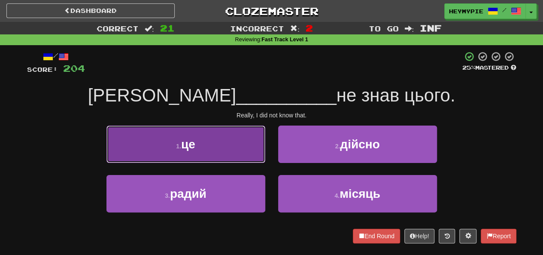
click at [223, 156] on button "1 . це" at bounding box center [186, 143] width 159 height 37
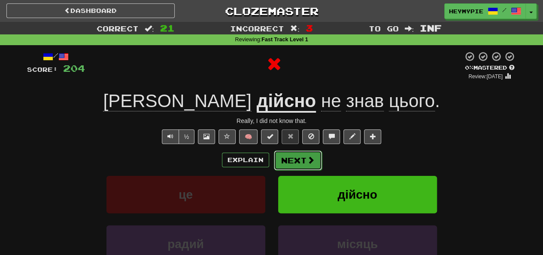
click at [293, 167] on button "Next" at bounding box center [298, 160] width 48 height 20
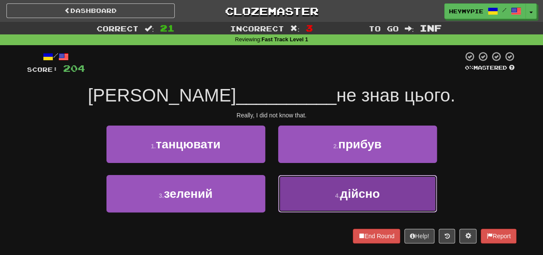
click at [305, 186] on button "4 . дійсно" at bounding box center [357, 193] width 159 height 37
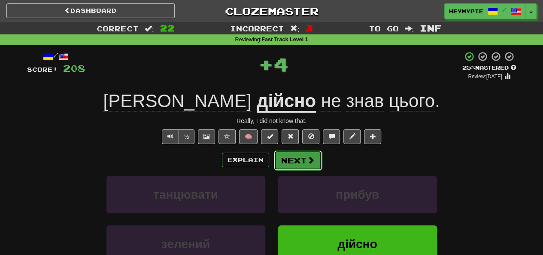
click at [290, 162] on button "Next" at bounding box center [298, 160] width 48 height 20
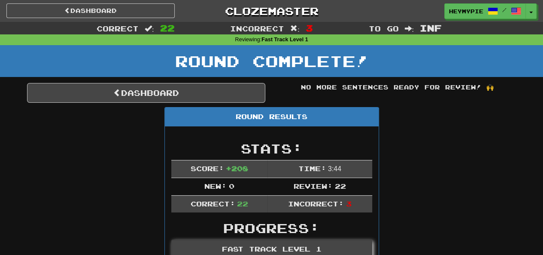
click at [180, 110] on div "Round Results" at bounding box center [272, 116] width 214 height 19
click at [176, 98] on link "Dashboard" at bounding box center [146, 93] width 238 height 20
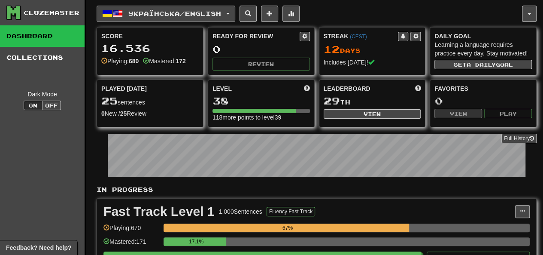
click at [185, 18] on button "Українська / English" at bounding box center [166, 14] width 139 height 16
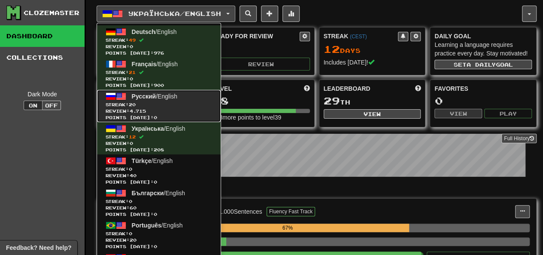
click at [180, 113] on span "Review: 4.715" at bounding box center [159, 111] width 107 height 6
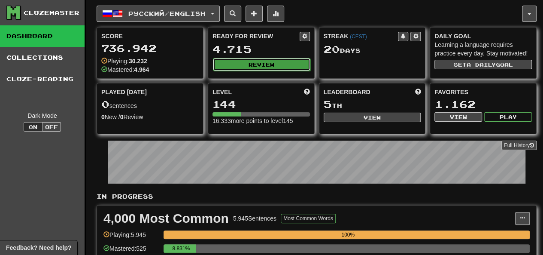
click at [245, 58] on button "Review" at bounding box center [262, 64] width 98 height 13
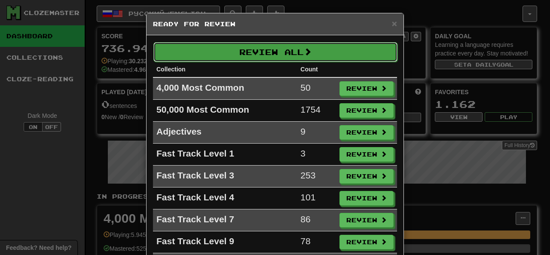
click at [241, 46] on button "Review All" at bounding box center [275, 52] width 244 height 20
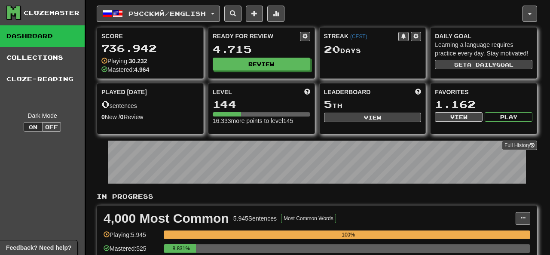
select select "********"
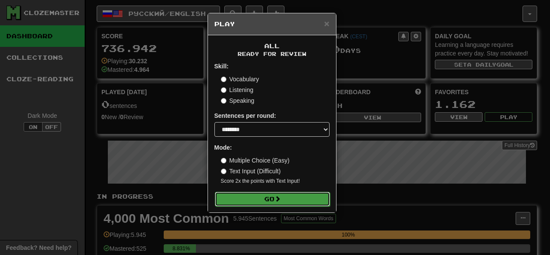
click at [253, 196] on button "Go" at bounding box center [272, 199] width 115 height 15
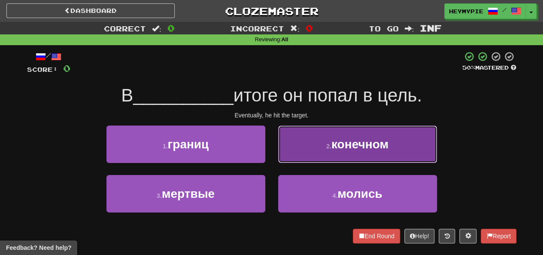
click at [296, 143] on button "2 . конечном" at bounding box center [357, 143] width 159 height 37
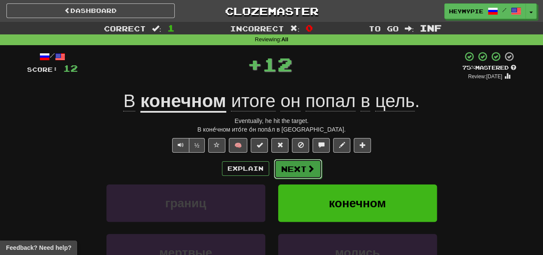
click at [287, 172] on button "Next" at bounding box center [298, 169] width 48 height 20
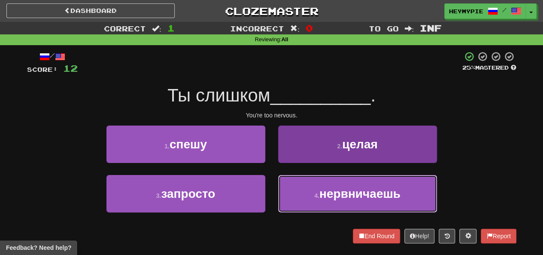
click at [312, 193] on button "4 . нервничаешь" at bounding box center [357, 193] width 159 height 37
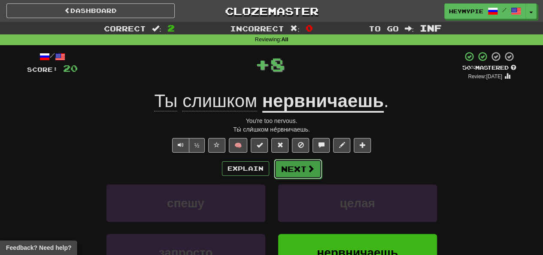
click at [301, 165] on button "Next" at bounding box center [298, 169] width 48 height 20
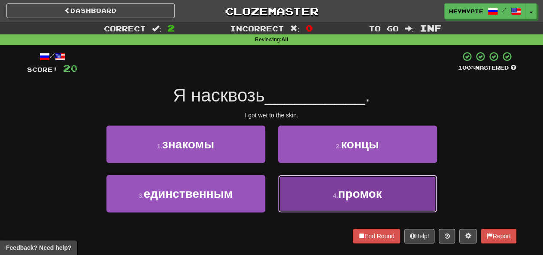
click at [314, 189] on button "4 . промок" at bounding box center [357, 193] width 159 height 37
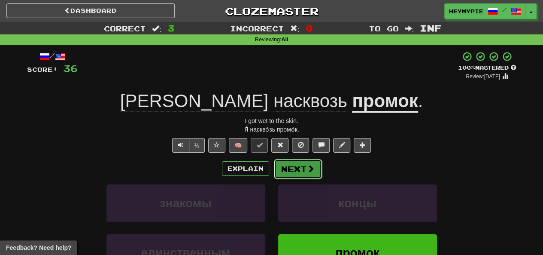
click at [290, 171] on button "Next" at bounding box center [298, 169] width 48 height 20
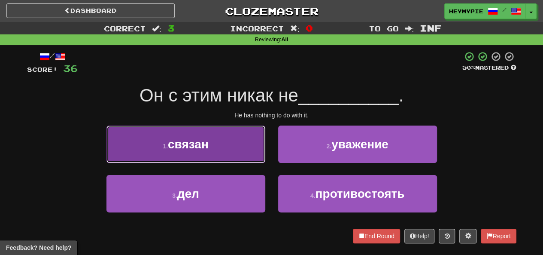
click at [212, 145] on button "1 . связан" at bounding box center [186, 143] width 159 height 37
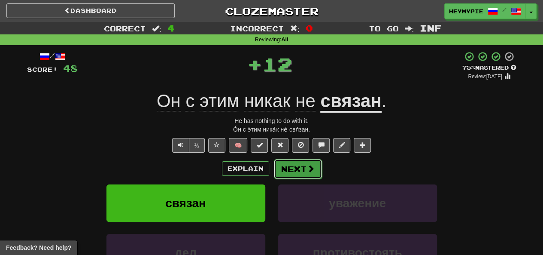
click at [311, 172] on span at bounding box center [311, 169] width 8 height 8
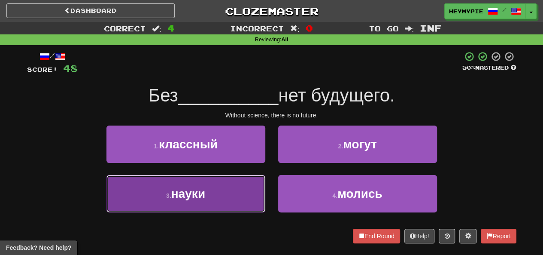
click at [227, 195] on button "3 . науки" at bounding box center [186, 193] width 159 height 37
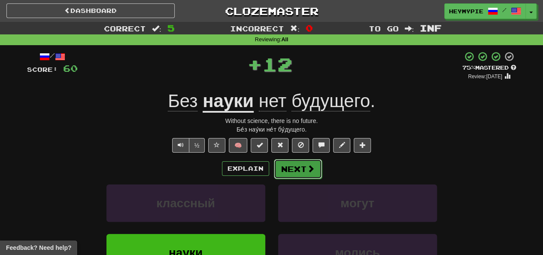
click at [305, 165] on button "Next" at bounding box center [298, 169] width 48 height 20
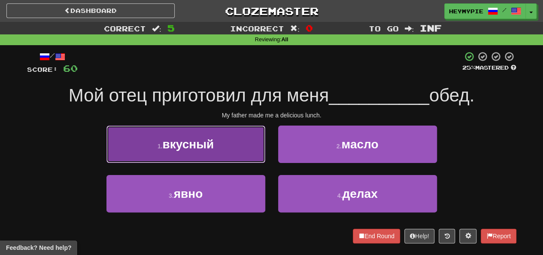
click at [243, 148] on button "1 . вкусный" at bounding box center [186, 143] width 159 height 37
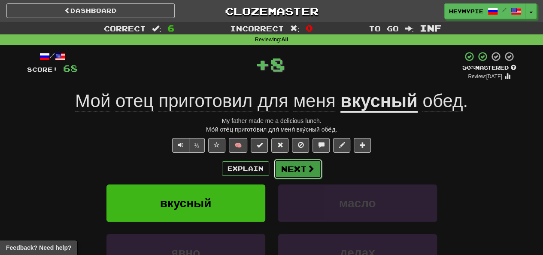
click at [304, 167] on button "Next" at bounding box center [298, 169] width 48 height 20
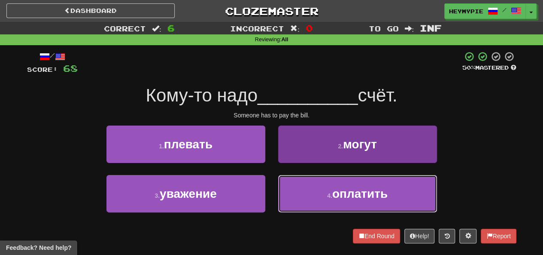
click at [307, 199] on button "4 . оплатить" at bounding box center [357, 193] width 159 height 37
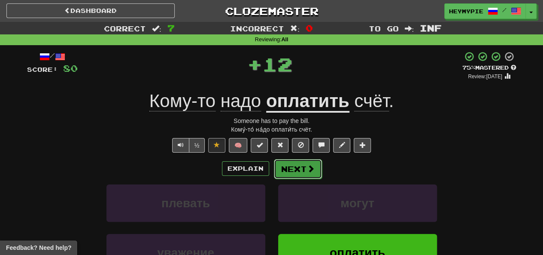
click at [292, 174] on button "Next" at bounding box center [298, 169] width 48 height 20
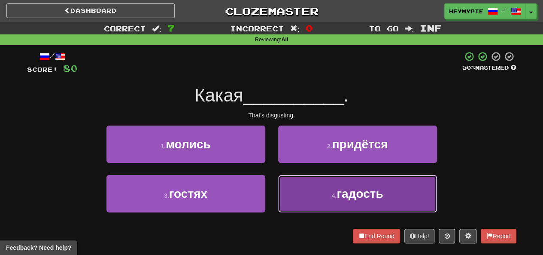
click at [310, 200] on button "4 . гадость" at bounding box center [357, 193] width 159 height 37
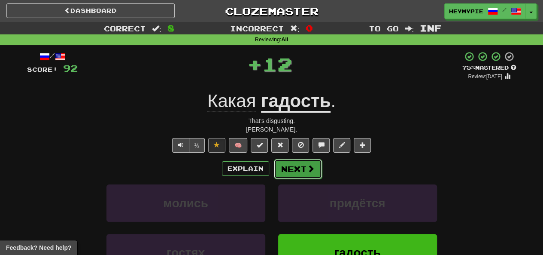
click at [290, 170] on button "Next" at bounding box center [298, 169] width 48 height 20
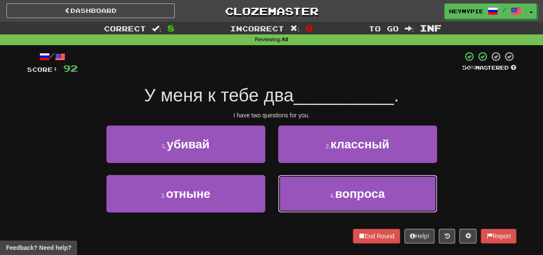
click at [323, 183] on button "4 . вопроса" at bounding box center [357, 193] width 159 height 37
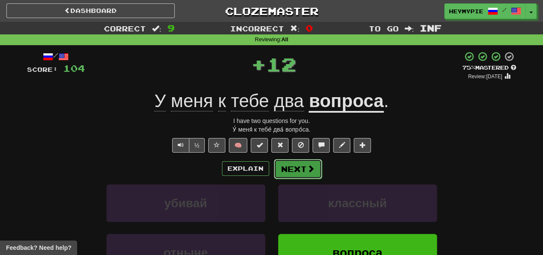
click at [283, 164] on button "Next" at bounding box center [298, 169] width 48 height 20
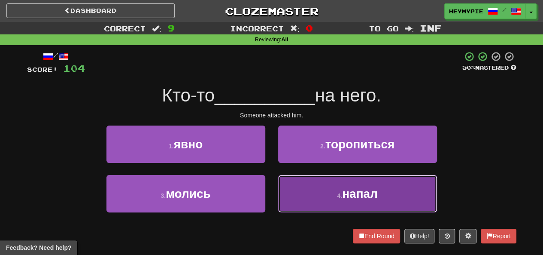
click at [302, 191] on button "4 . напал" at bounding box center [357, 193] width 159 height 37
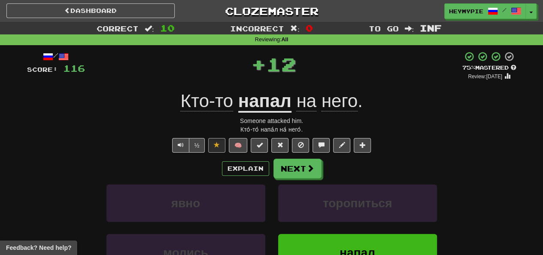
click at [297, 178] on div "Explain Next явно торопиться молись напал Learn more: явно торопиться молись на…" at bounding box center [272, 228] width 490 height 138
click at [307, 166] on span at bounding box center [311, 169] width 8 height 8
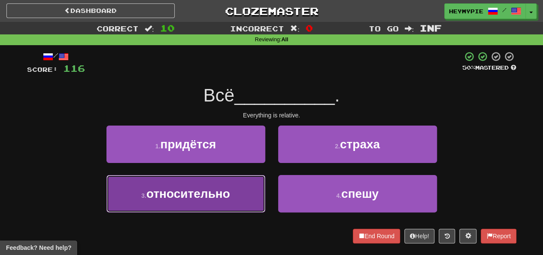
click at [222, 193] on span "относительно" at bounding box center [188, 193] width 84 height 13
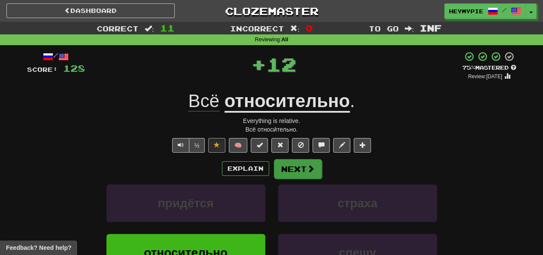
click at [296, 178] on div "Explain Next придётся страха относительно спешу Learn more: придётся страха отн…" at bounding box center [272, 228] width 490 height 138
click at [290, 172] on button "Next" at bounding box center [298, 169] width 48 height 20
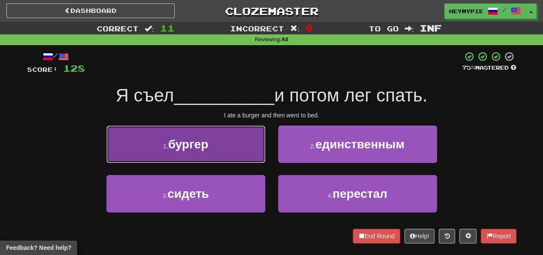
click at [183, 141] on span "бургер" at bounding box center [188, 143] width 40 height 13
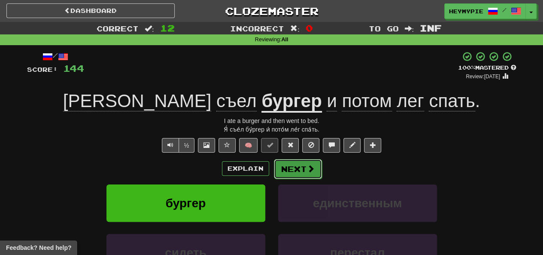
click at [287, 170] on button "Next" at bounding box center [298, 169] width 48 height 20
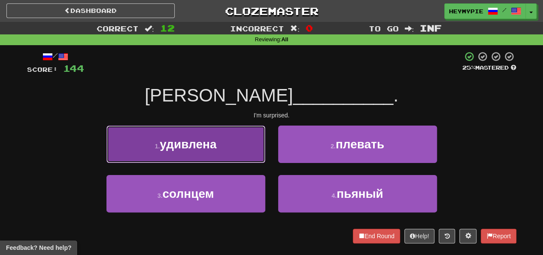
click at [244, 136] on button "1 . удивлена" at bounding box center [186, 143] width 159 height 37
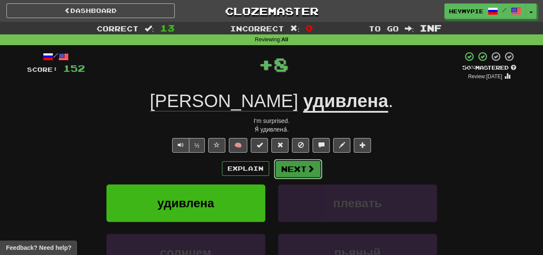
click at [298, 166] on button "Next" at bounding box center [298, 169] width 48 height 20
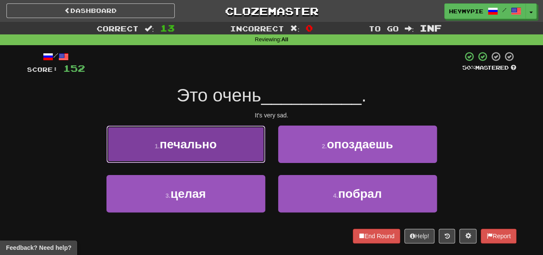
click at [251, 147] on button "1 . печально" at bounding box center [186, 143] width 159 height 37
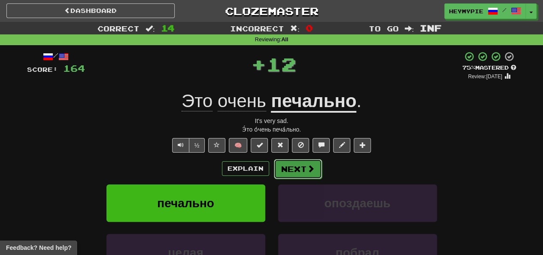
click at [297, 166] on button "Next" at bounding box center [298, 169] width 48 height 20
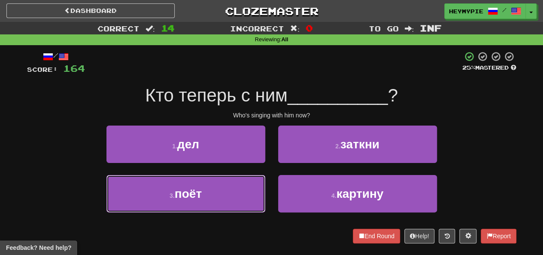
click at [199, 183] on button "3 . поёт" at bounding box center [186, 193] width 159 height 37
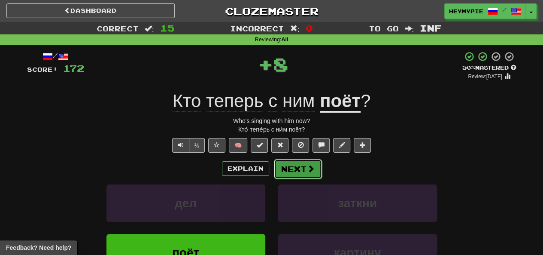
click at [298, 168] on button "Next" at bounding box center [298, 169] width 48 height 20
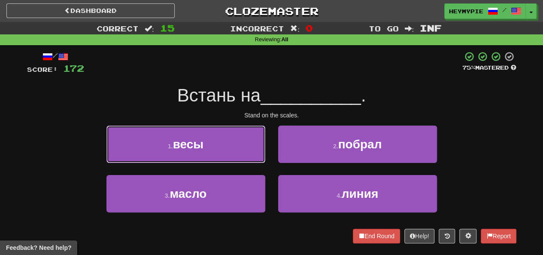
click at [191, 159] on button "1 . весы" at bounding box center [186, 143] width 159 height 37
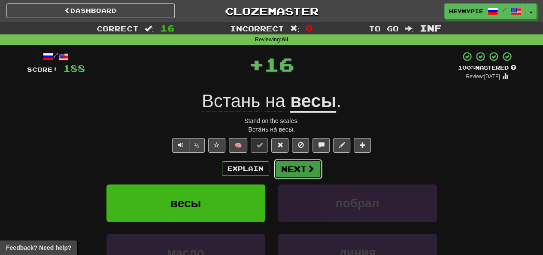
click at [289, 172] on button "Next" at bounding box center [298, 169] width 48 height 20
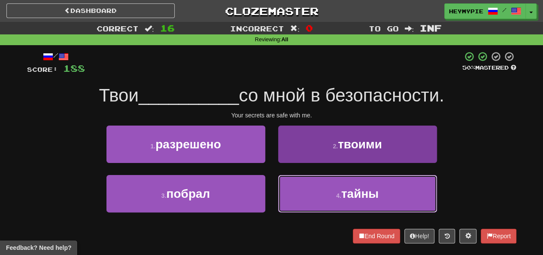
click at [307, 185] on button "4 . тайны" at bounding box center [357, 193] width 159 height 37
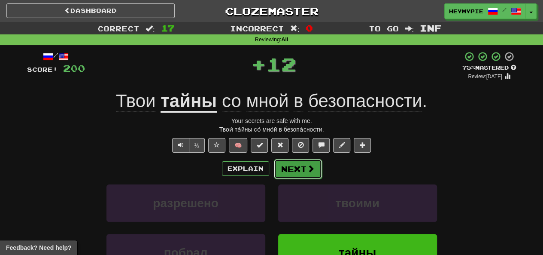
click at [294, 169] on button "Next" at bounding box center [298, 169] width 48 height 20
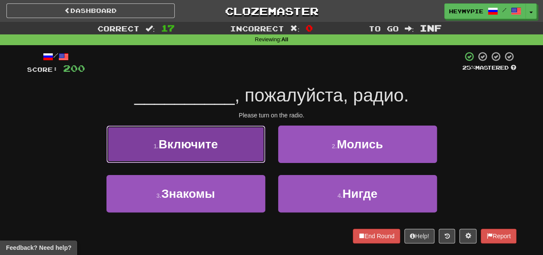
click at [223, 143] on button "1 . Включите" at bounding box center [186, 143] width 159 height 37
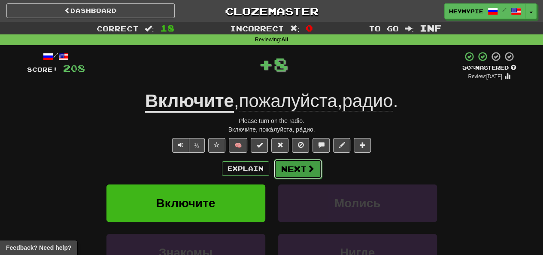
click at [299, 171] on button "Next" at bounding box center [298, 169] width 48 height 20
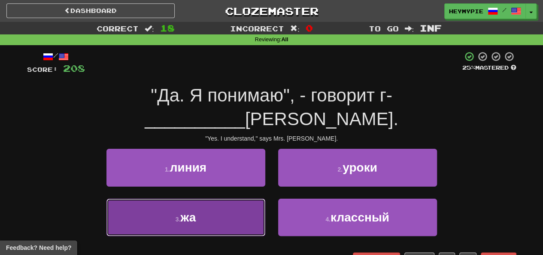
click at [204, 198] on button "3 . жа" at bounding box center [186, 216] width 159 height 37
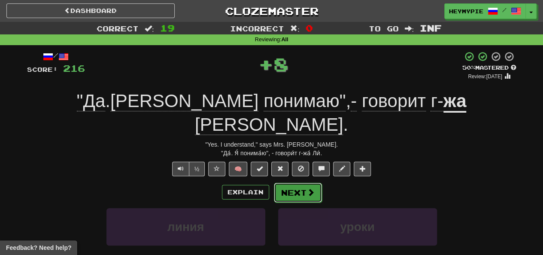
click at [292, 183] on button "Next" at bounding box center [298, 193] width 48 height 20
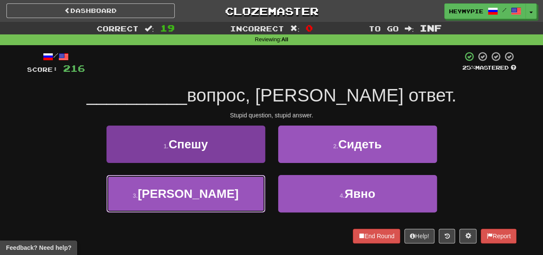
click at [242, 200] on button "3 . [PERSON_NAME]" at bounding box center [186, 193] width 159 height 37
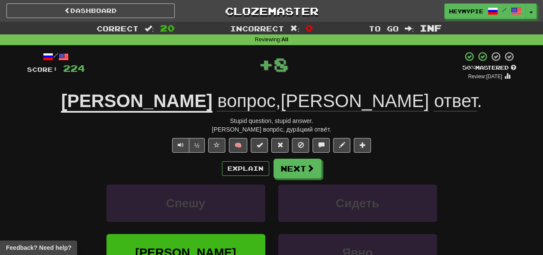
click at [294, 179] on div "Explain Next Спешу Сидеть Дурацкий Явно Learn more: Спешу Сидеть [PERSON_NAME] …" at bounding box center [272, 228] width 490 height 138
click at [296, 175] on button "Next" at bounding box center [298, 169] width 48 height 20
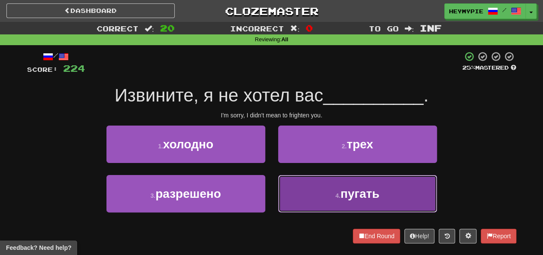
click at [314, 188] on button "4 . пугать" at bounding box center [357, 193] width 159 height 37
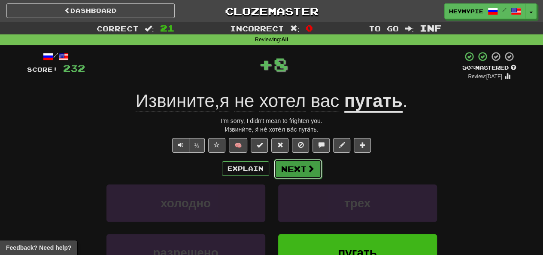
click at [299, 165] on button "Next" at bounding box center [298, 169] width 48 height 20
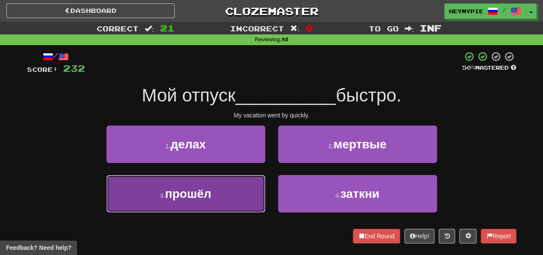
click at [228, 189] on button "3 . прошёл" at bounding box center [186, 193] width 159 height 37
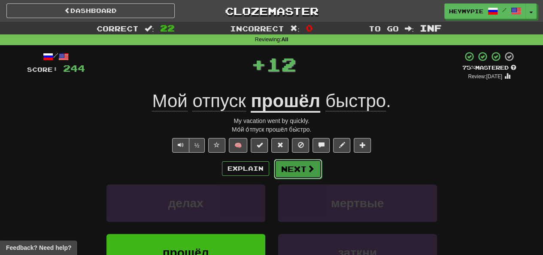
click at [299, 166] on button "Next" at bounding box center [298, 169] width 48 height 20
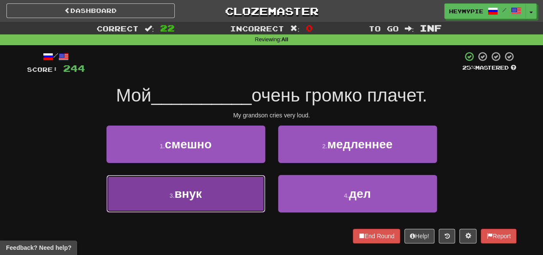
click at [211, 188] on button "3 . внук" at bounding box center [186, 193] width 159 height 37
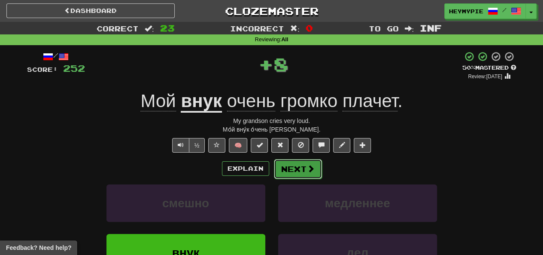
click at [305, 168] on button "Next" at bounding box center [298, 169] width 48 height 20
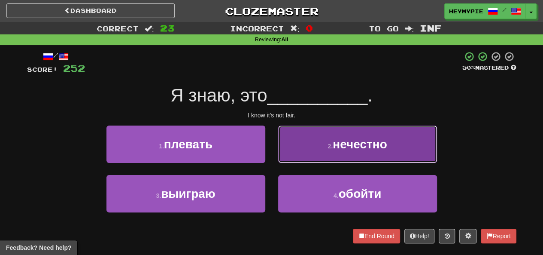
click at [345, 146] on span "нечестно" at bounding box center [360, 143] width 55 height 13
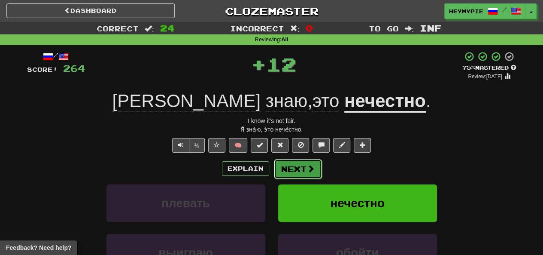
click at [299, 171] on button "Next" at bounding box center [298, 169] width 48 height 20
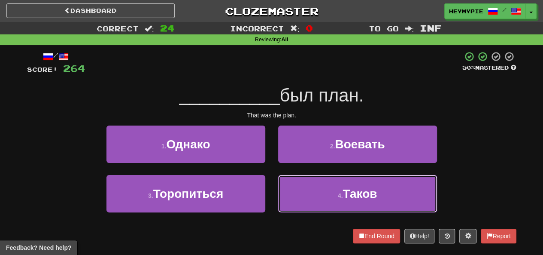
click at [311, 182] on button "4 . Таков" at bounding box center [357, 193] width 159 height 37
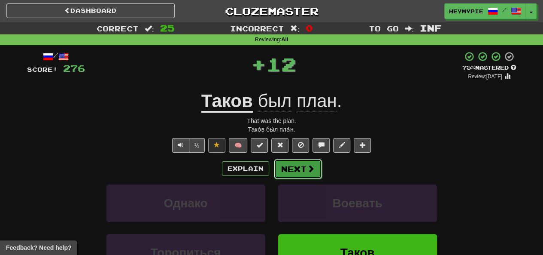
click at [297, 171] on button "Next" at bounding box center [298, 169] width 48 height 20
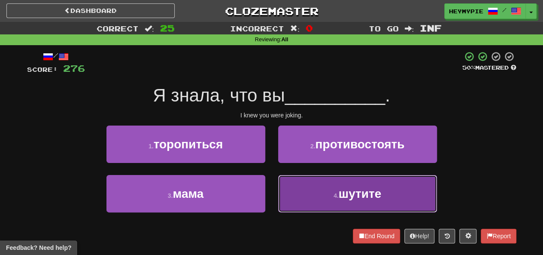
click at [317, 191] on button "4 . шутите" at bounding box center [357, 193] width 159 height 37
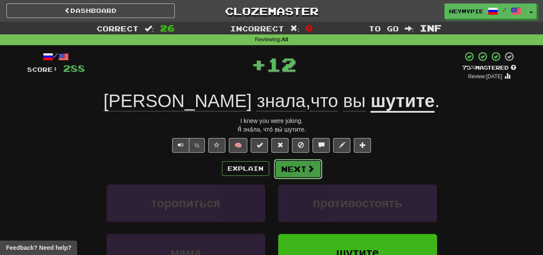
click at [304, 172] on button "Next" at bounding box center [298, 169] width 48 height 20
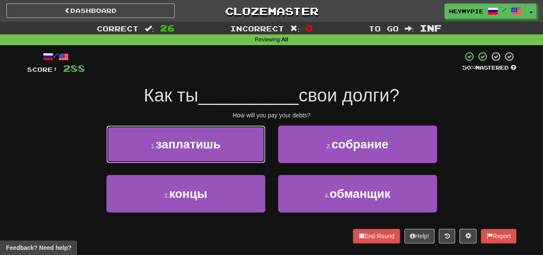
click at [238, 135] on button "1 . заплатишь" at bounding box center [186, 143] width 159 height 37
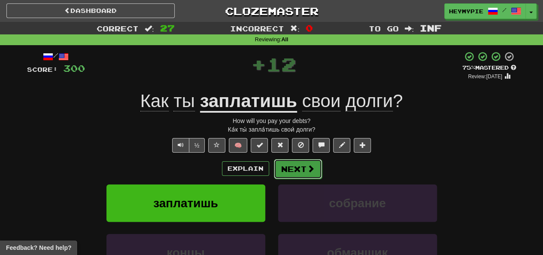
click at [300, 169] on button "Next" at bounding box center [298, 169] width 48 height 20
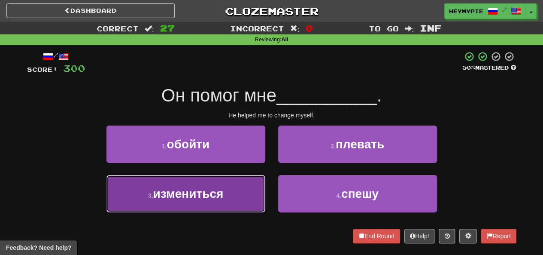
click at [219, 193] on span "измениться" at bounding box center [188, 193] width 70 height 13
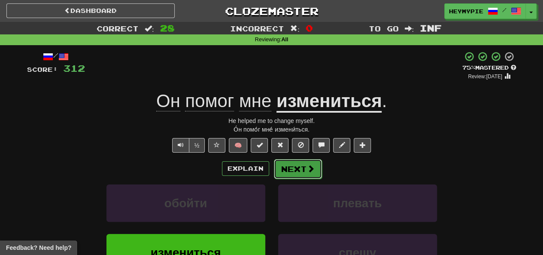
click at [295, 166] on button "Next" at bounding box center [298, 169] width 48 height 20
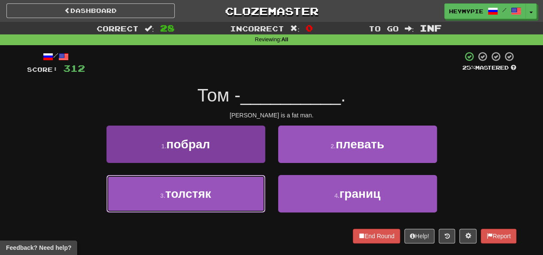
drag, startPoint x: 202, startPoint y: 202, endPoint x: 225, endPoint y: 196, distance: 23.0
click at [203, 201] on button "3 . толстяк" at bounding box center [186, 193] width 159 height 37
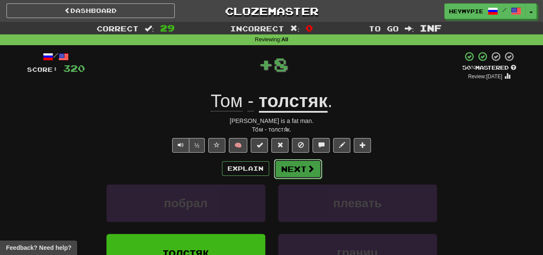
click at [291, 168] on button "Next" at bounding box center [298, 169] width 48 height 20
